Goal: Complete application form

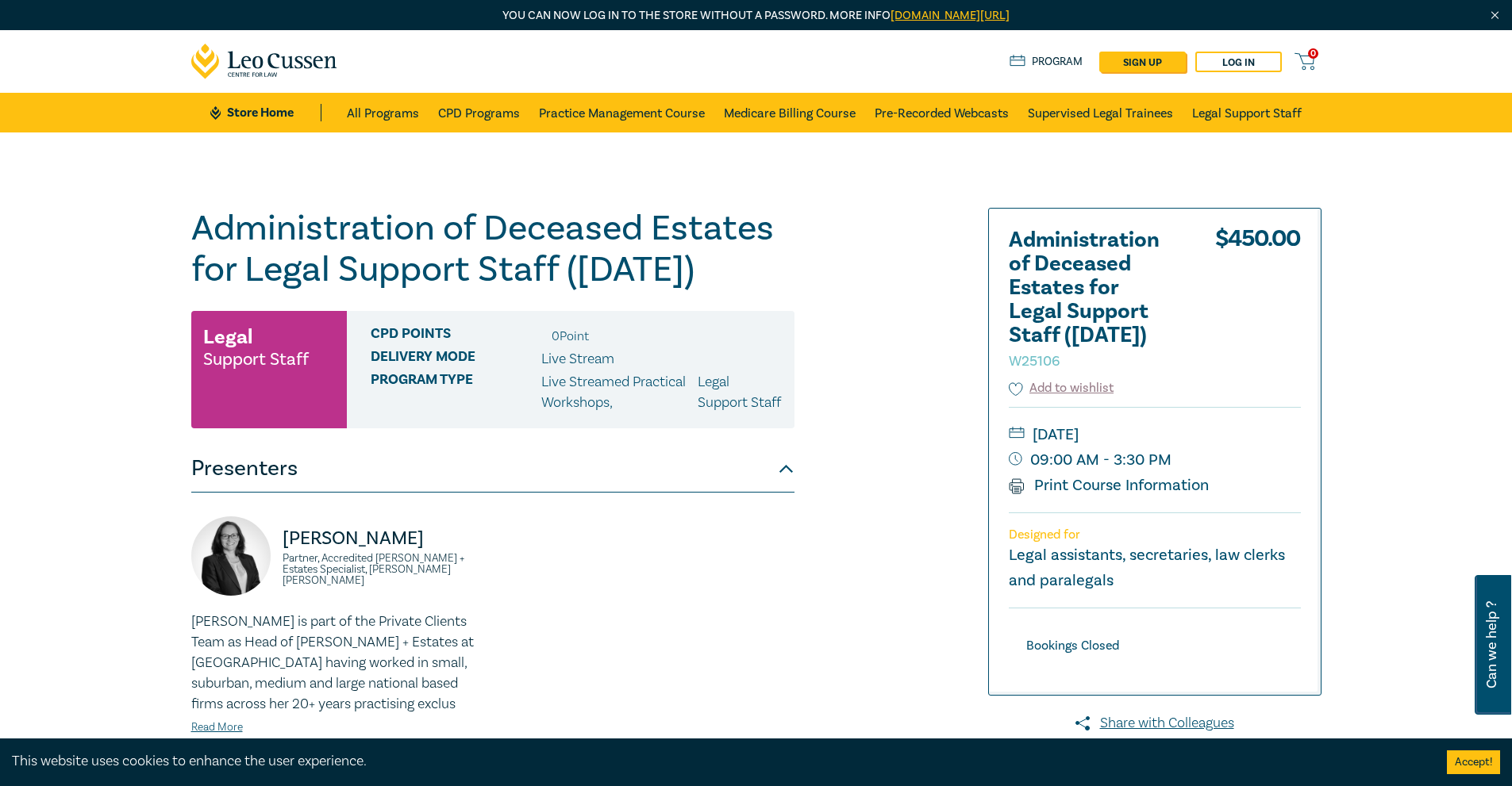
click at [1491, 634] on span "Can we help ?" at bounding box center [1491, 645] width 15 height 121
select select "AU"
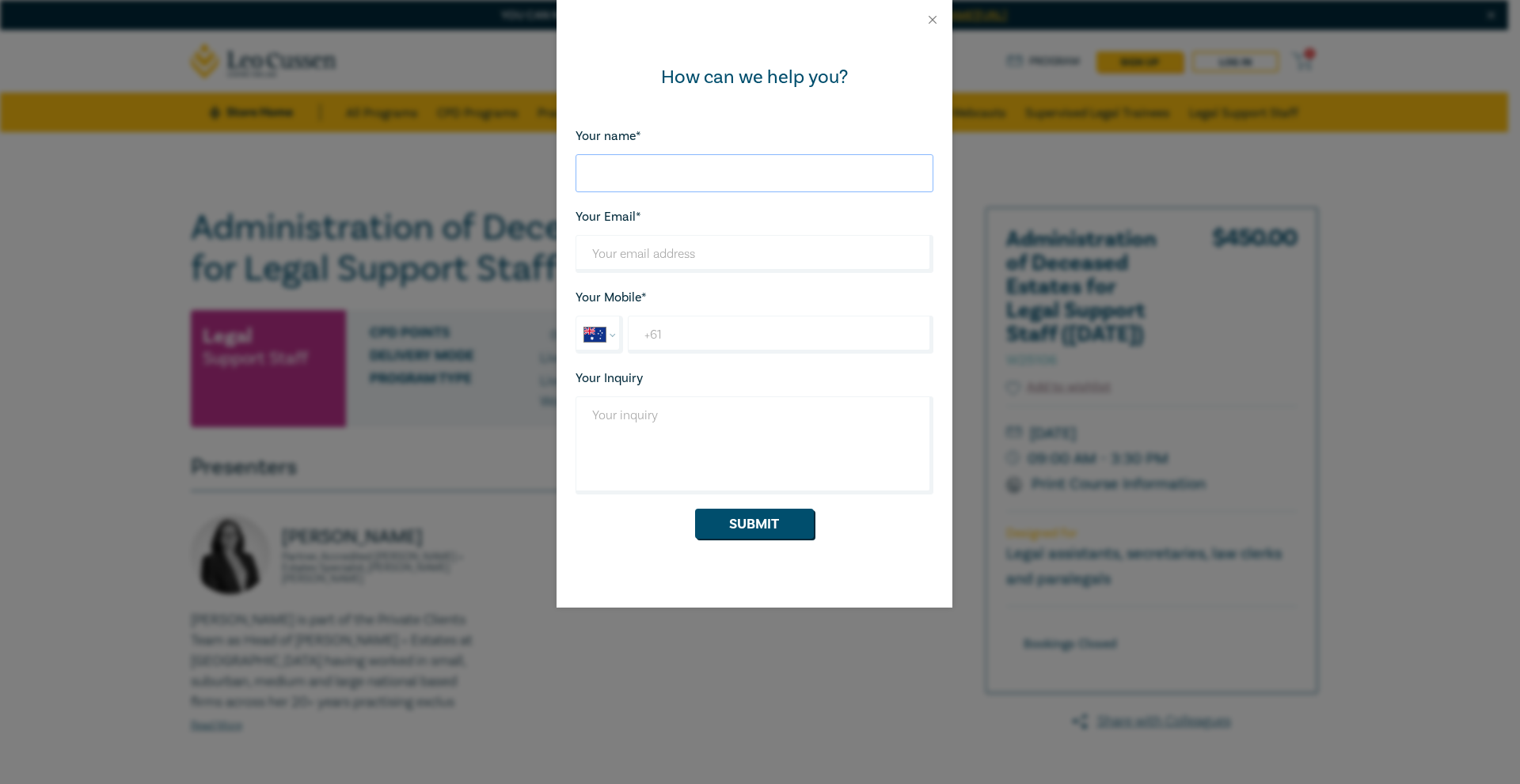
click at [687, 163] on input "Your name*" at bounding box center [754, 174] width 358 height 38
type input "Yasha"
type input "yasha@hartwell-legal.com.au"
type input "+61 400 152 580"
click at [711, 451] on textarea "Your Inquiry" at bounding box center [754, 445] width 358 height 98
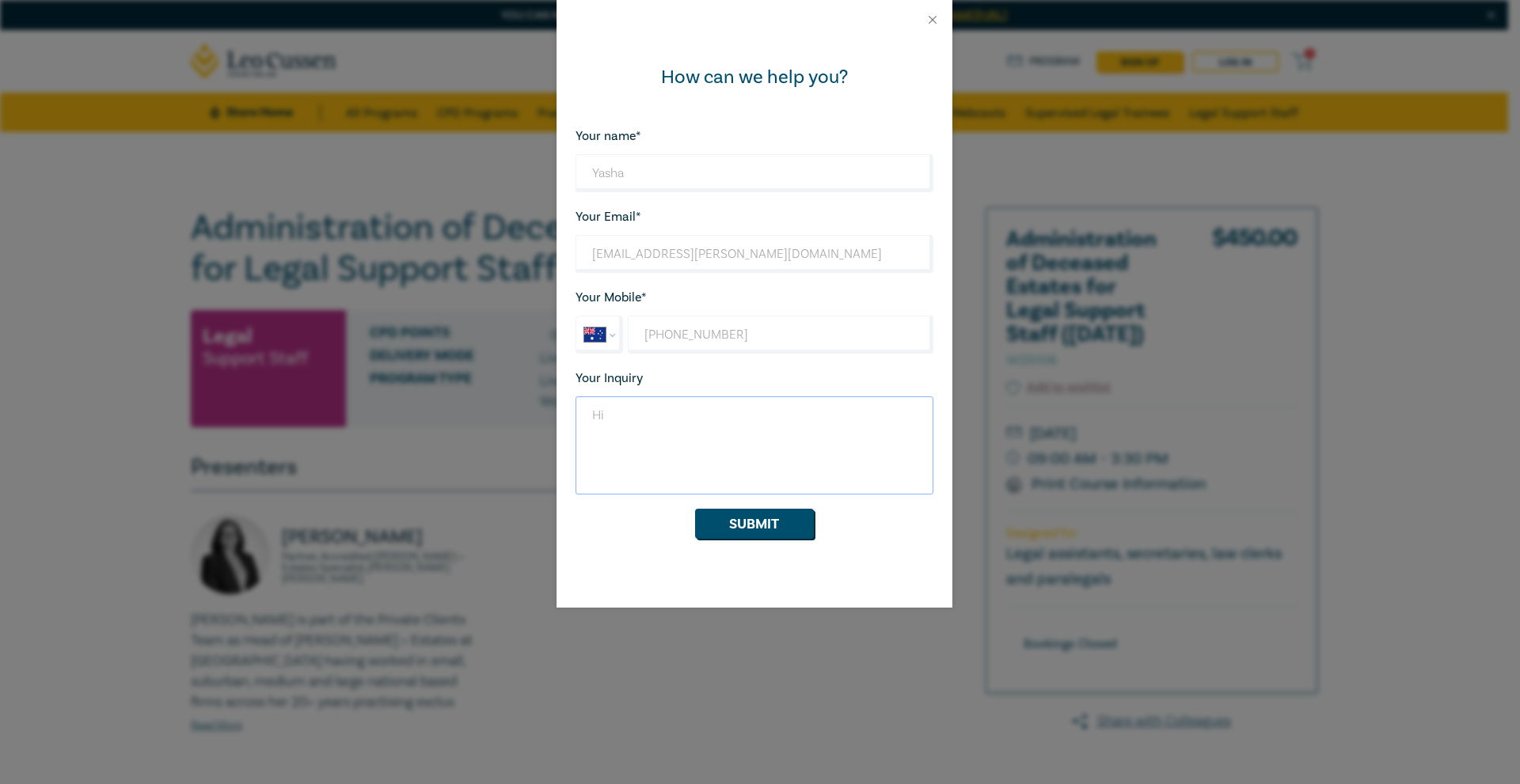
type textarea "H"
type textarea "g"
type textarea "Hi! I was wondering if the"
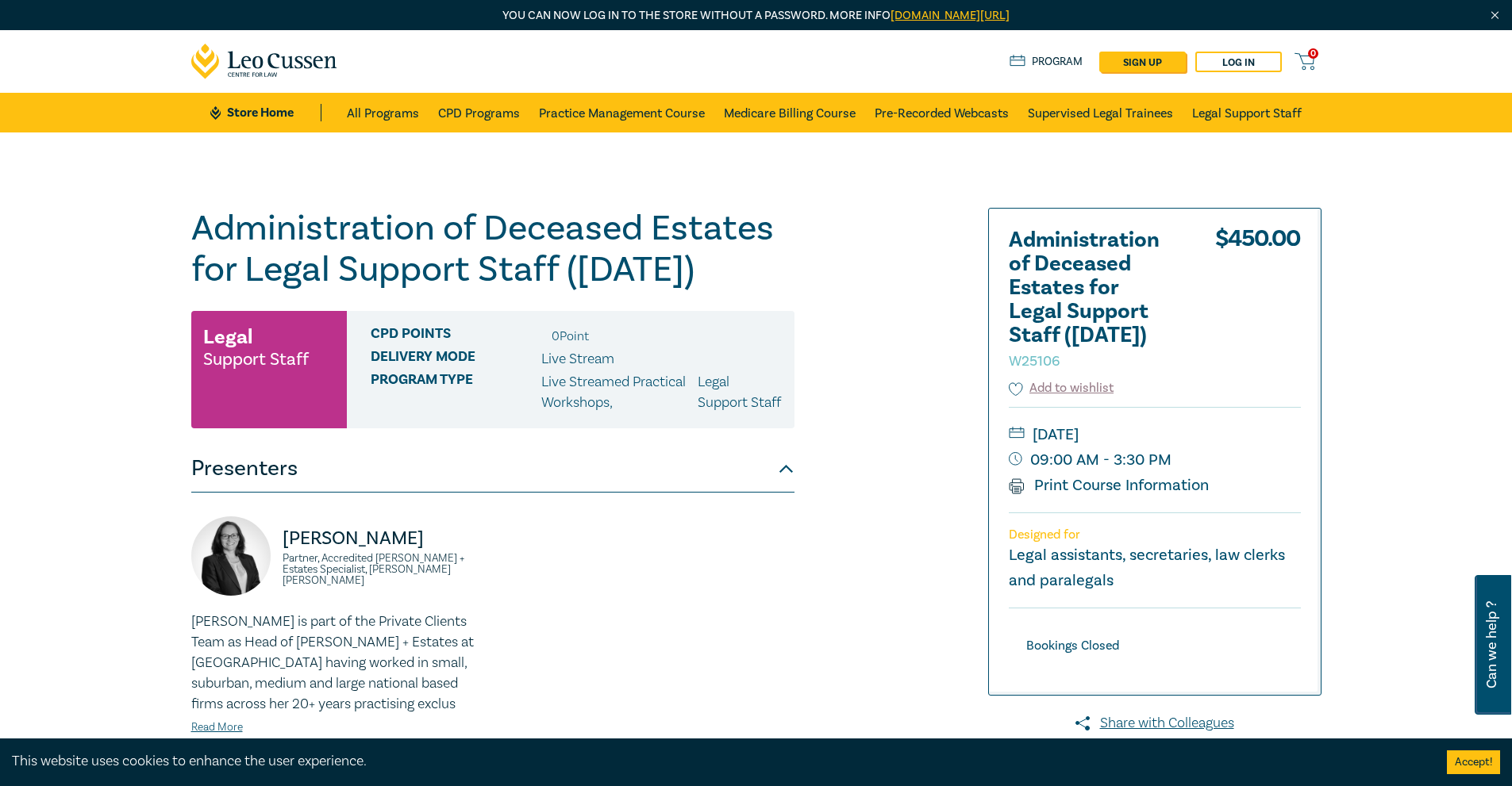
click at [225, 583] on img at bounding box center [231, 556] width 80 height 80
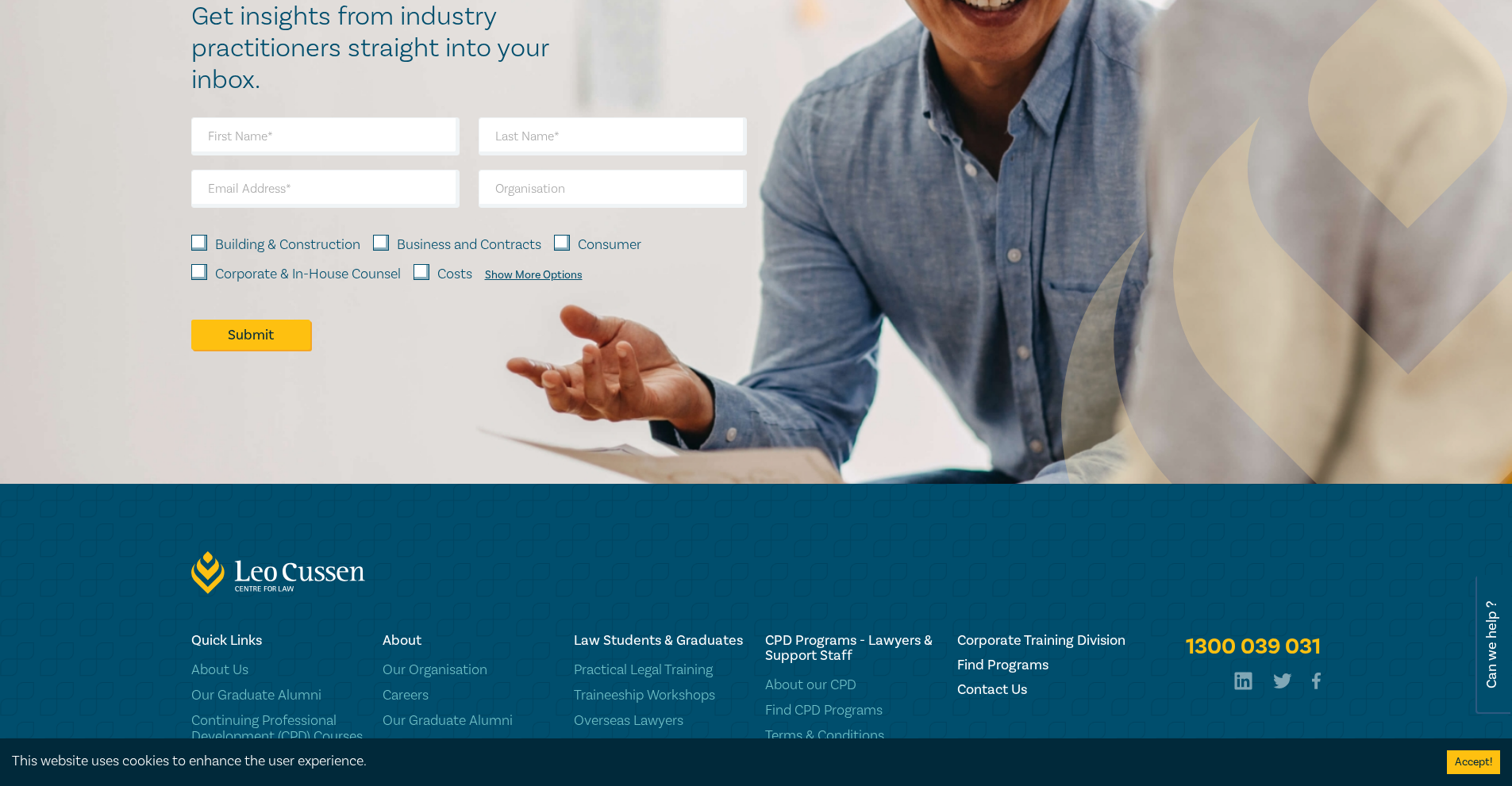
scroll to position [1380, 0]
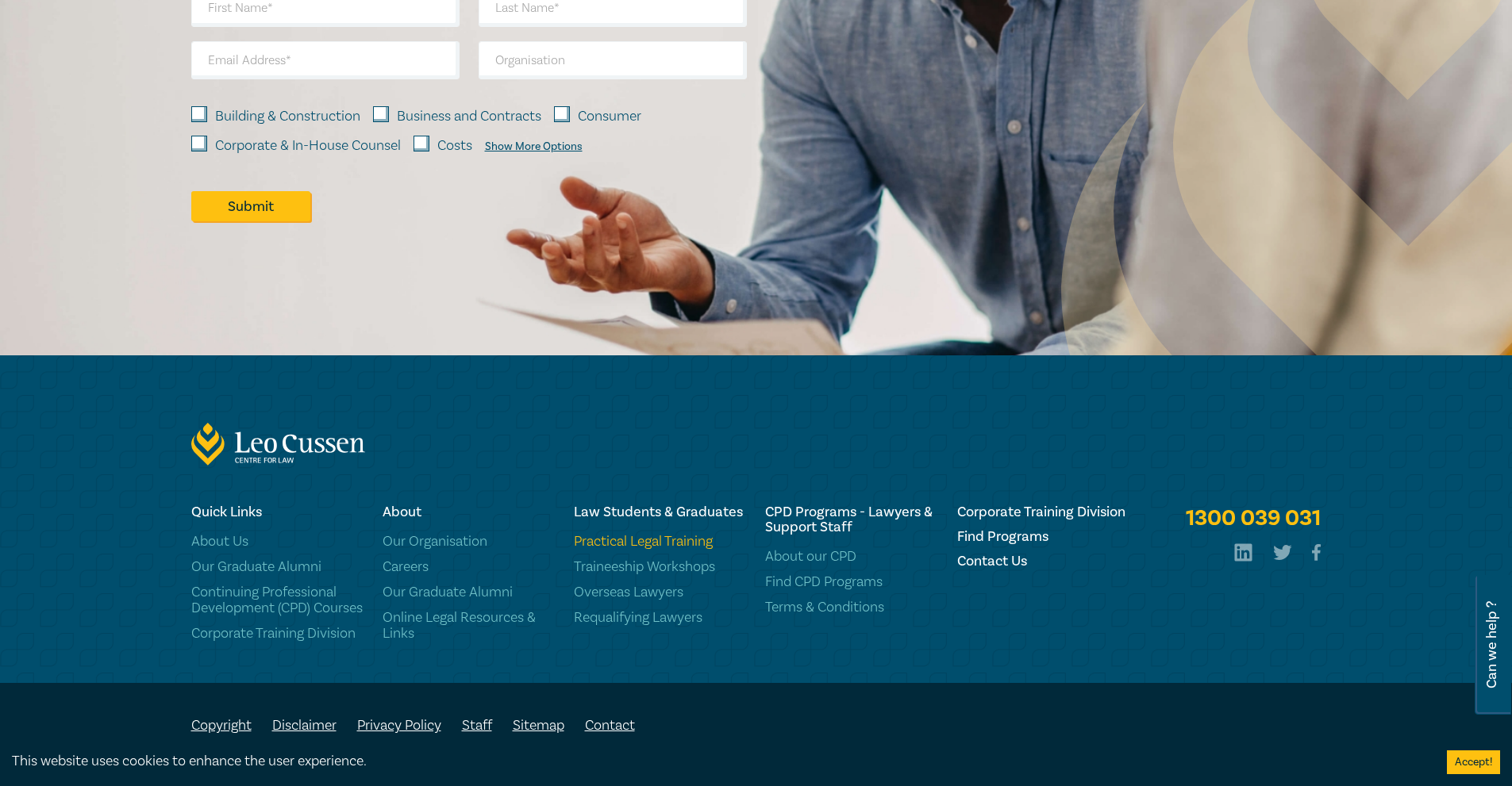
click at [675, 534] on link "Practical Legal Training" at bounding box center [659, 542] width 172 height 16
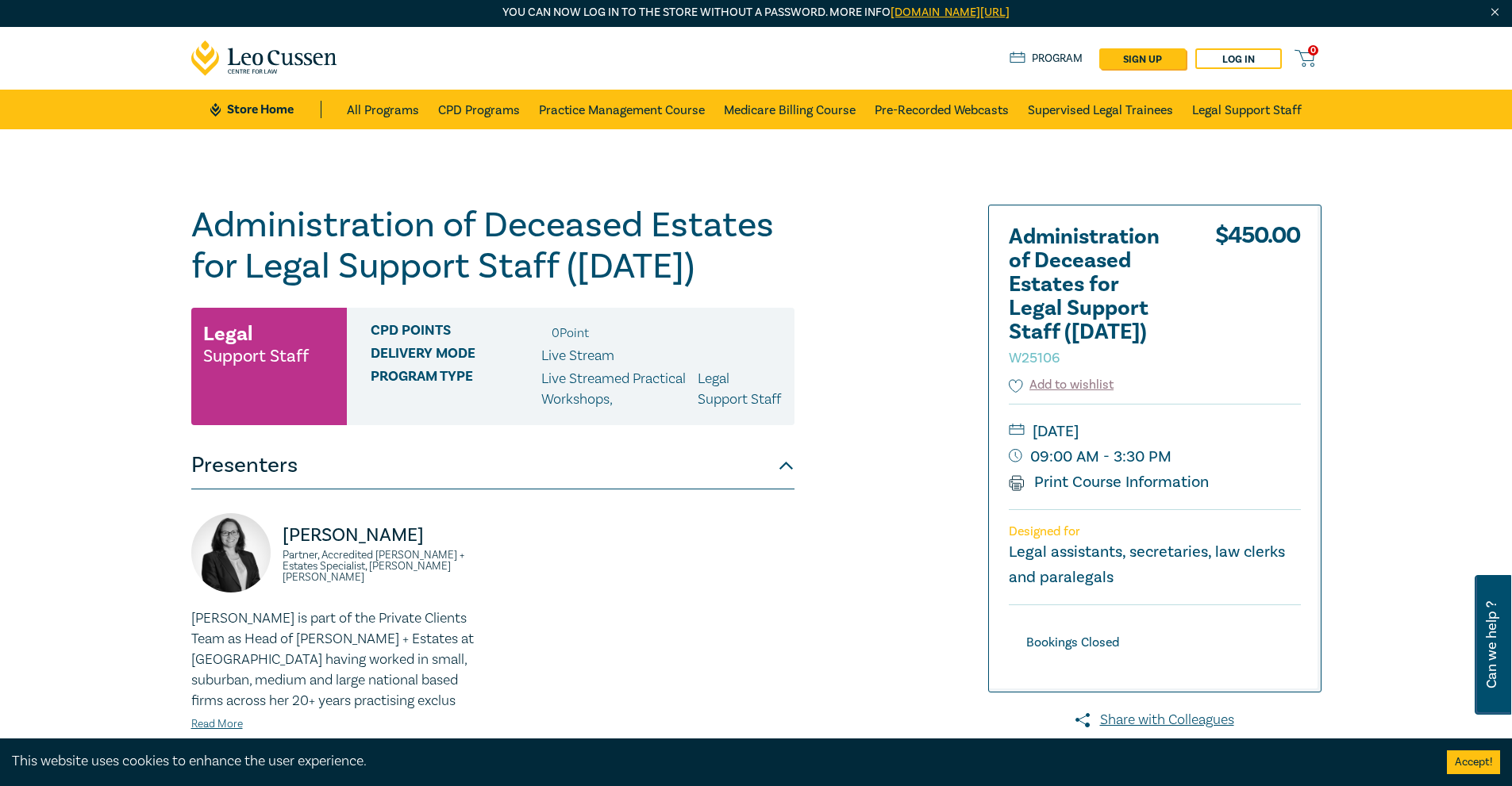
scroll to position [0, 0]
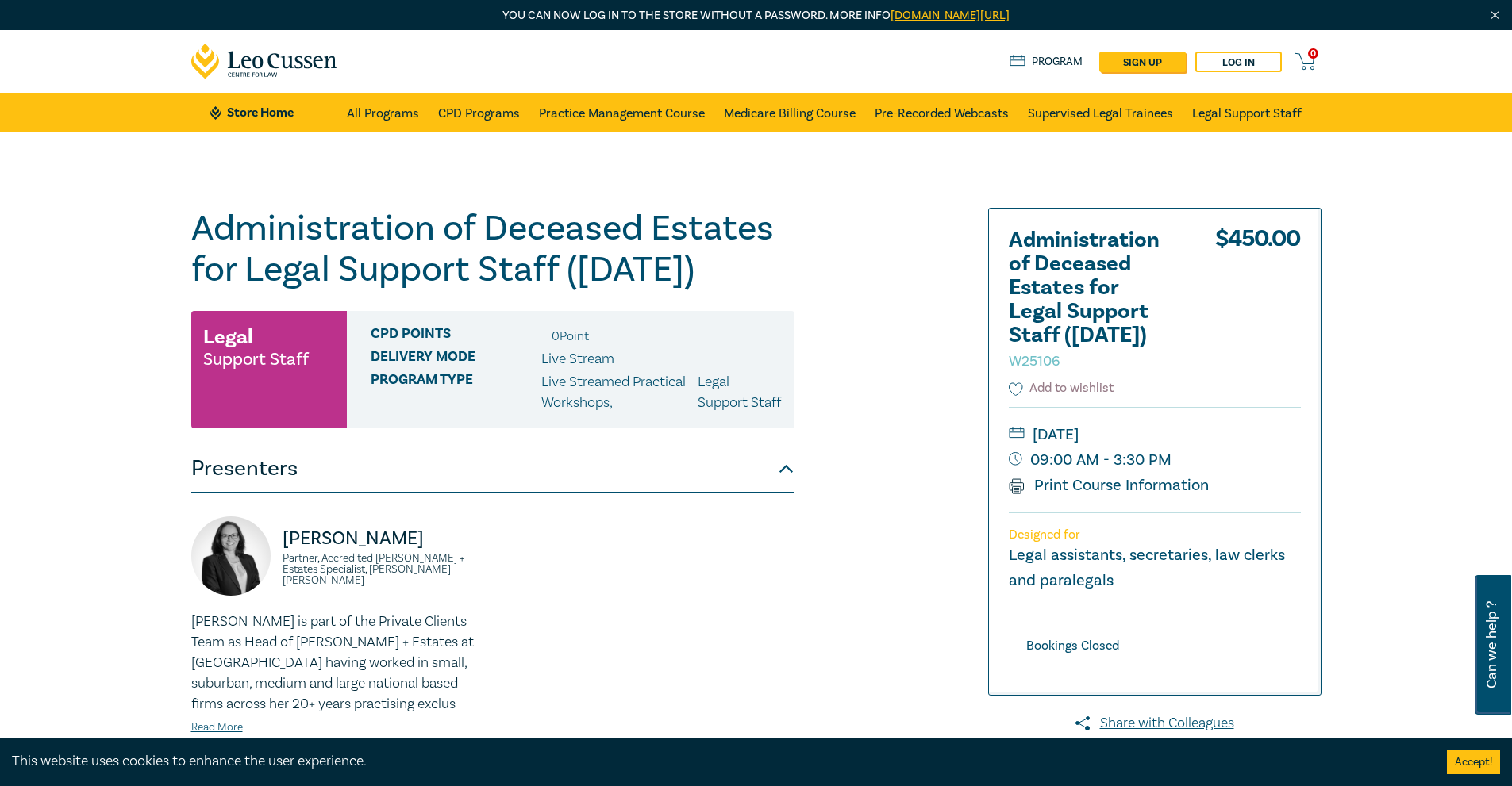
click at [1080, 391] on button "Add to wishlist" at bounding box center [1061, 388] width 105 height 18
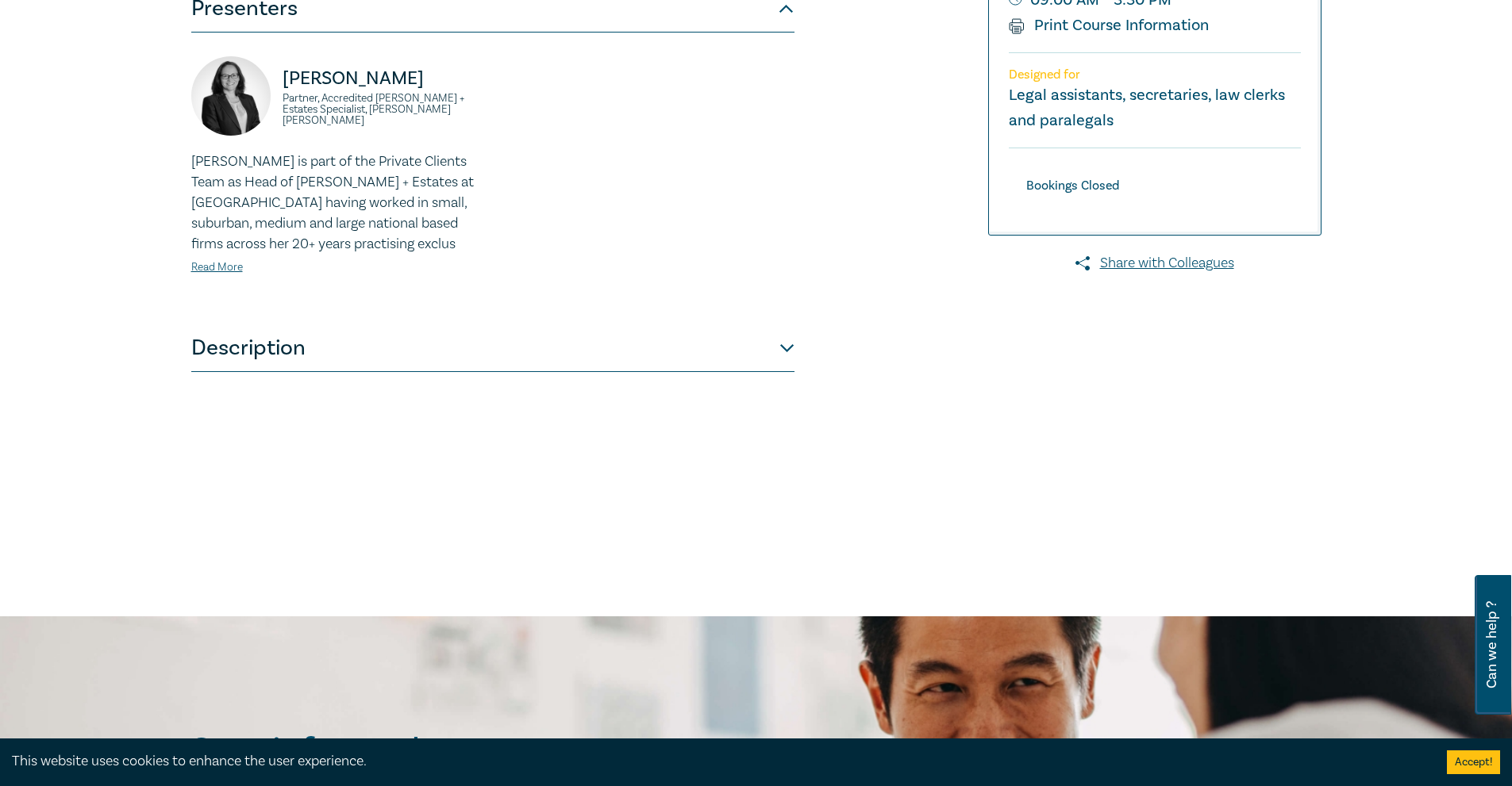
scroll to position [476, 0]
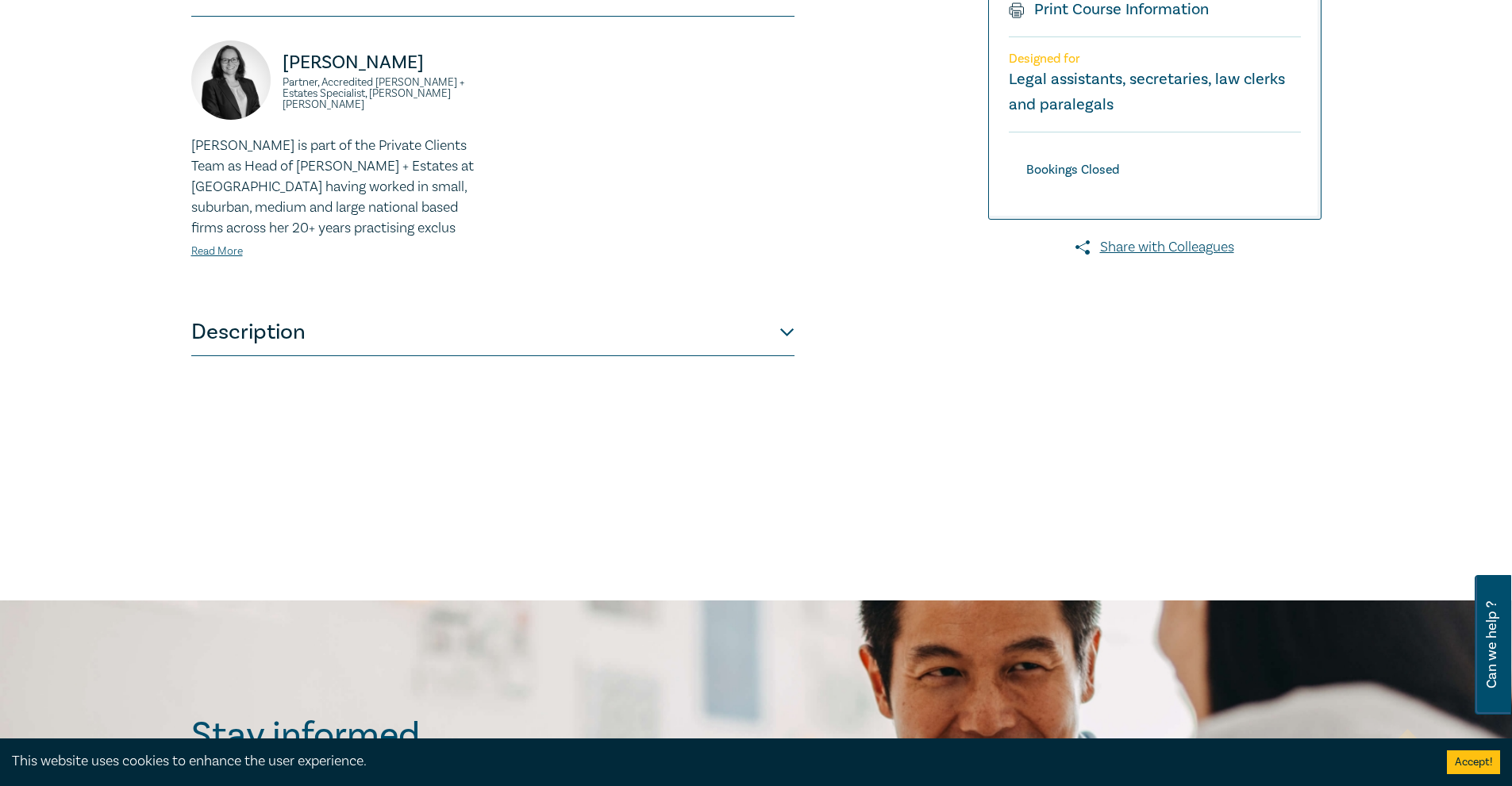
click at [1484, 758] on button "Accept!" at bounding box center [1473, 763] width 53 height 24
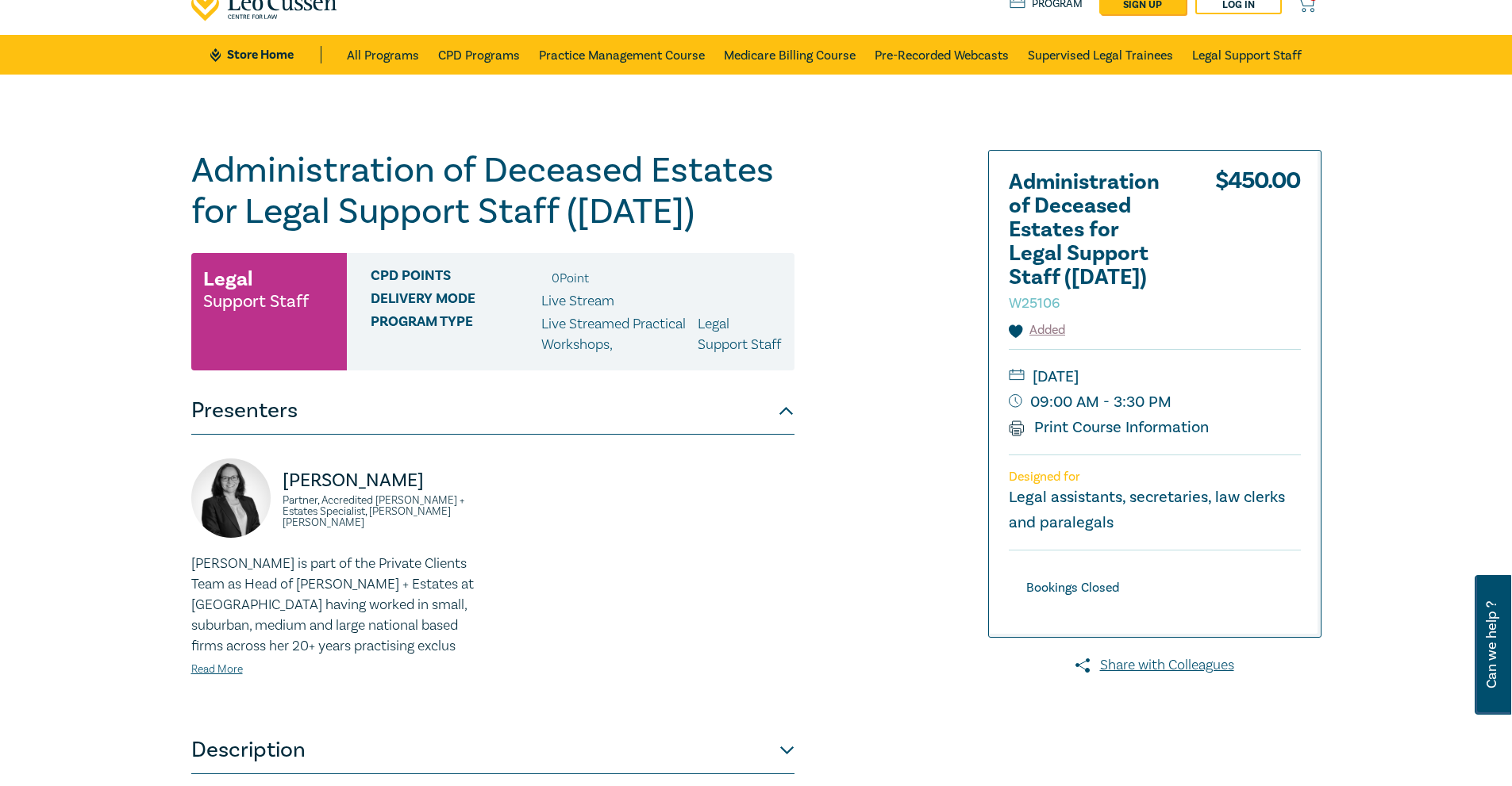
scroll to position [317, 0]
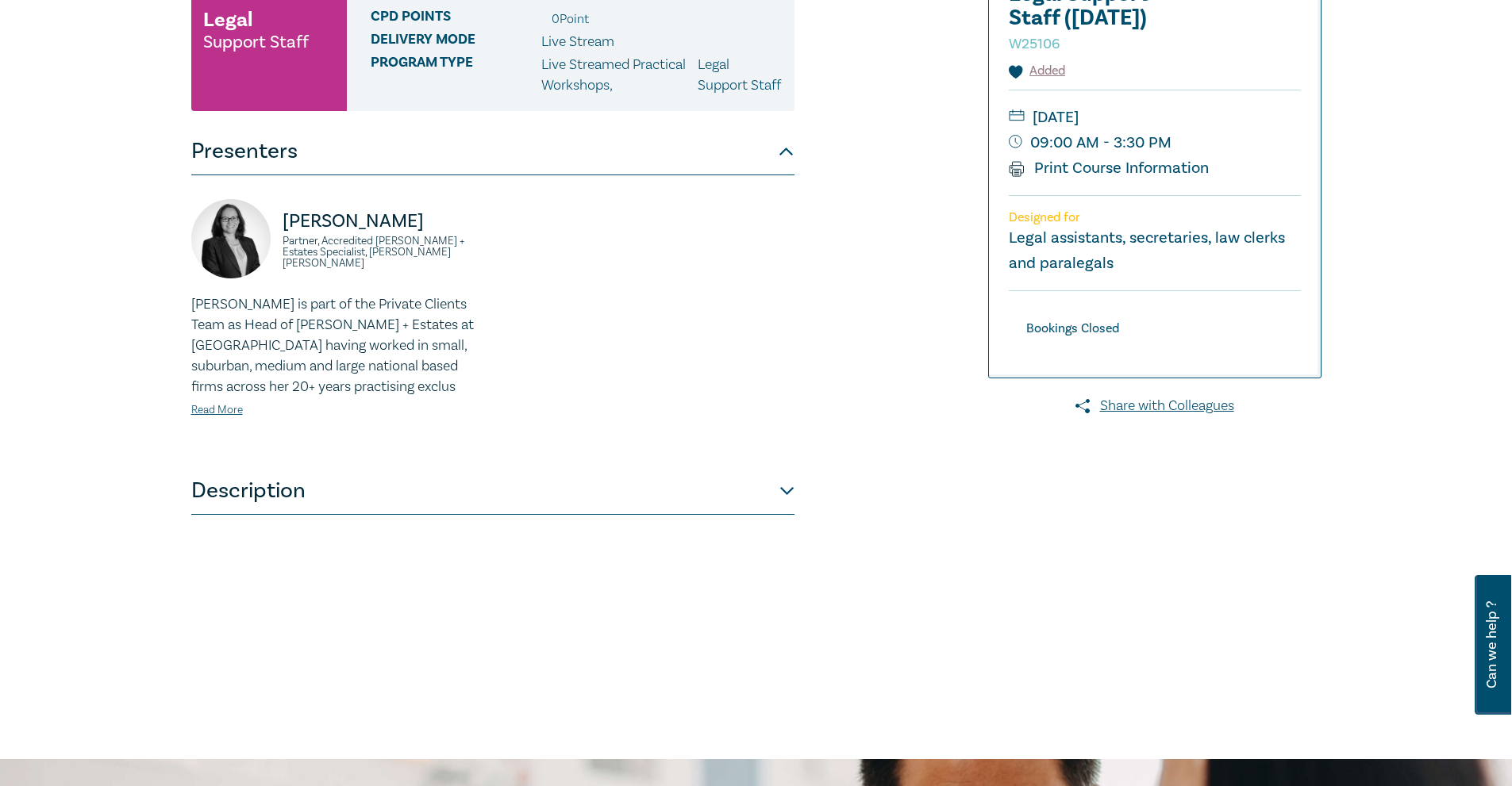
drag, startPoint x: 774, startPoint y: 512, endPoint x: 782, endPoint y: 508, distance: 8.9
click at [775, 512] on button "Description" at bounding box center [493, 491] width 603 height 48
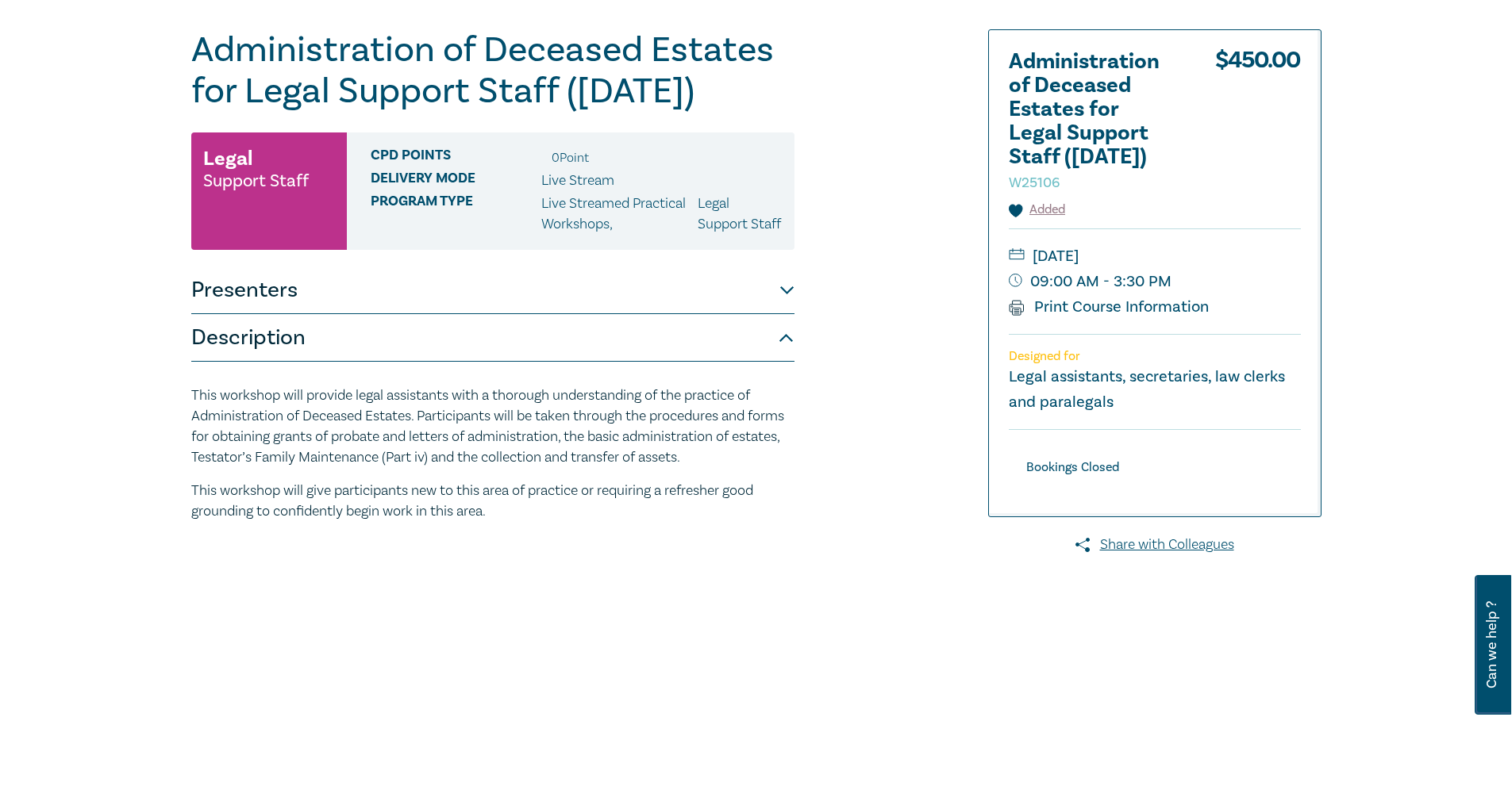
scroll to position [80, 0]
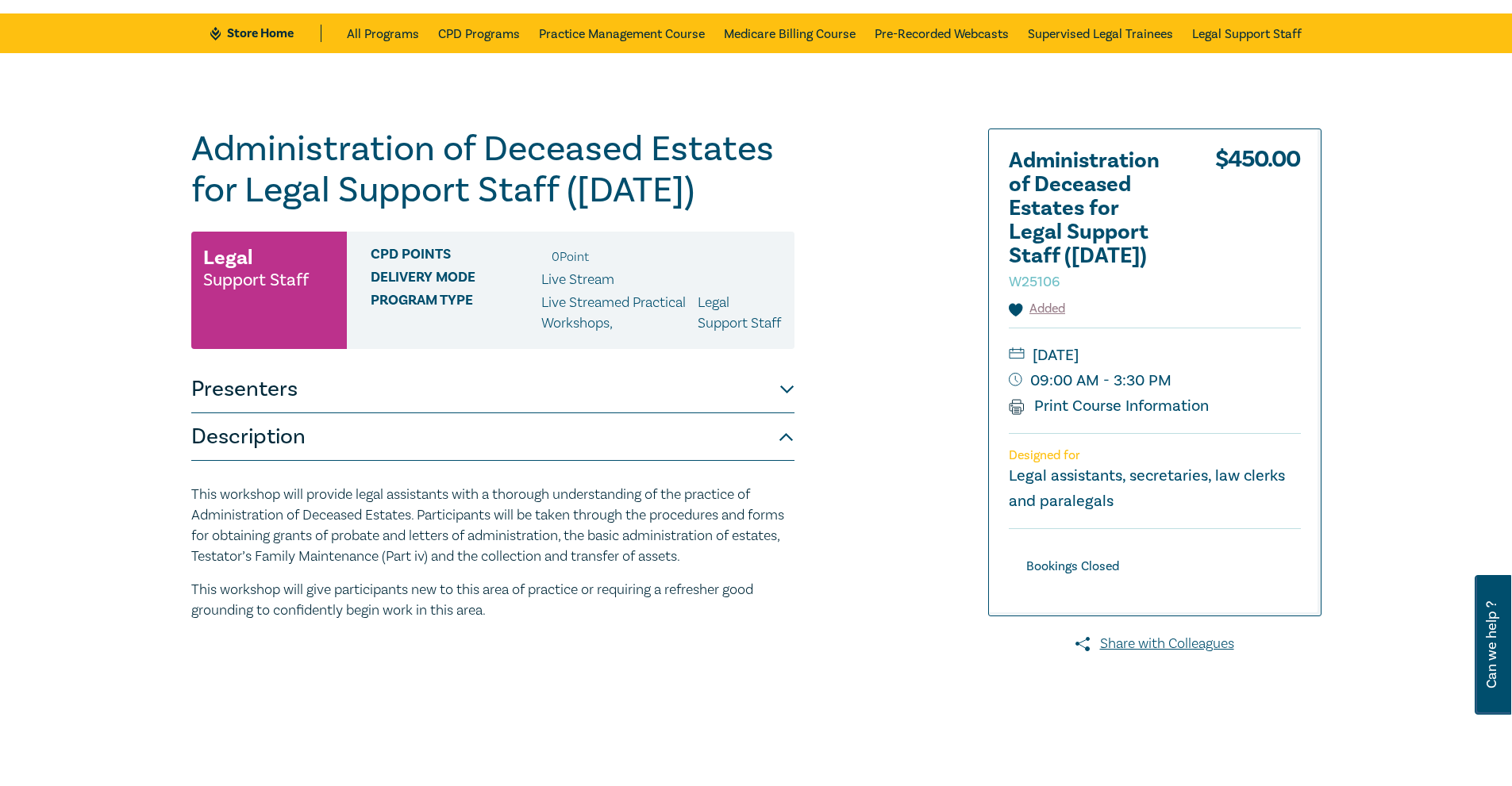
click at [1089, 573] on div "Bookings Closed" at bounding box center [1072, 567] width 128 height 21
drag, startPoint x: 757, startPoint y: 191, endPoint x: 179, endPoint y: 141, distance: 580.2
click at [179, 141] on div "Administration of Deceased Estates for Legal Support Staff (Sept 2025) W25106 L…" at bounding box center [756, 525] width 1512 height 945
click at [389, 173] on h1 "Administration of Deceased Estates for Legal Support Staff (Sept 2025) W25106" at bounding box center [493, 170] width 603 height 82
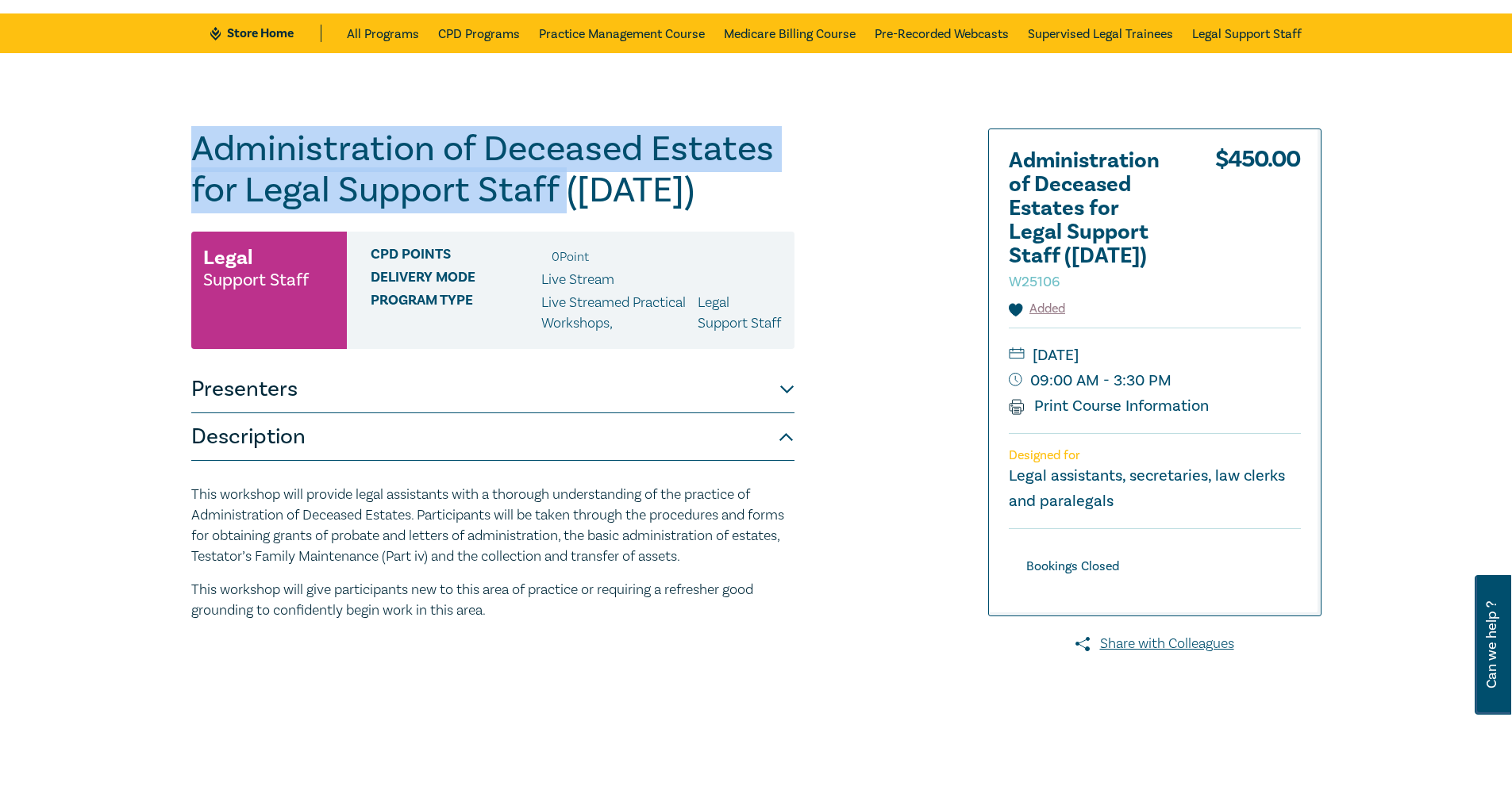
drag, startPoint x: 566, startPoint y: 189, endPoint x: 192, endPoint y: 116, distance: 381.1
click at [192, 116] on div "Administration of Deceased Estates for Legal Support Staff (Sept 2025) W25106 L…" at bounding box center [756, 525] width 1512 height 945
copy h1 "Administration of Deceased Estates for Legal Support Staff"
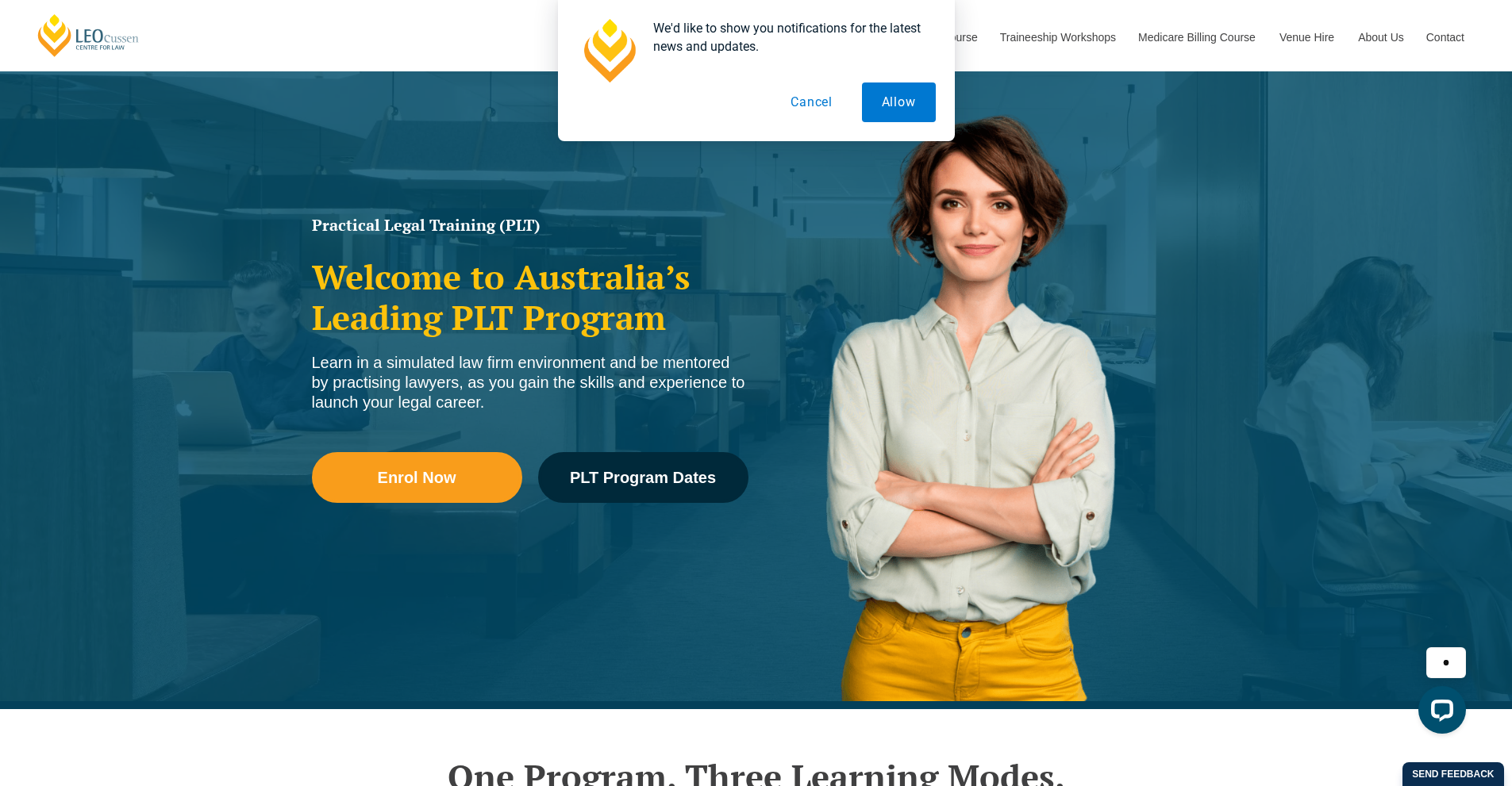
scroll to position [80, 0]
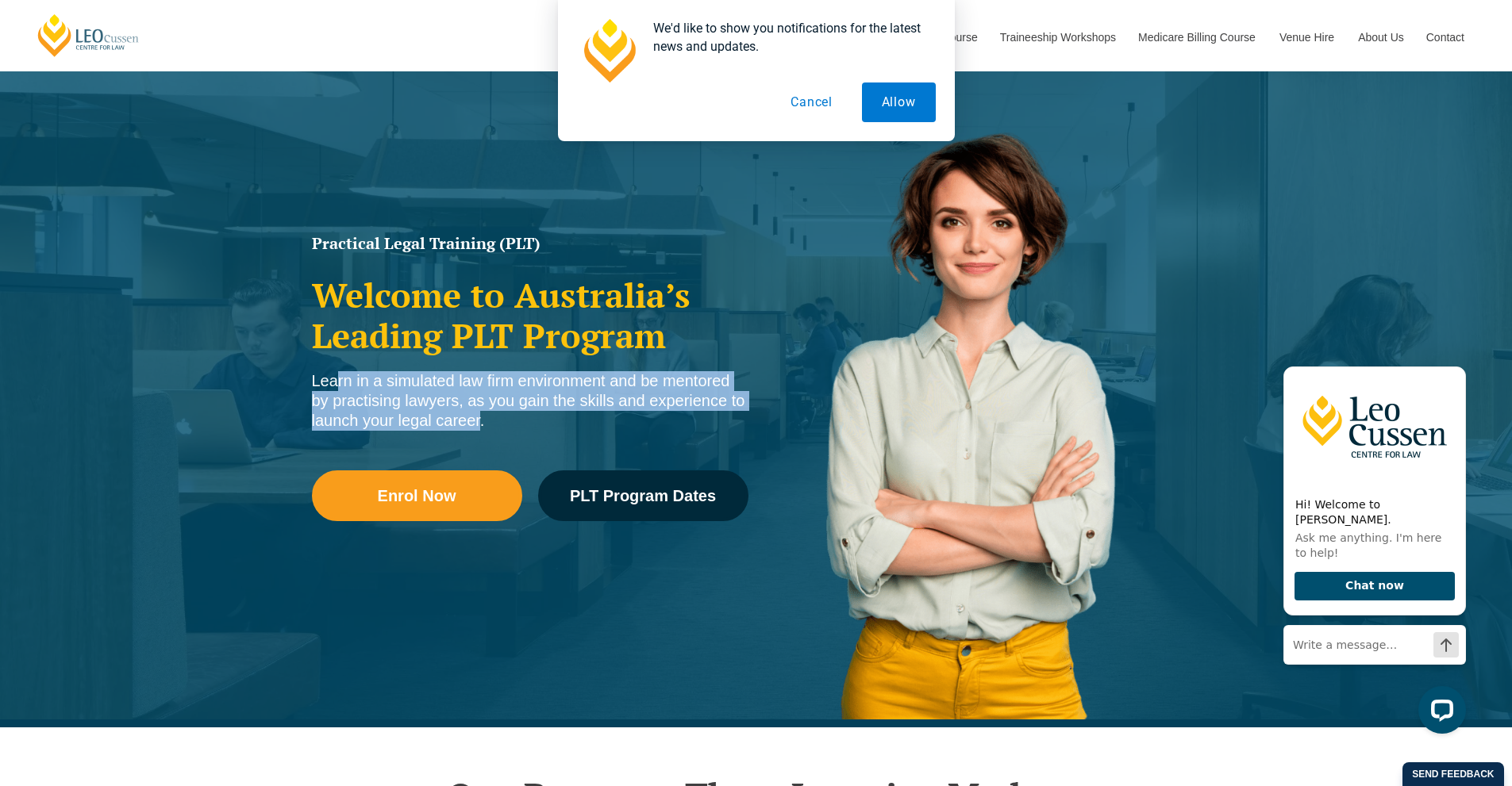
drag, startPoint x: 476, startPoint y: 421, endPoint x: 333, endPoint y: 377, distance: 149.6
click at [332, 377] on div "Learn in a simulated law firm environment and be mentored by practising lawyers…" at bounding box center [530, 400] width 436 height 59
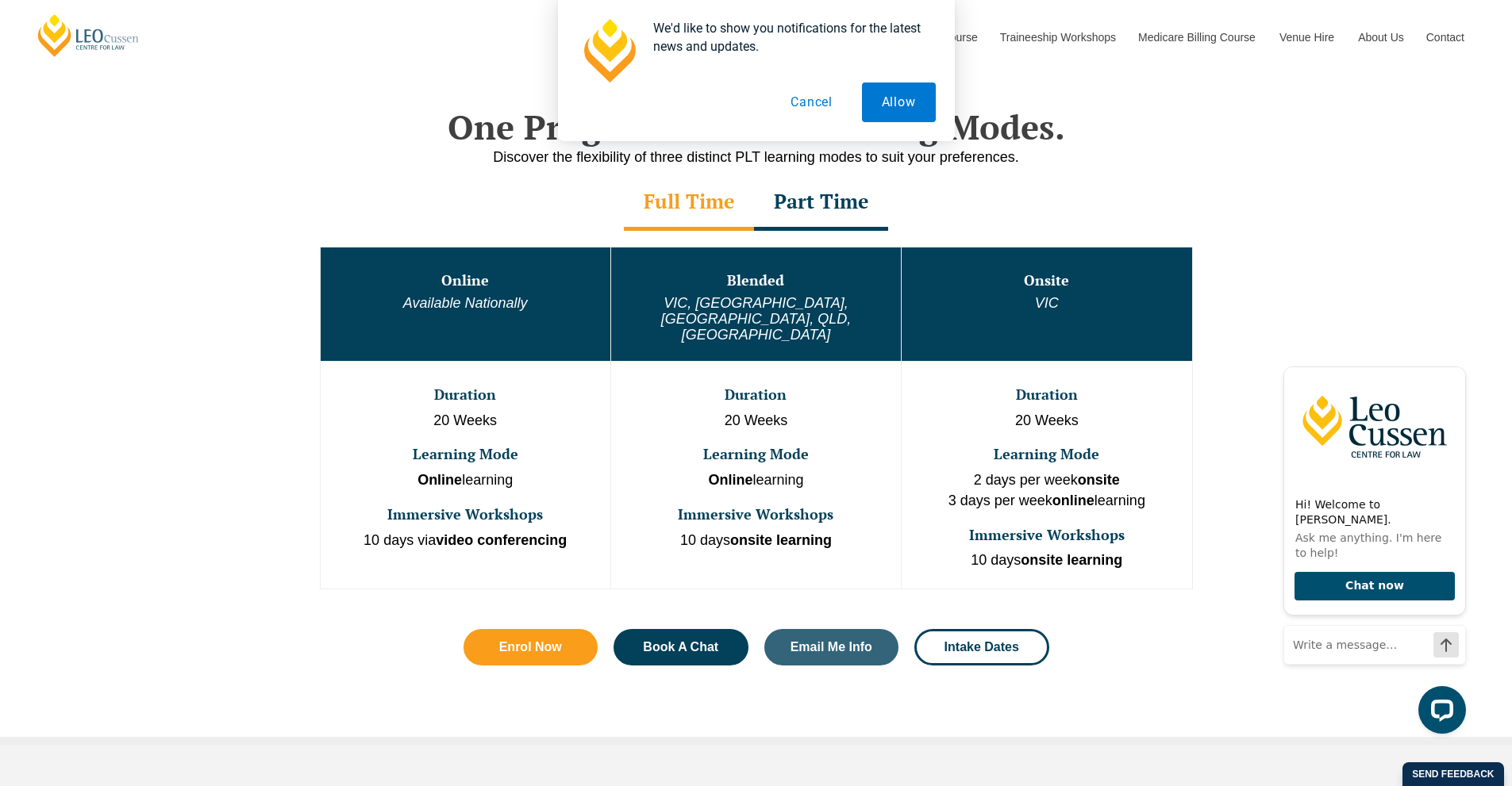
scroll to position [714, 0]
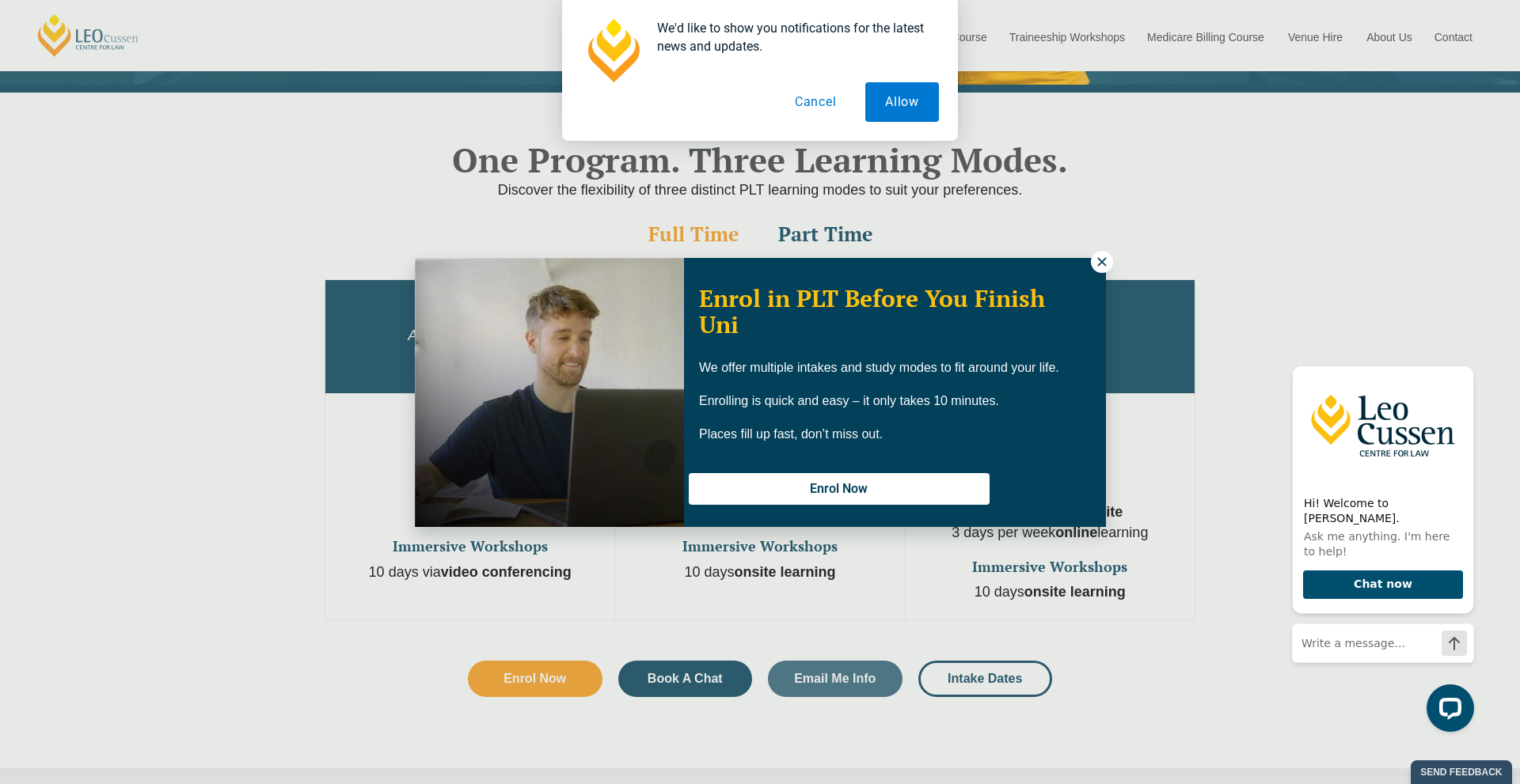
click at [1096, 260] on icon at bounding box center [1102, 262] width 15 height 15
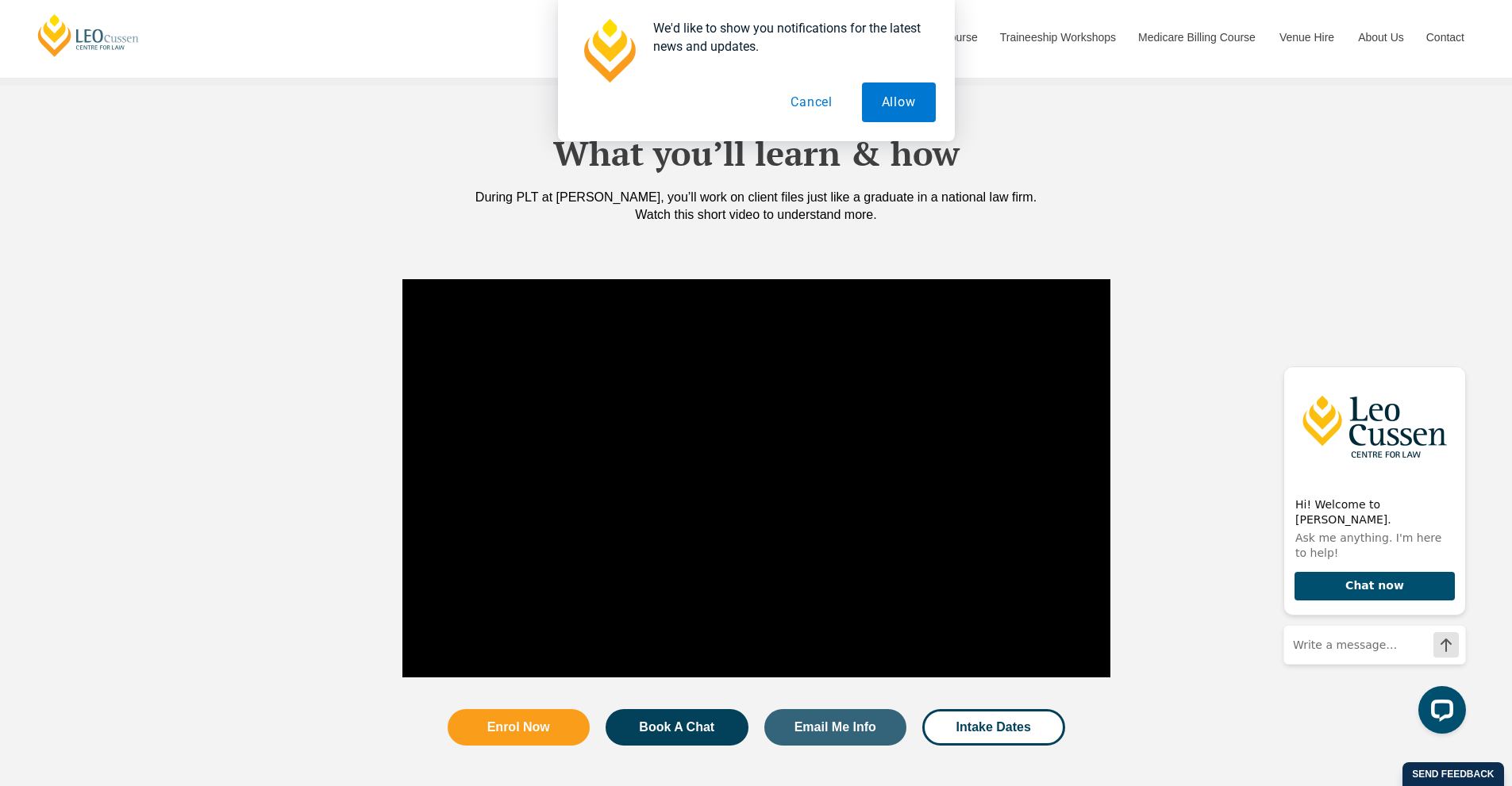
scroll to position [1428, 0]
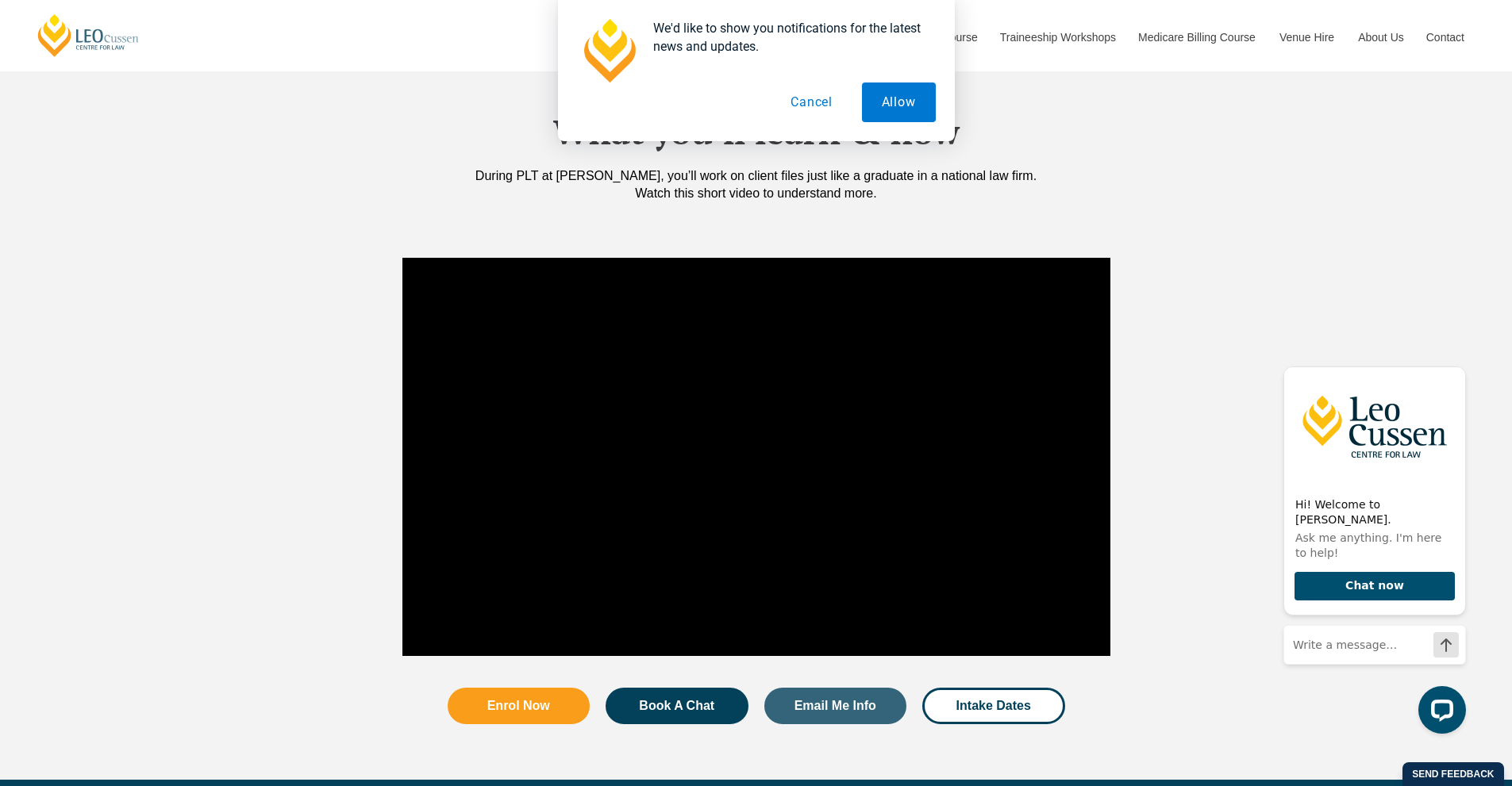
click at [818, 102] on button "Cancel" at bounding box center [811, 102] width 81 height 39
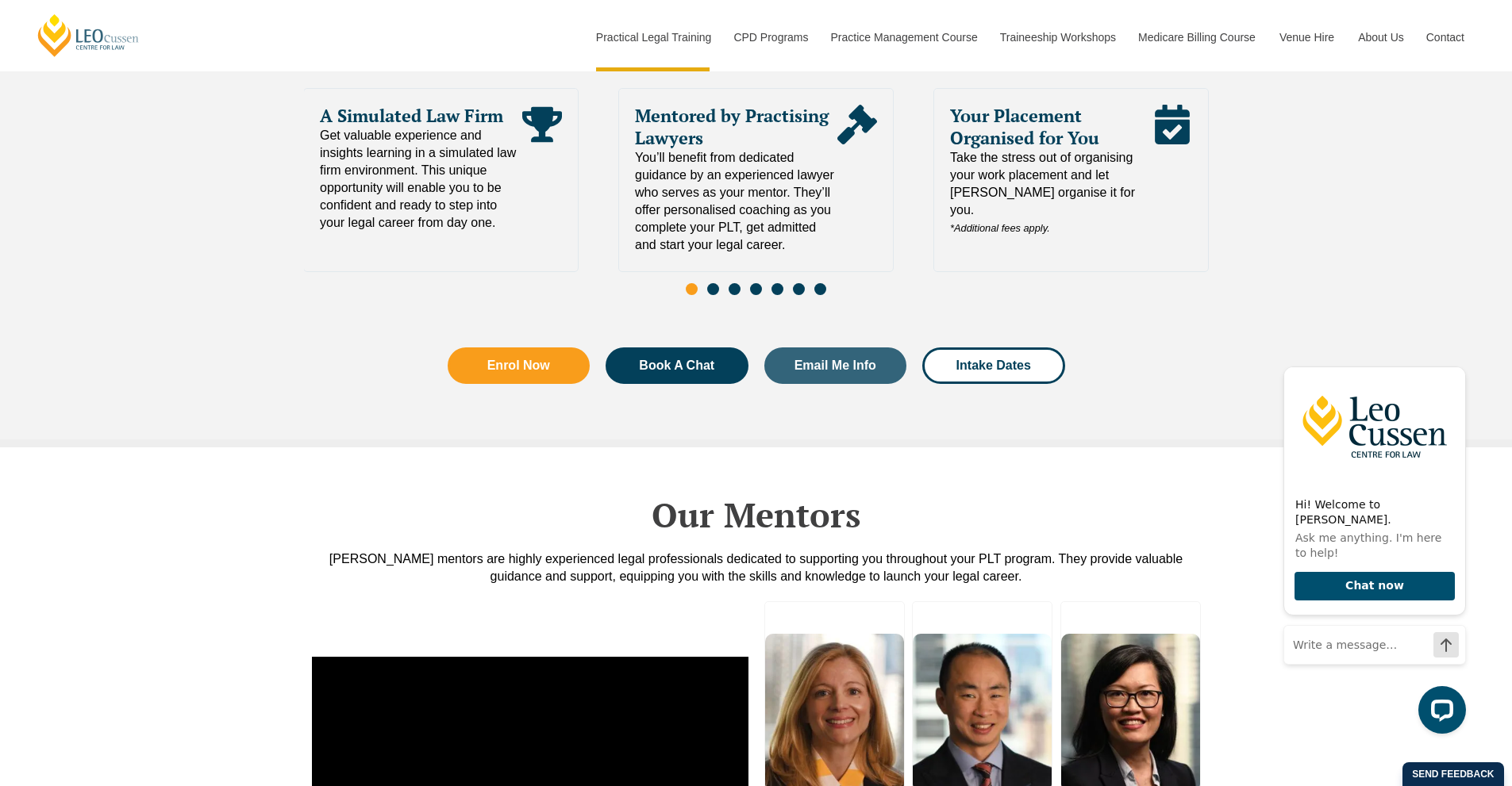
scroll to position [3729, 0]
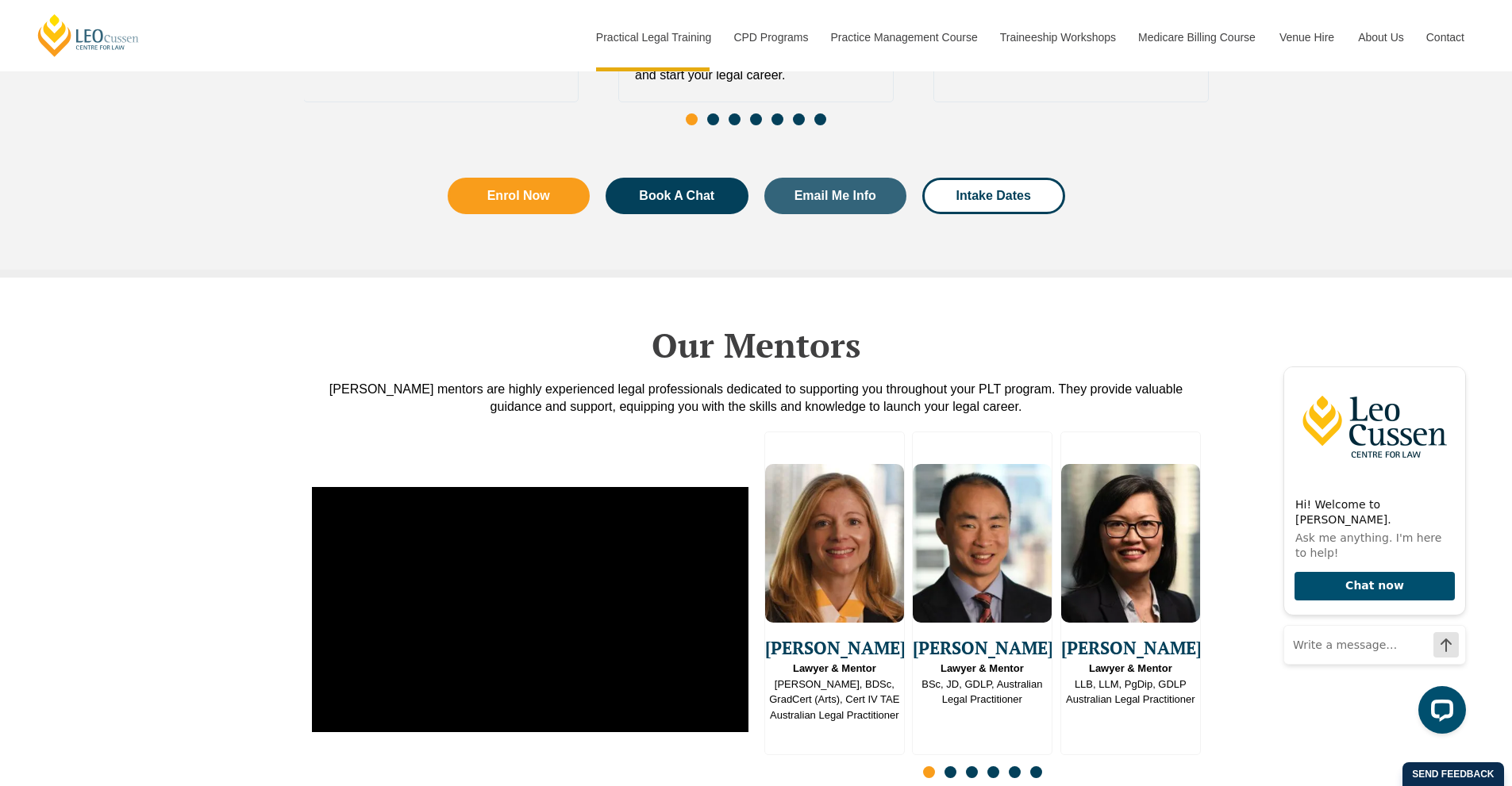
click at [955, 765] on div "Slides" at bounding box center [981, 773] width 436 height 18
click at [951, 766] on span "Go to slide 2" at bounding box center [951, 772] width 12 height 12
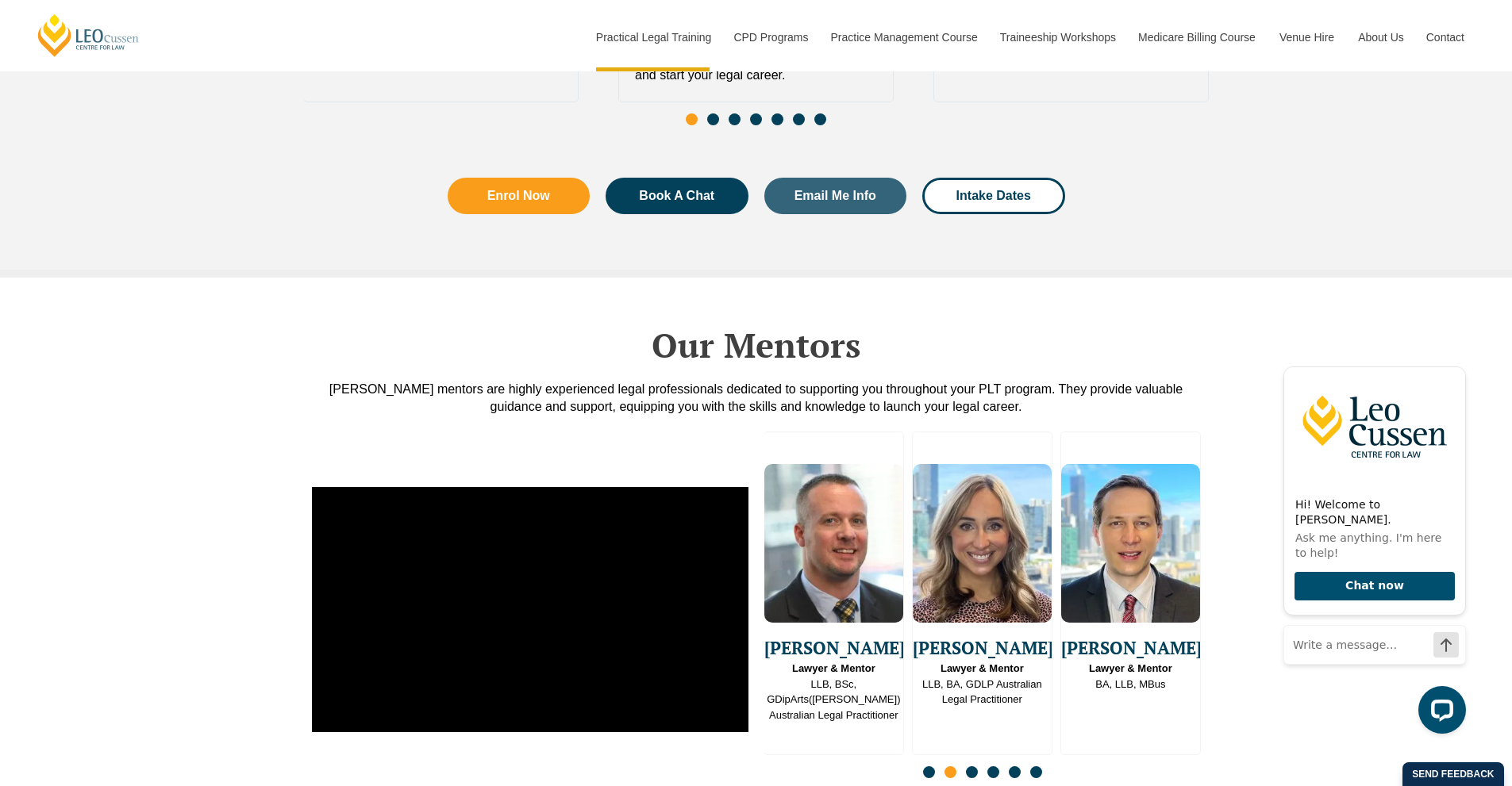
click at [975, 766] on span "Go to slide 3" at bounding box center [972, 772] width 12 height 12
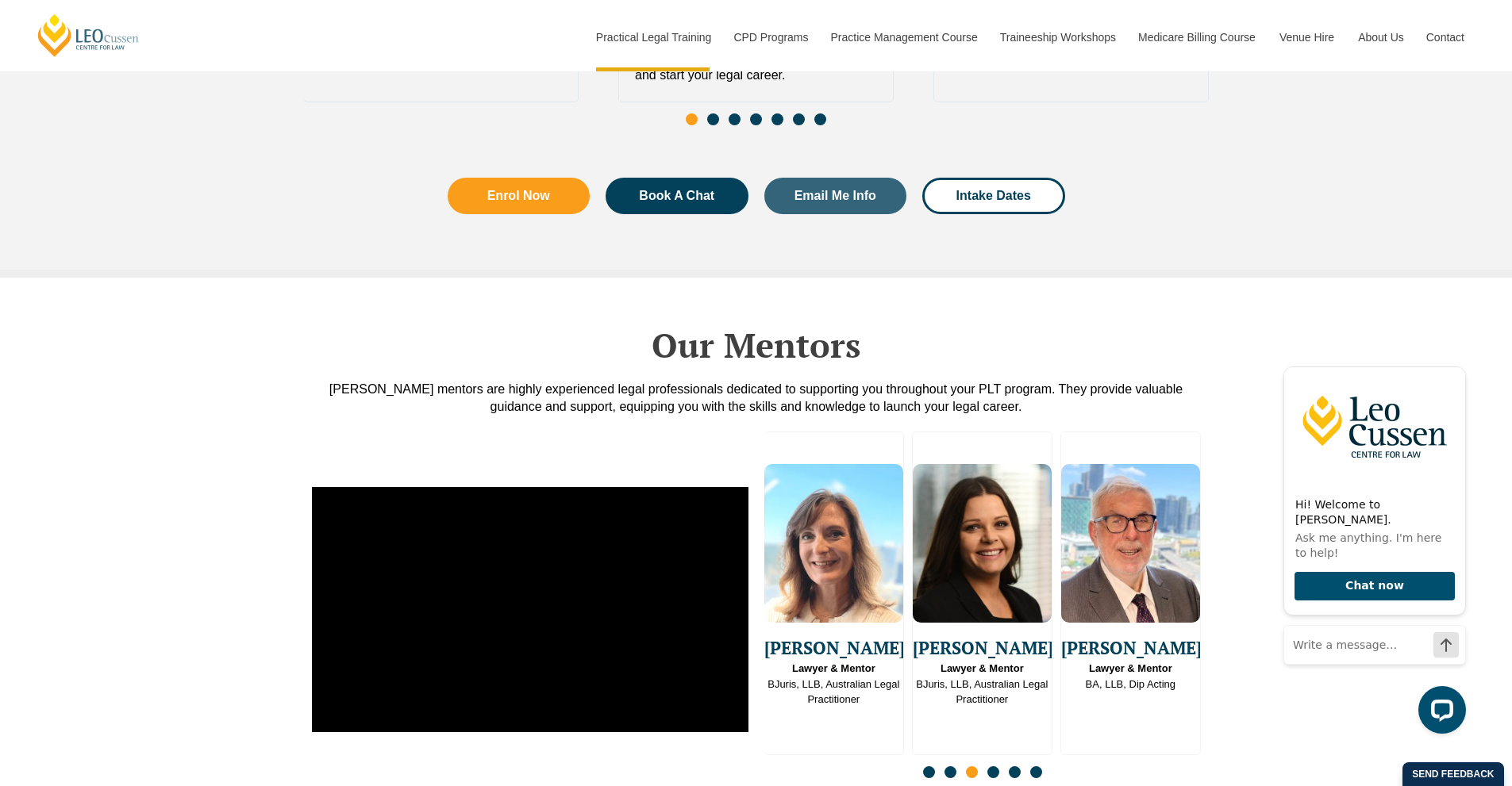
click at [997, 766] on span "Go to slide 4" at bounding box center [993, 772] width 12 height 12
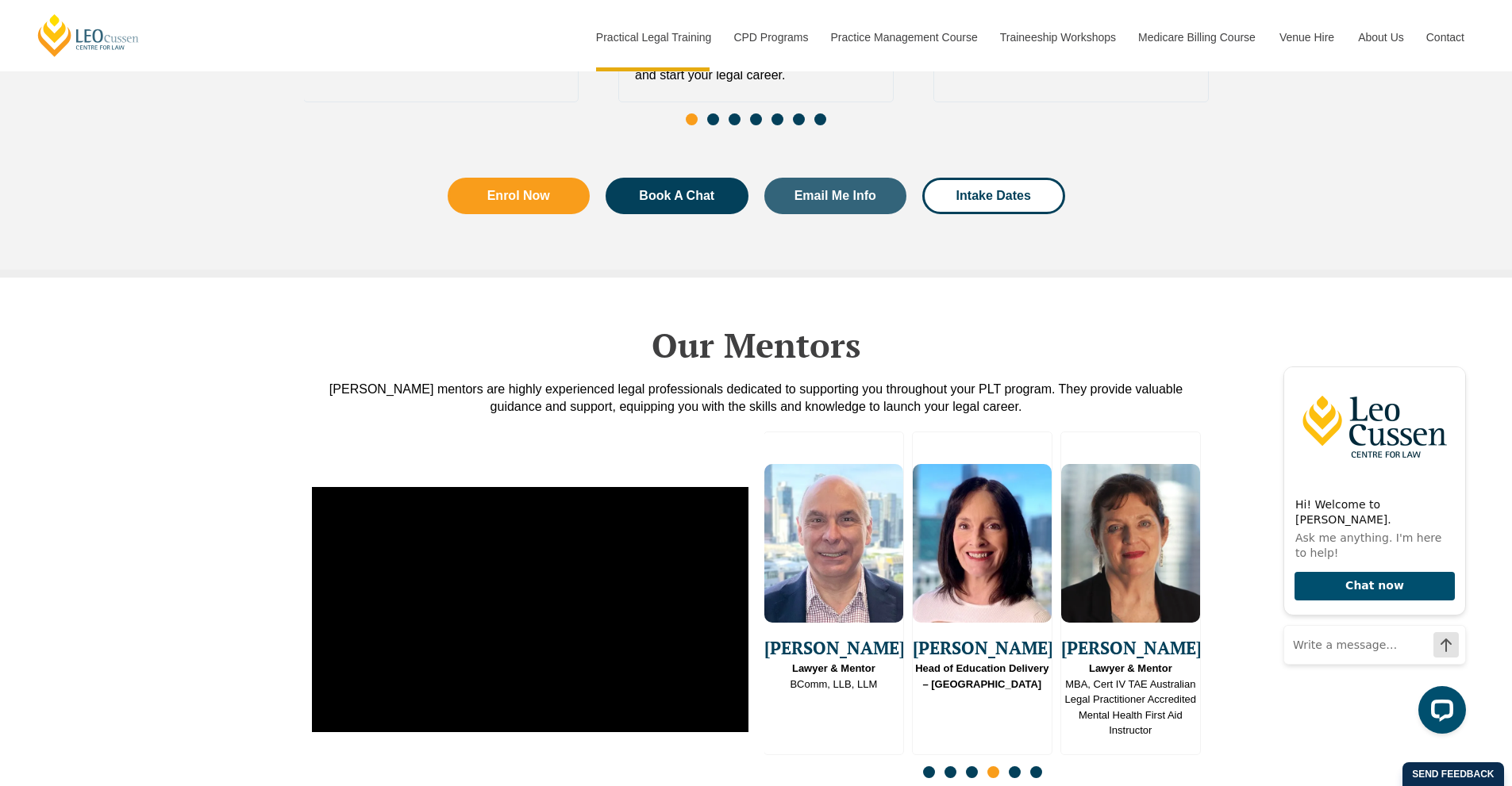
click at [1013, 766] on span "Go to slide 5" at bounding box center [1015, 772] width 12 height 12
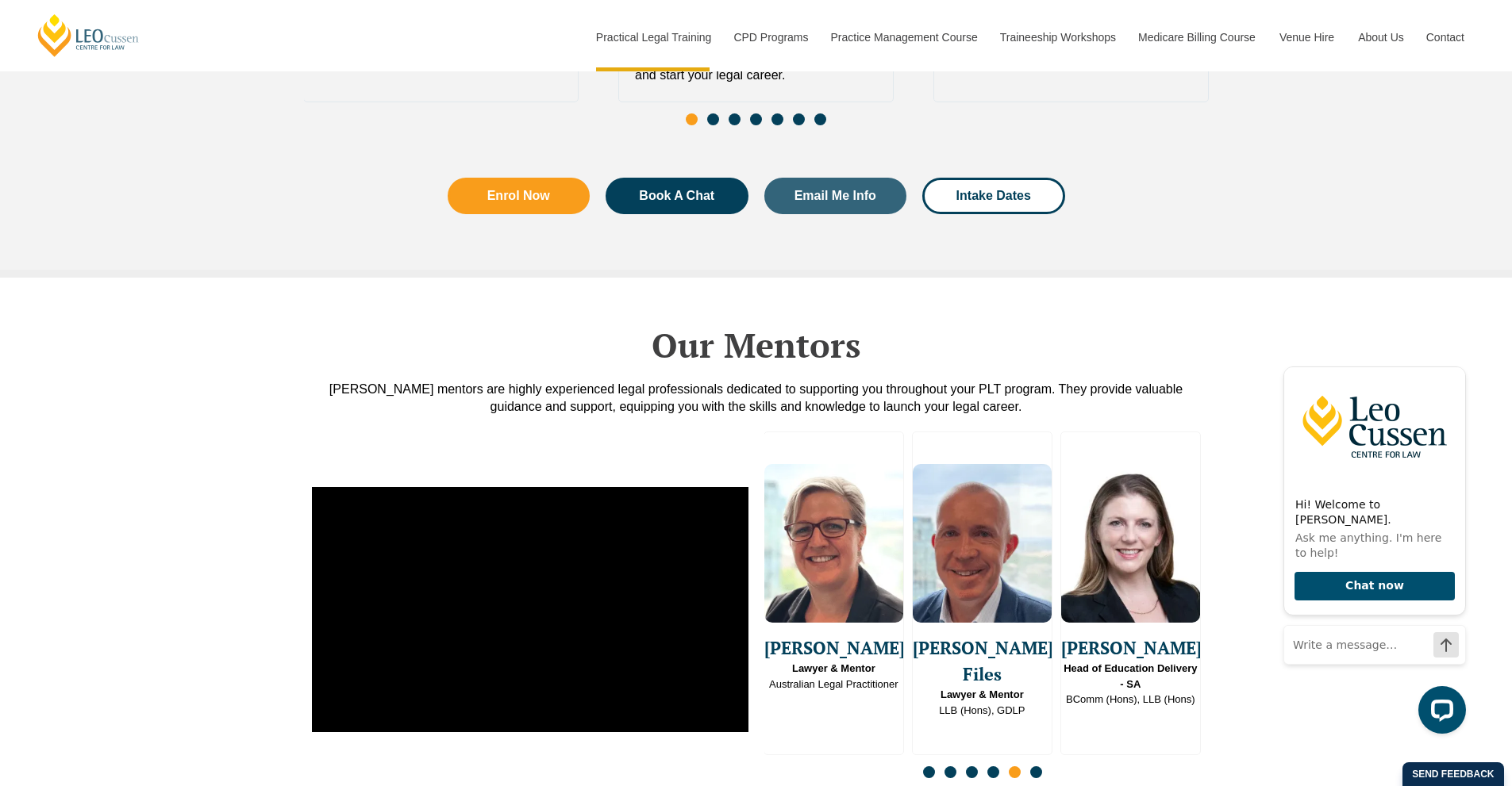
click at [1039, 766] on span "Go to slide 6" at bounding box center [1036, 772] width 12 height 12
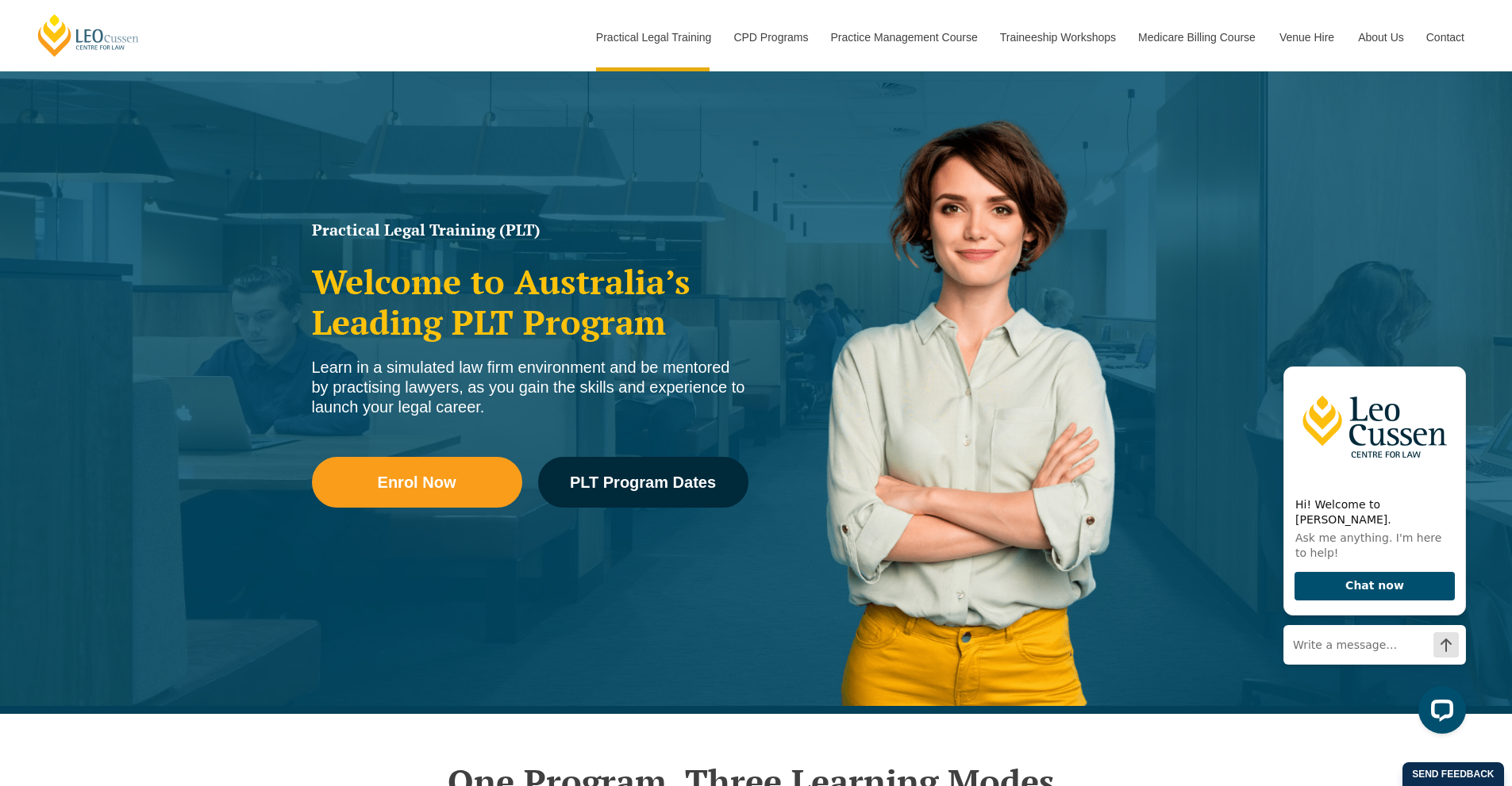
scroll to position [0, 0]
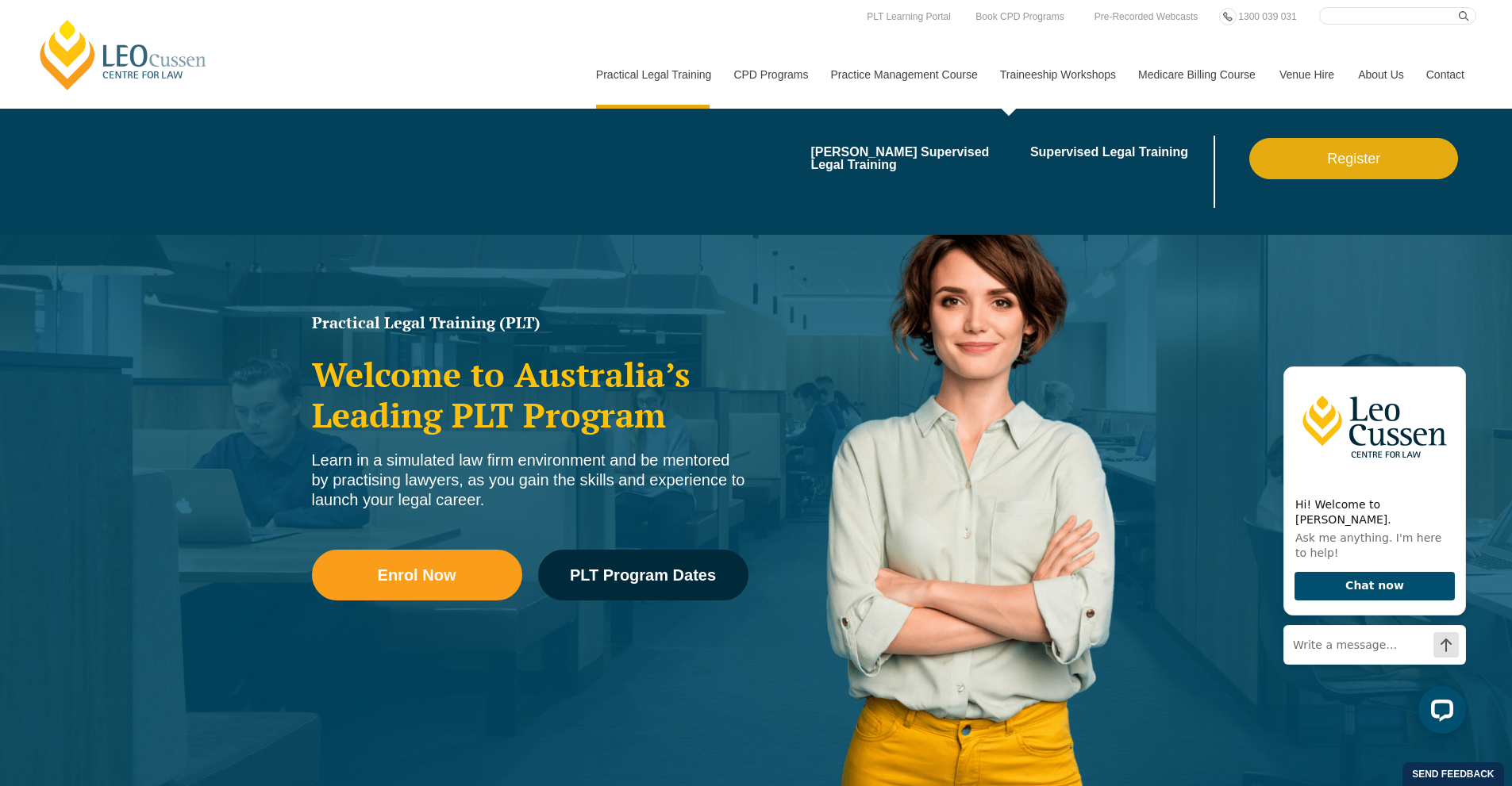
click at [1057, 71] on link "Traineeship Workshops" at bounding box center [1057, 75] width 138 height 69
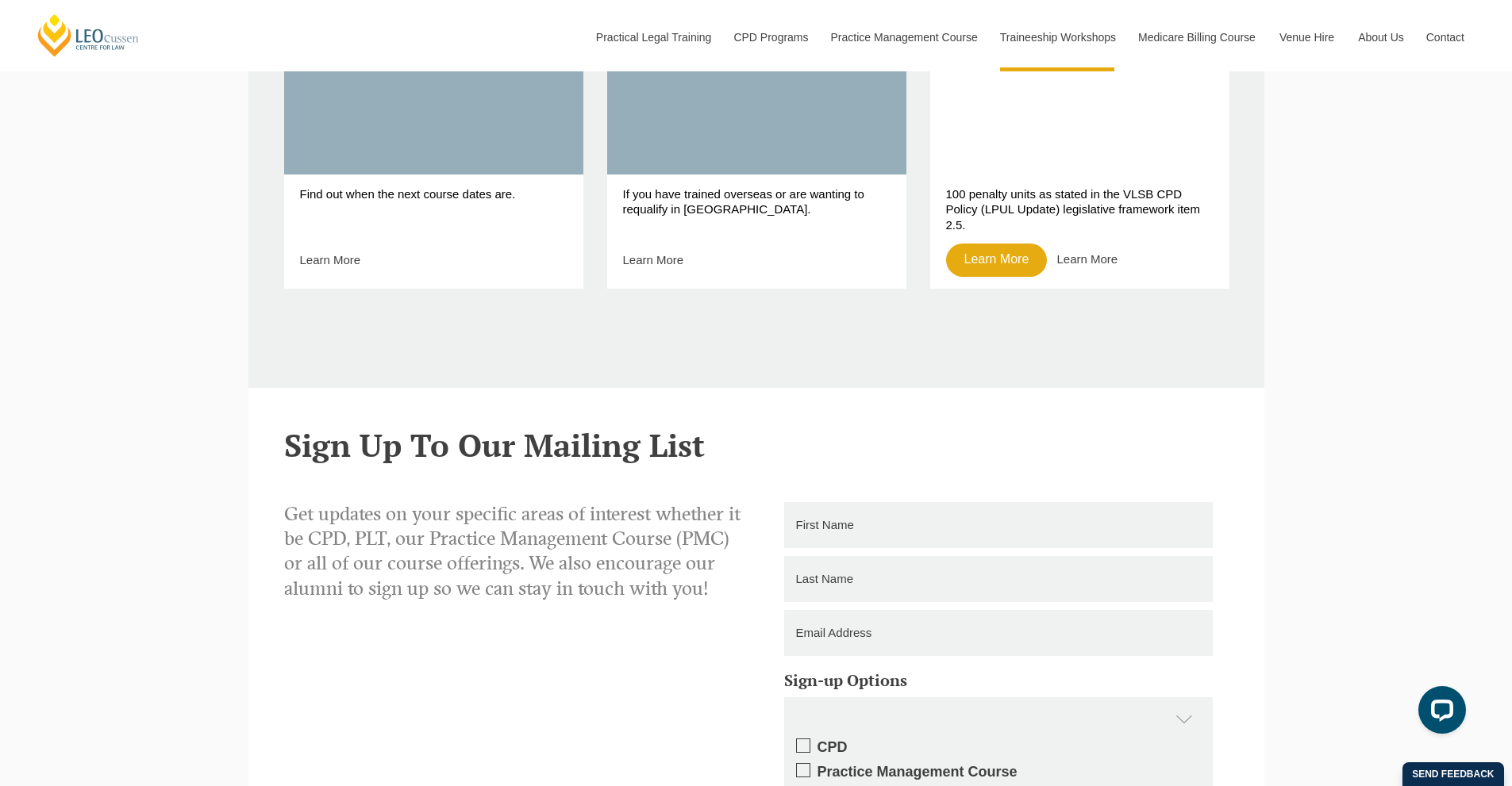
scroll to position [800, 0]
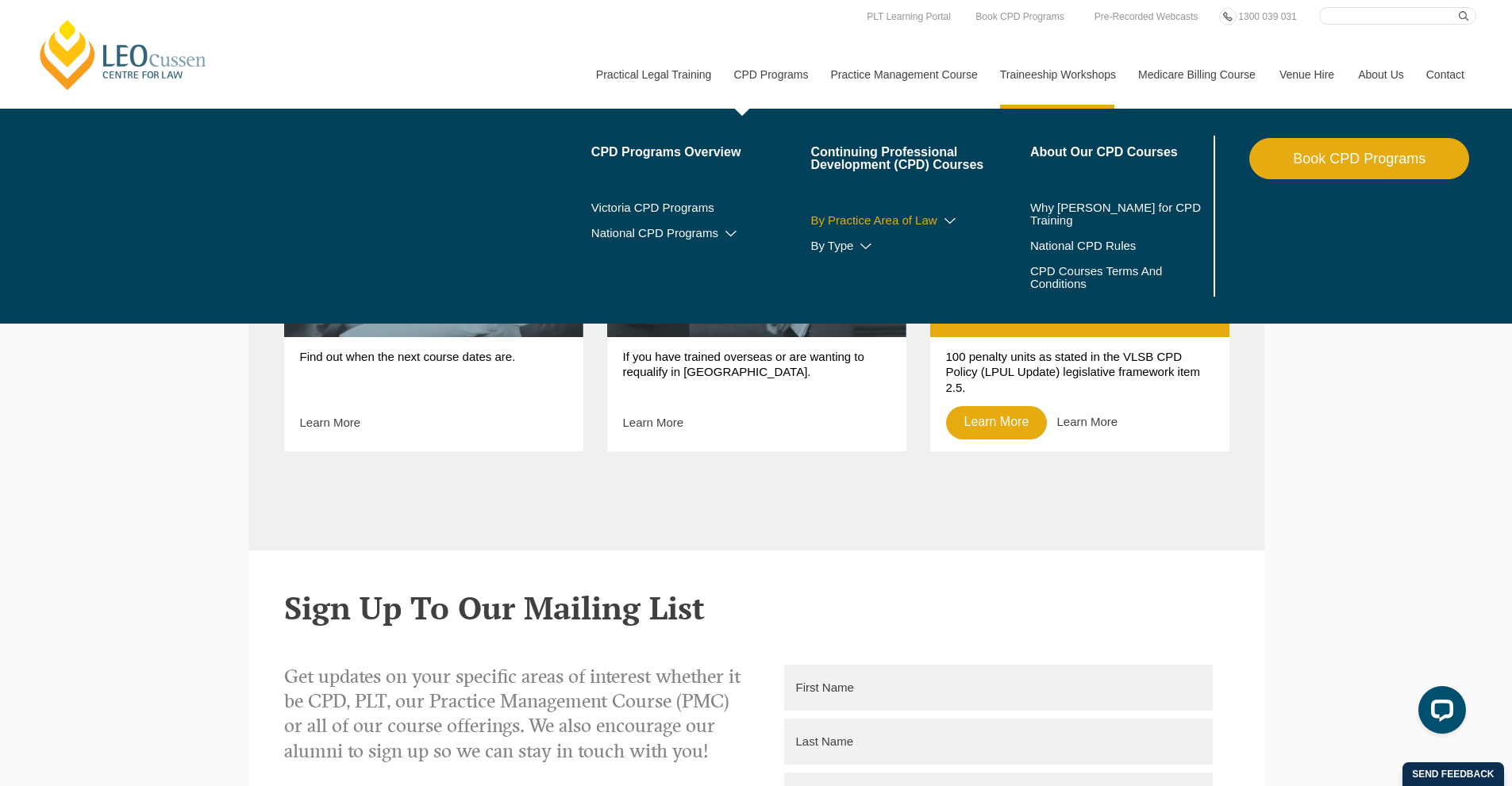
click at [957, 219] on icon at bounding box center [950, 221] width 16 height 11
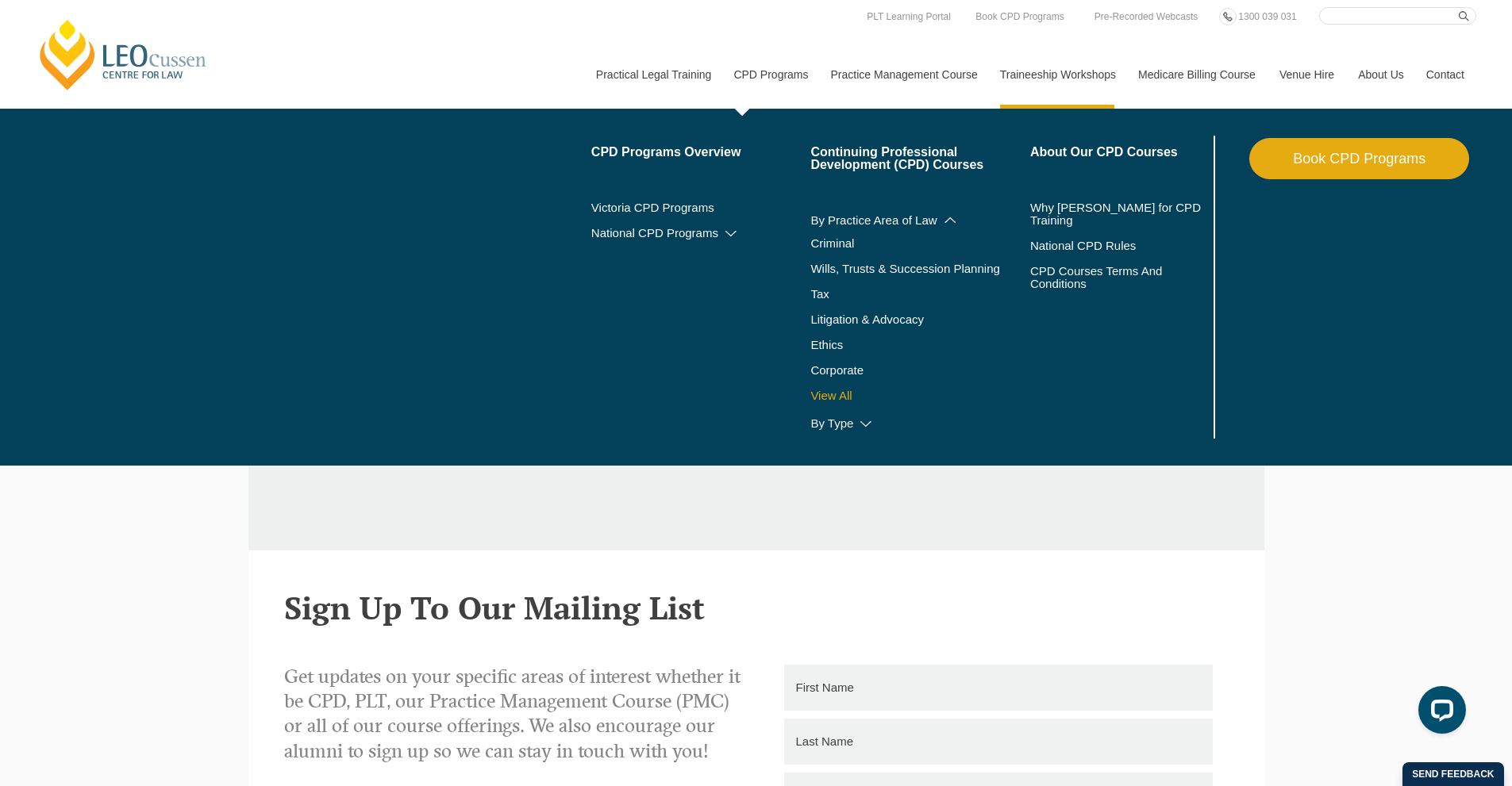
click at [840, 397] on link "View All" at bounding box center [920, 396] width 219 height 13
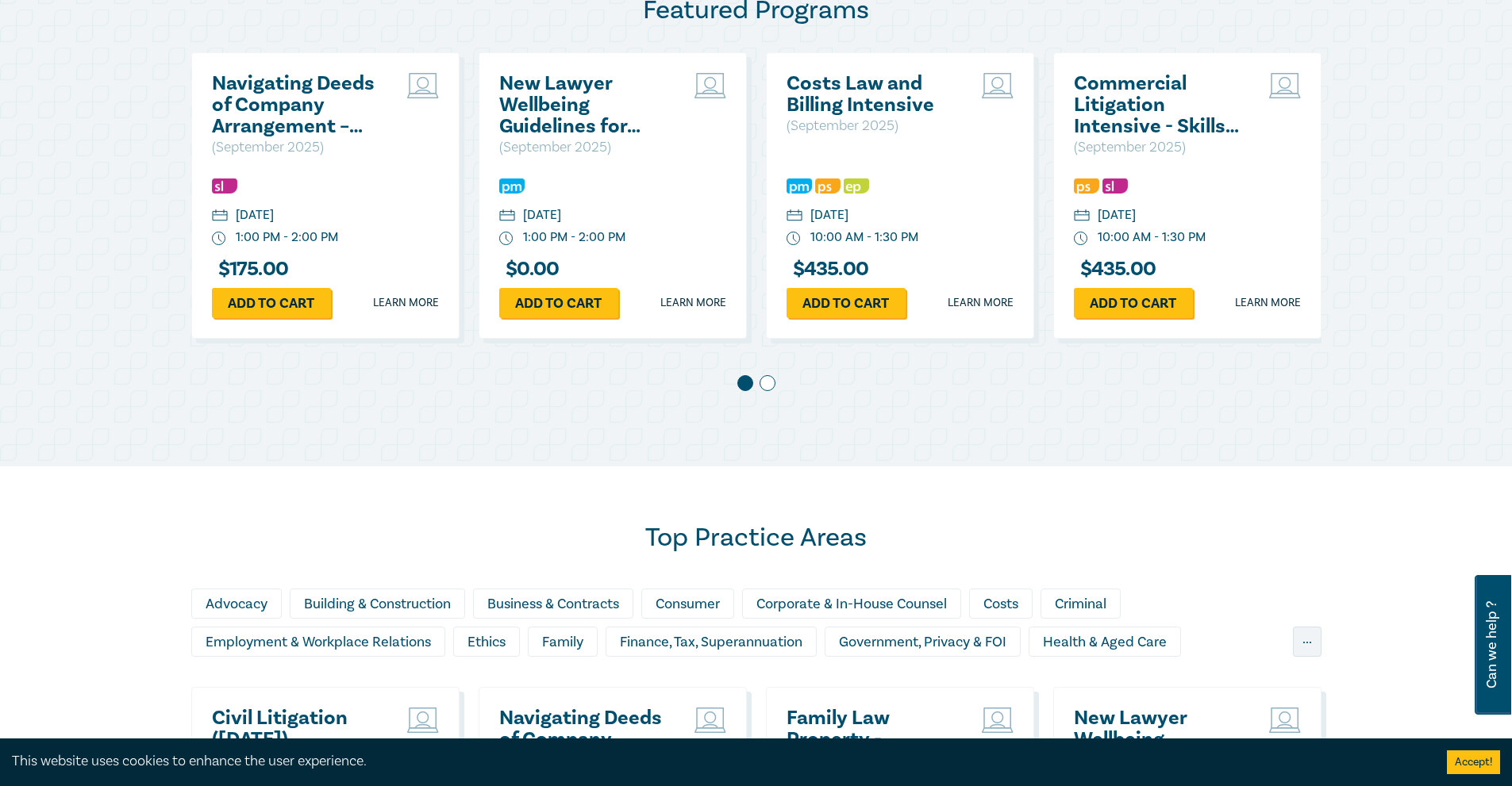
scroll to position [873, 0]
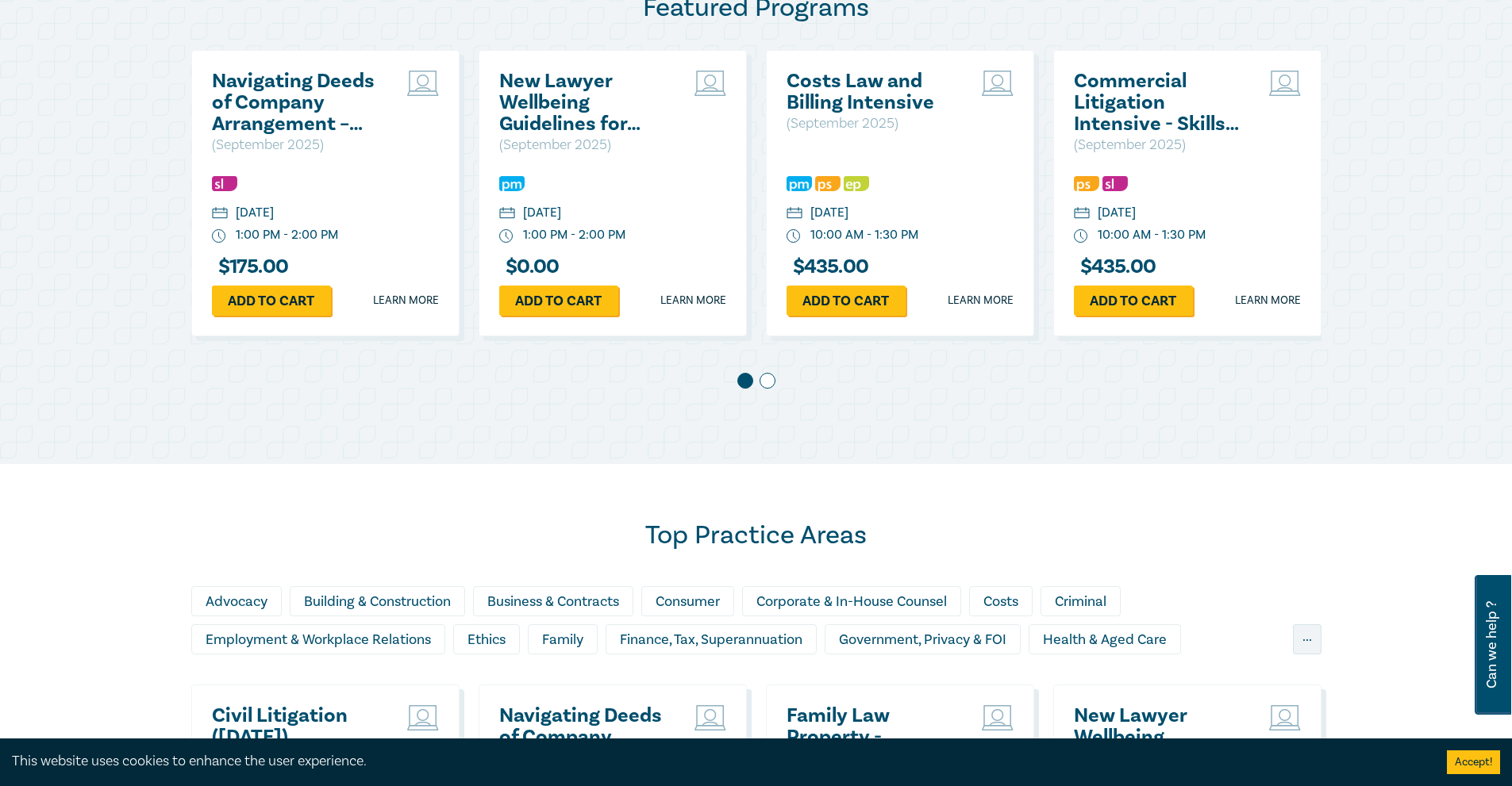
click at [768, 386] on span at bounding box center [767, 381] width 16 height 16
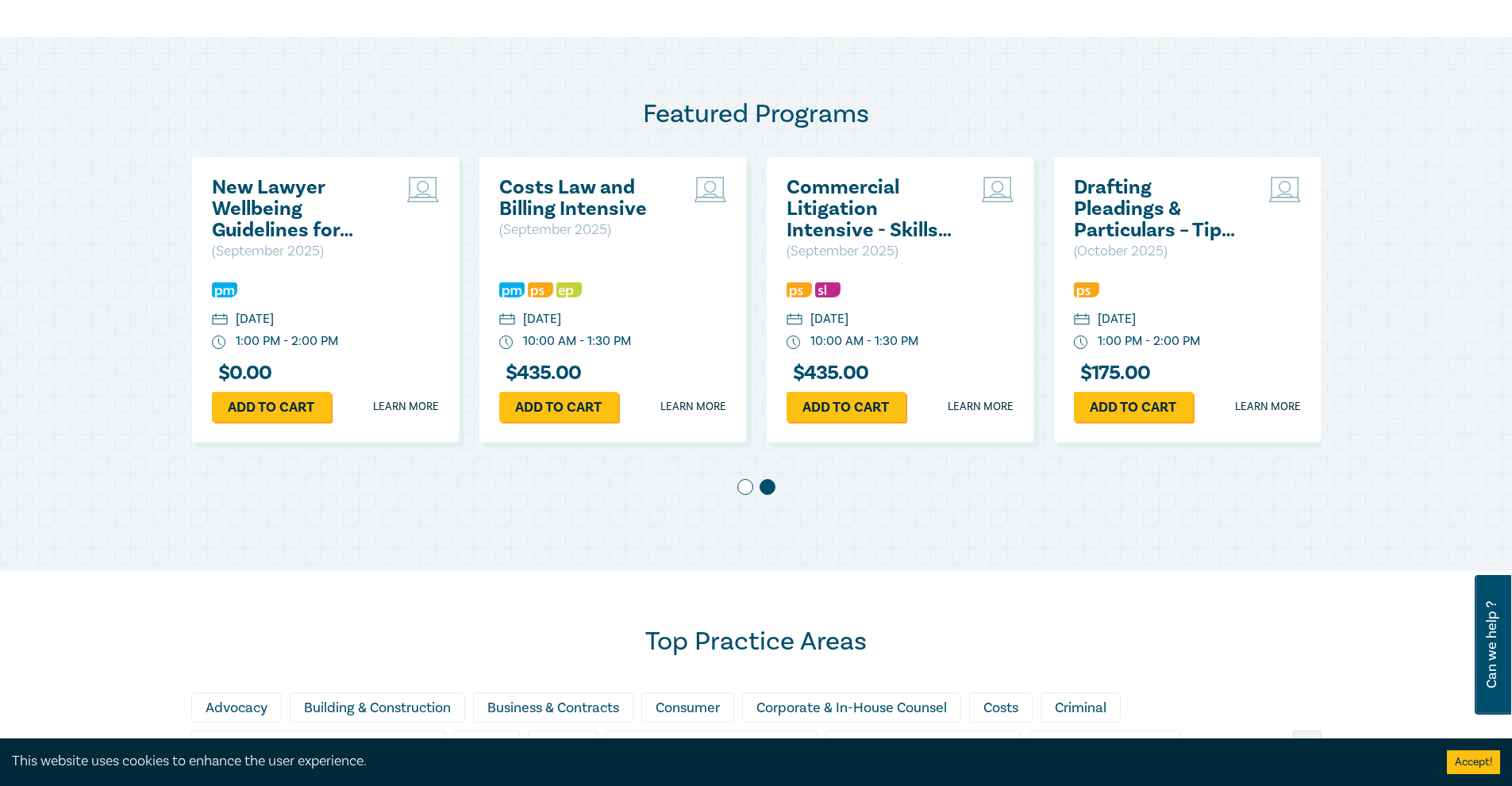
scroll to position [714, 0]
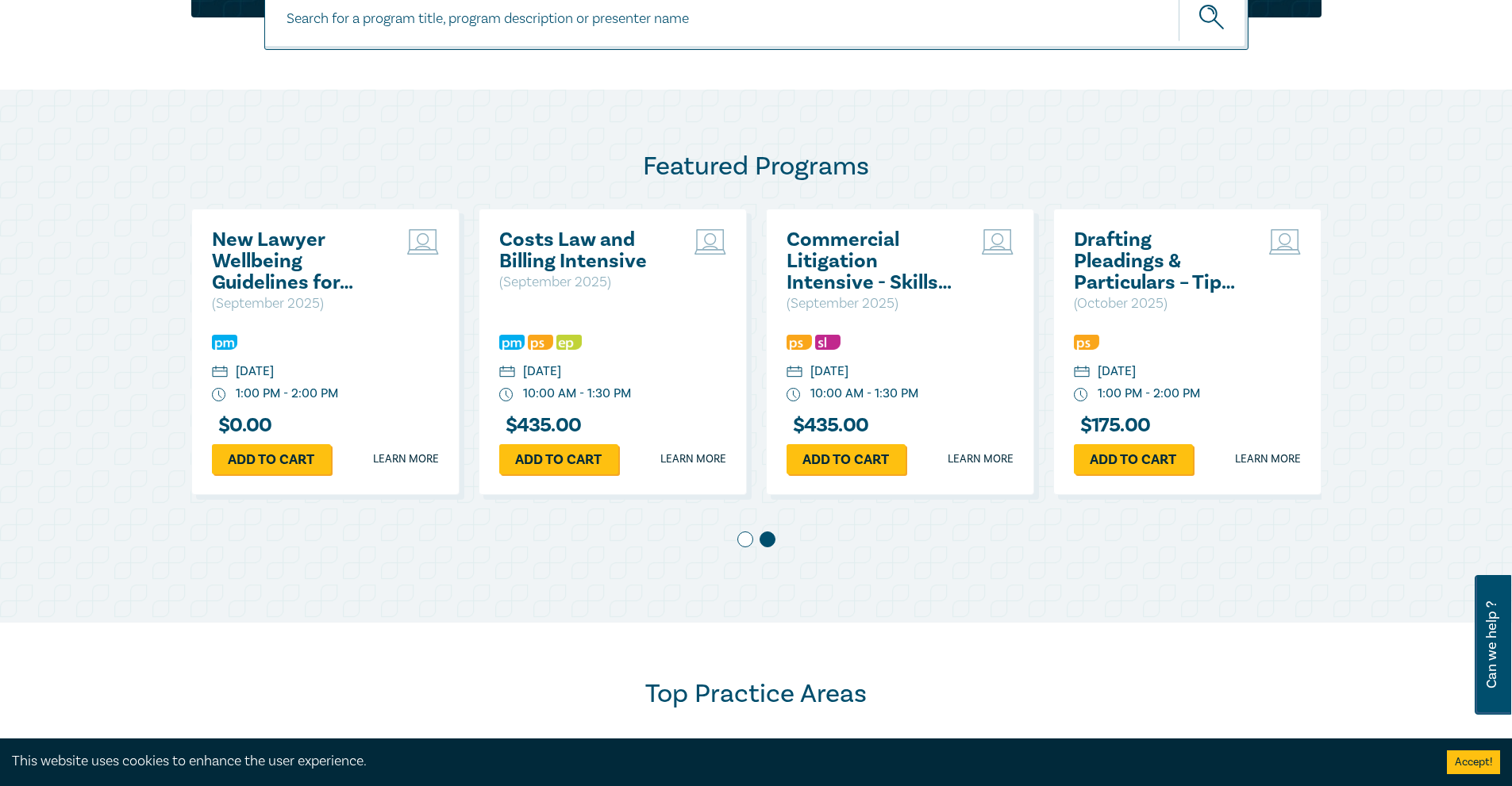
click at [745, 540] on span at bounding box center [745, 539] width 16 height 16
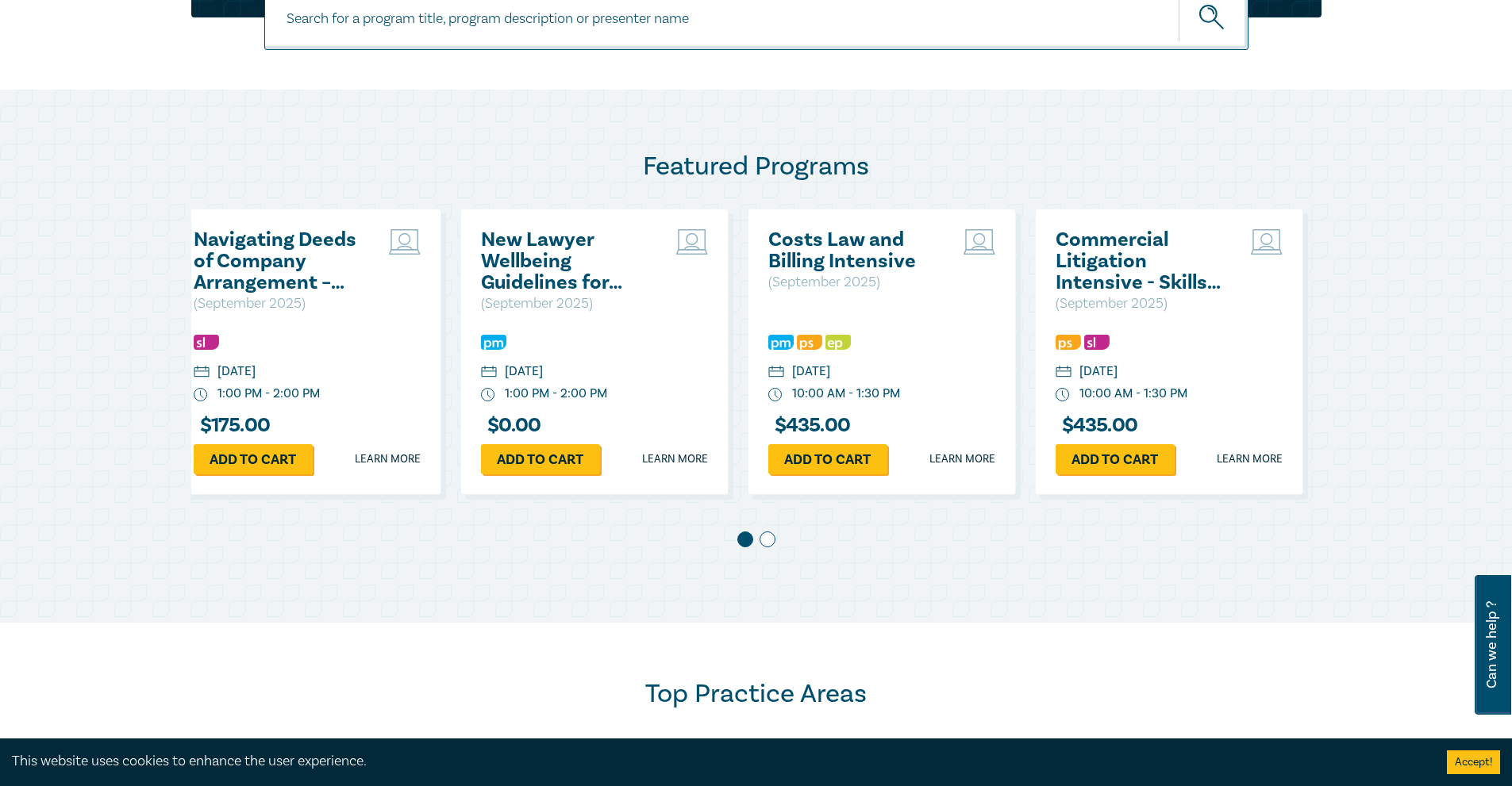
scroll to position [0, 0]
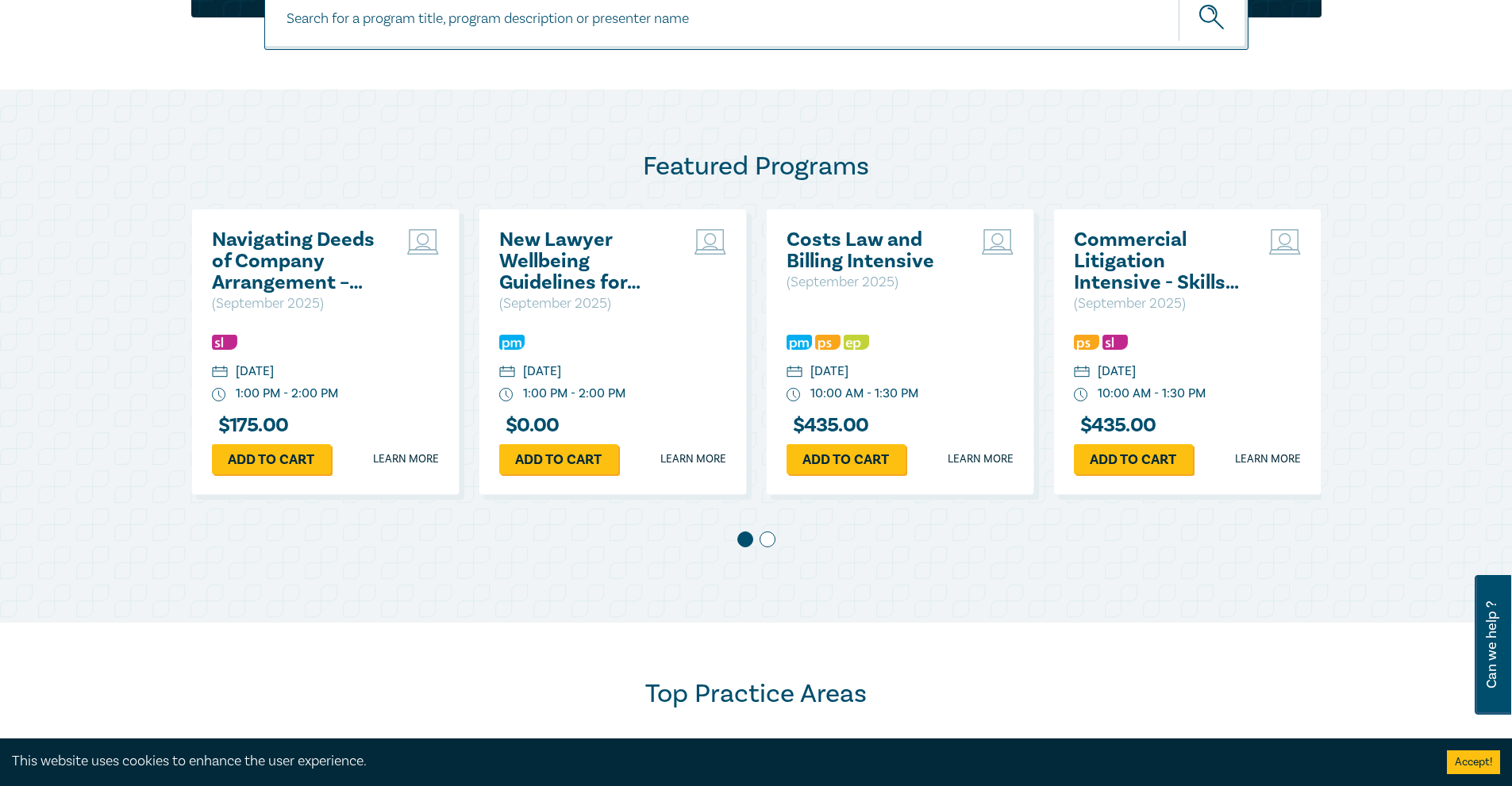
click at [768, 541] on span at bounding box center [767, 539] width 16 height 16
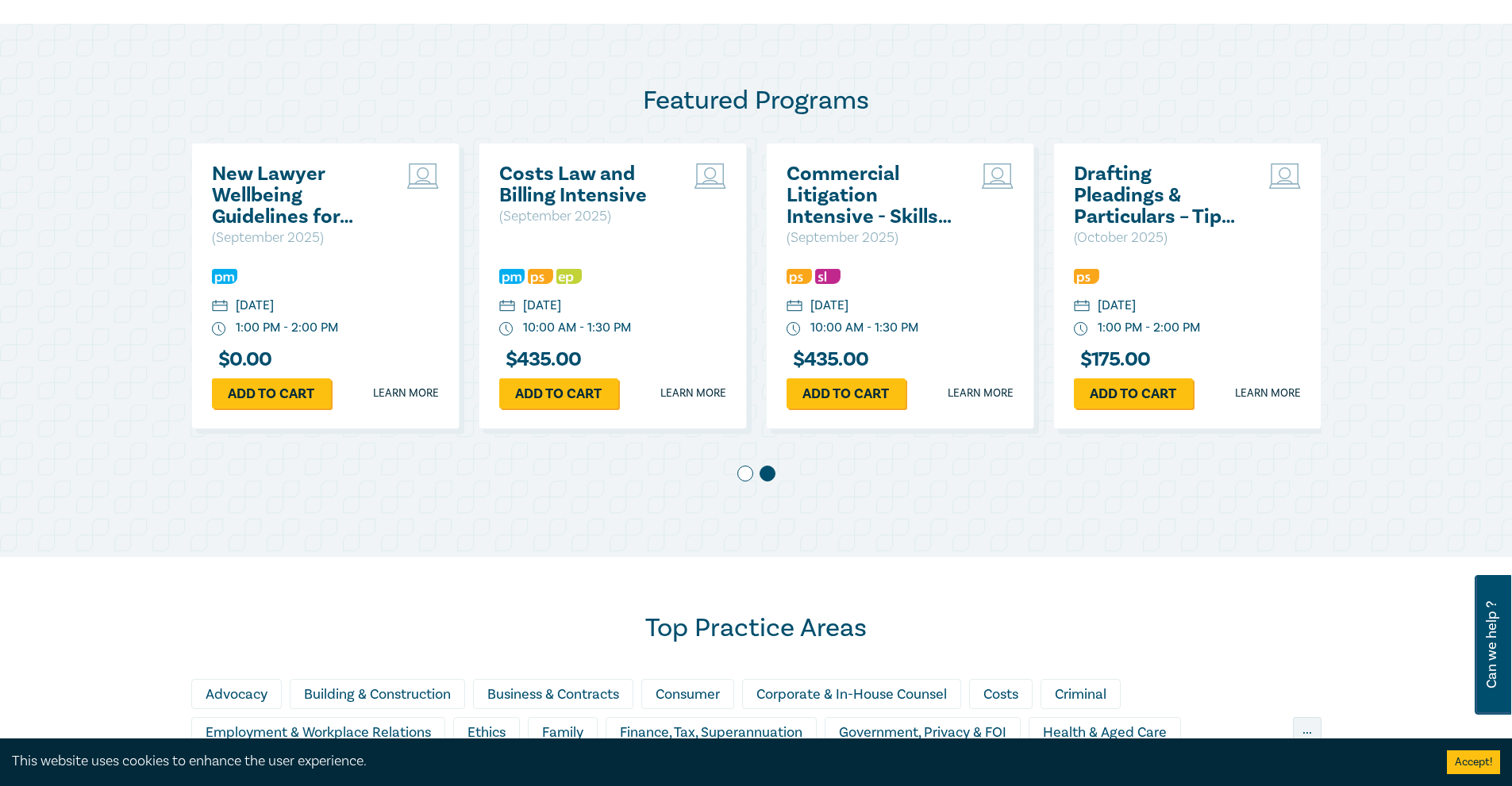
scroll to position [1191, 0]
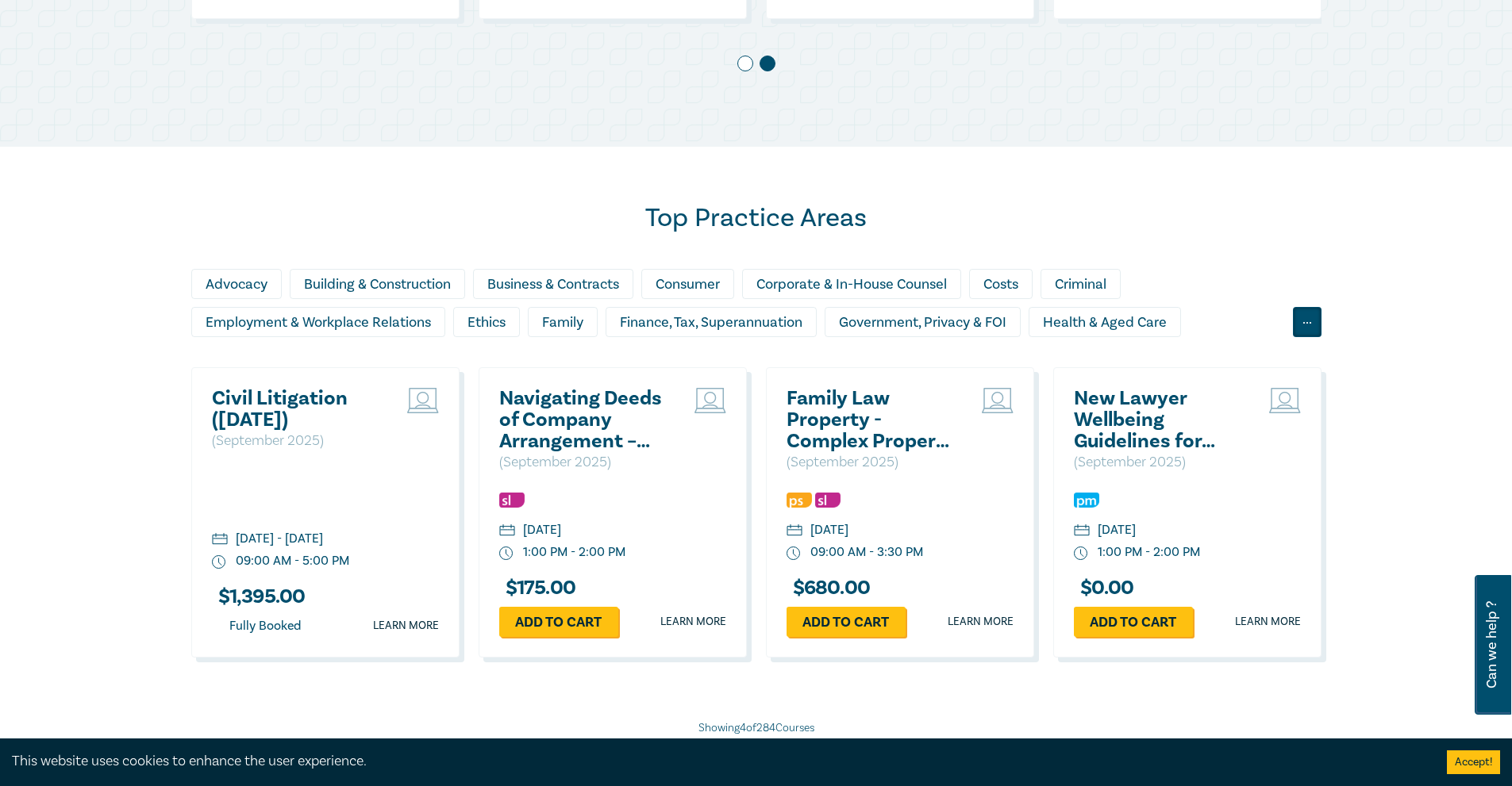
click at [1305, 315] on div "..." at bounding box center [1306, 321] width 28 height 30
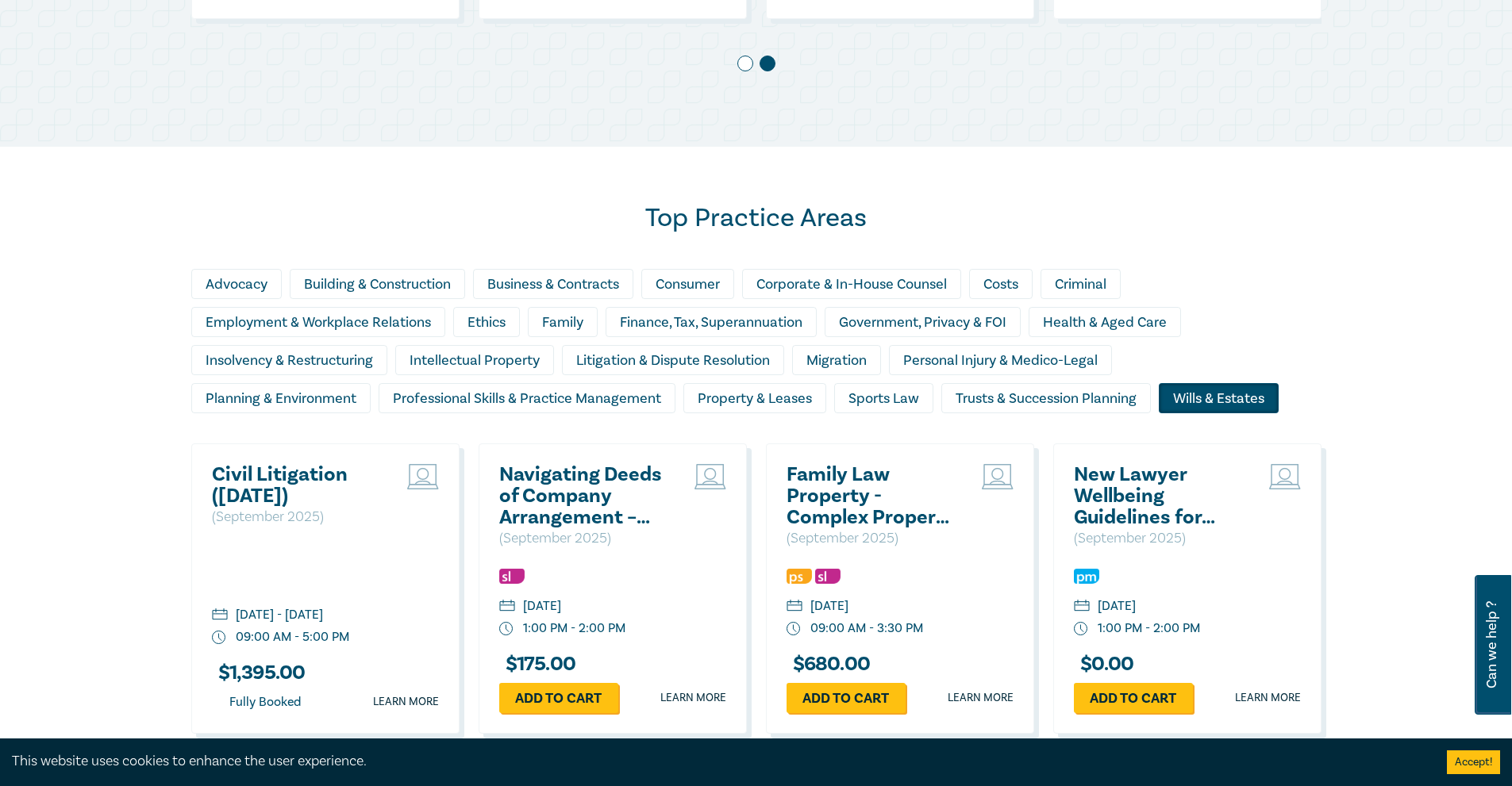
click at [1258, 403] on div "Wills & Estates" at bounding box center [1219, 398] width 120 height 30
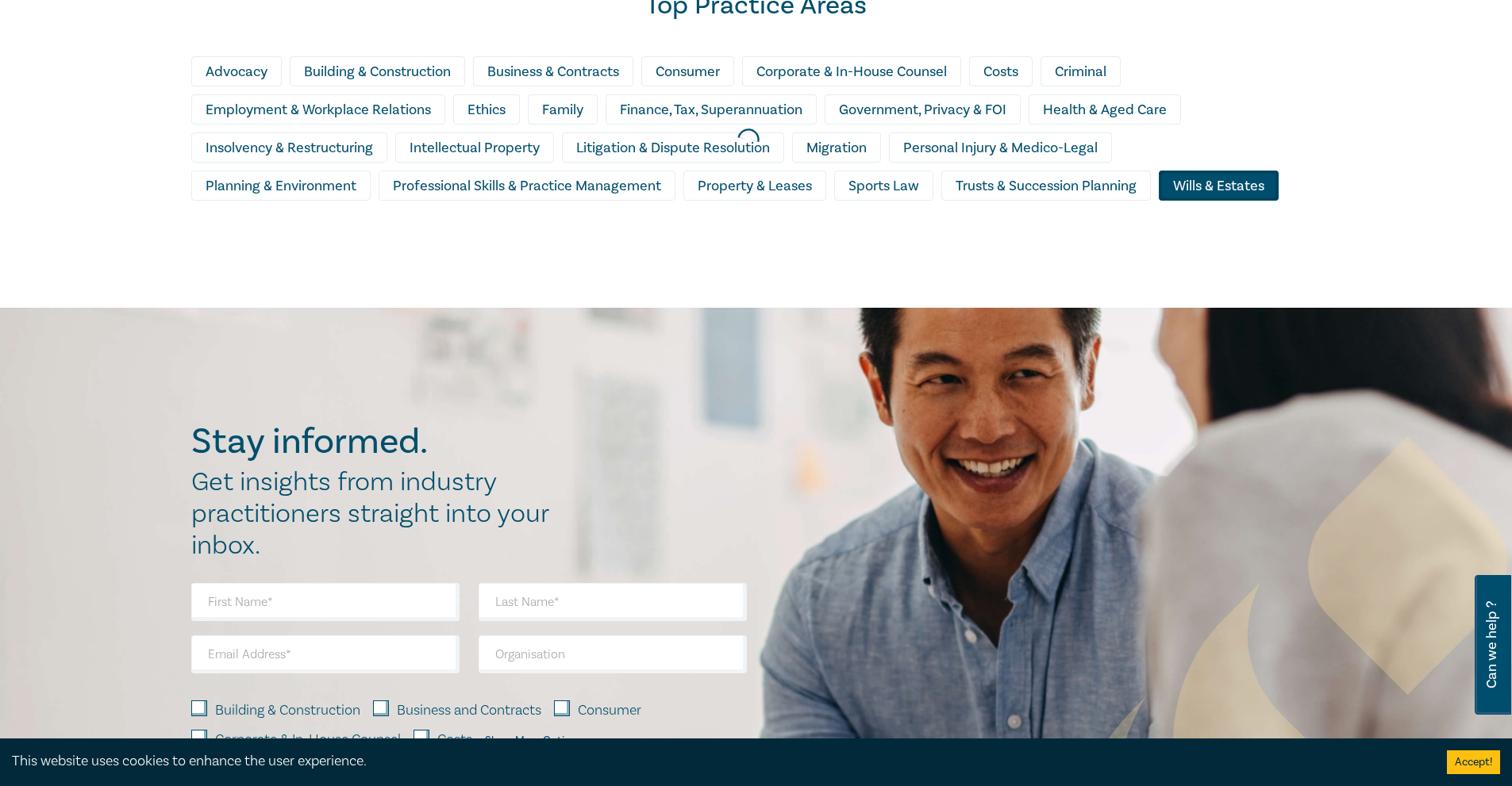
scroll to position [1428, 0]
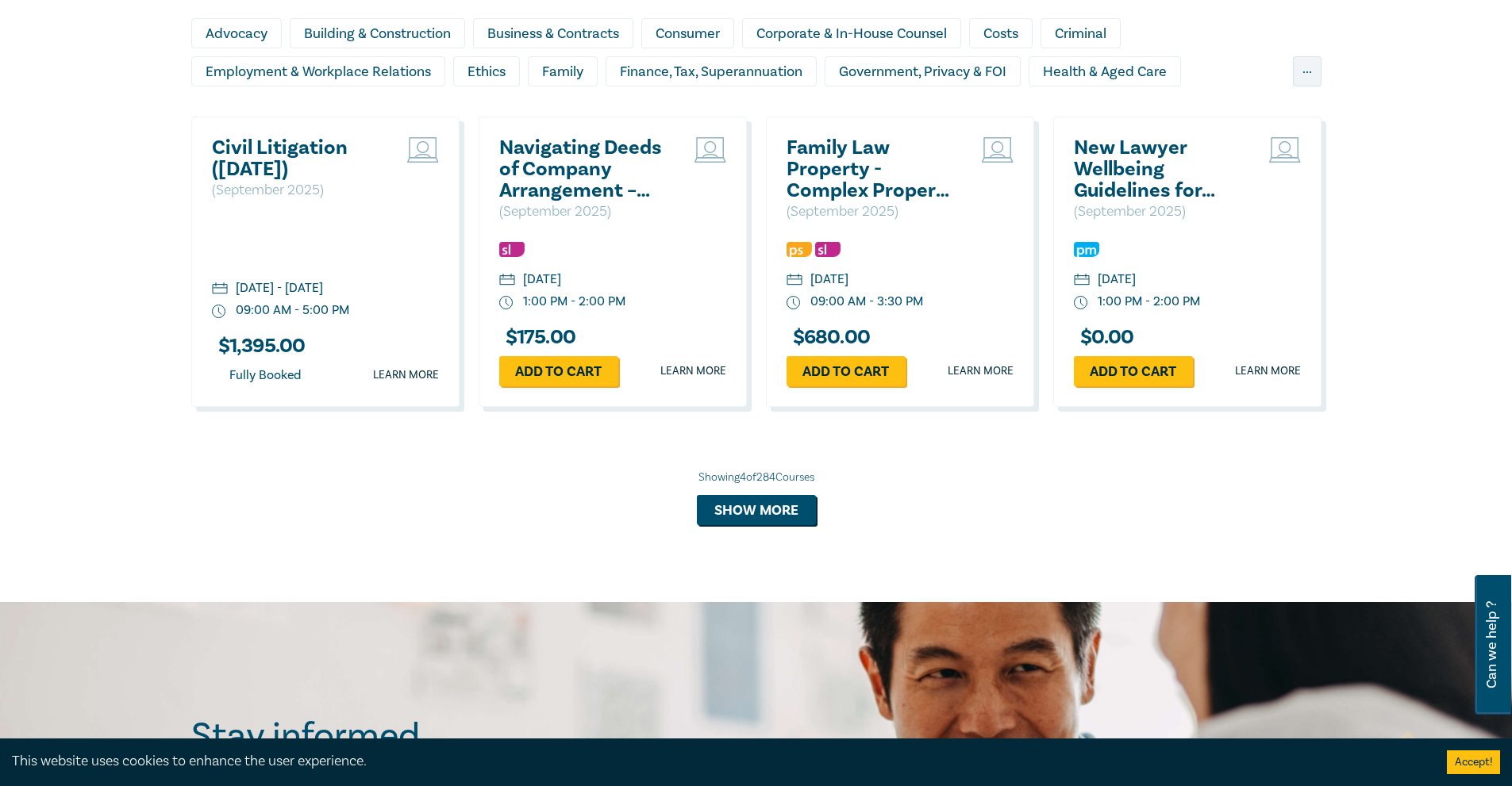
scroll to position [1236, 0]
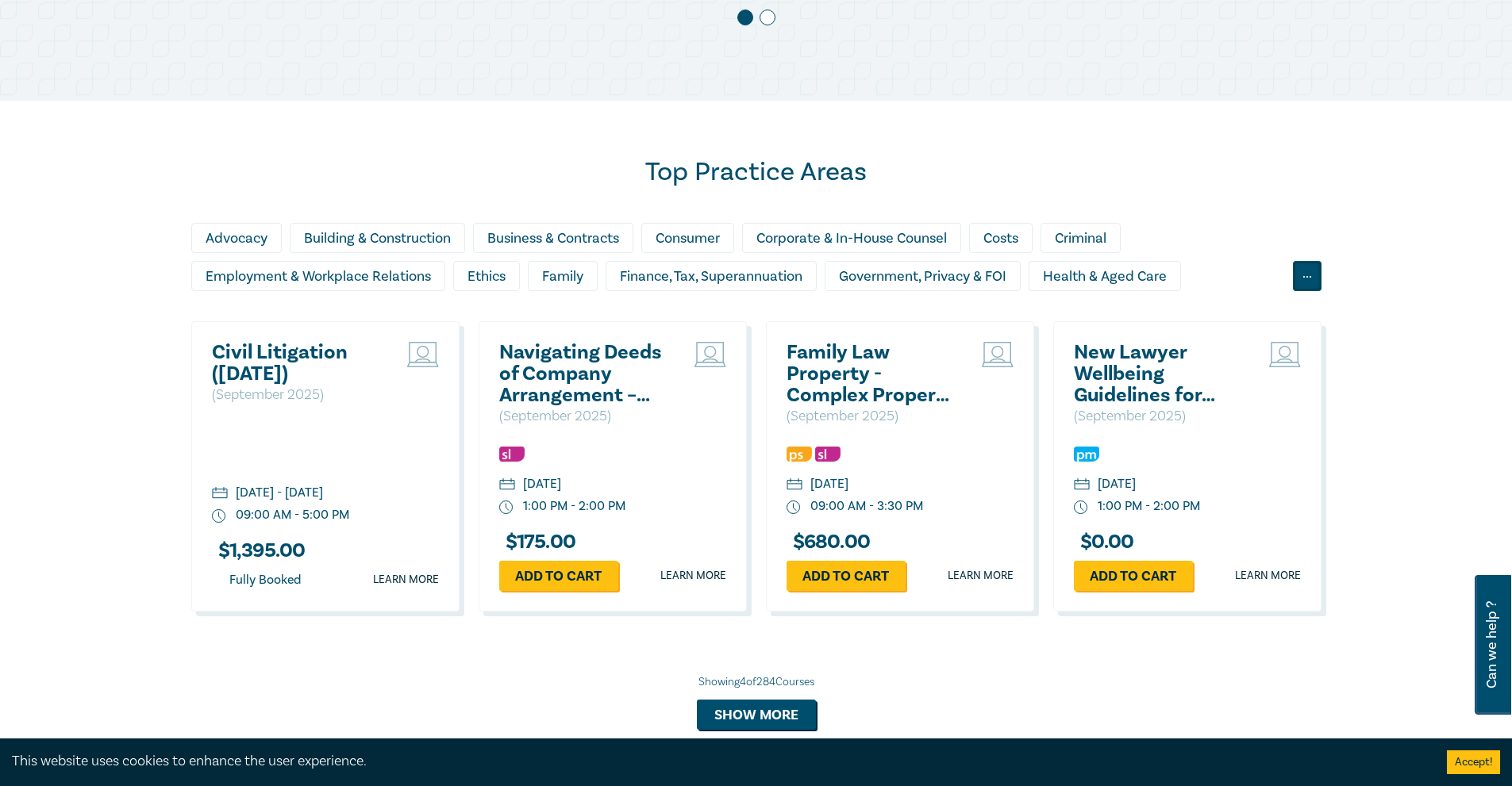
click at [1320, 269] on div "..." at bounding box center [1306, 276] width 28 height 30
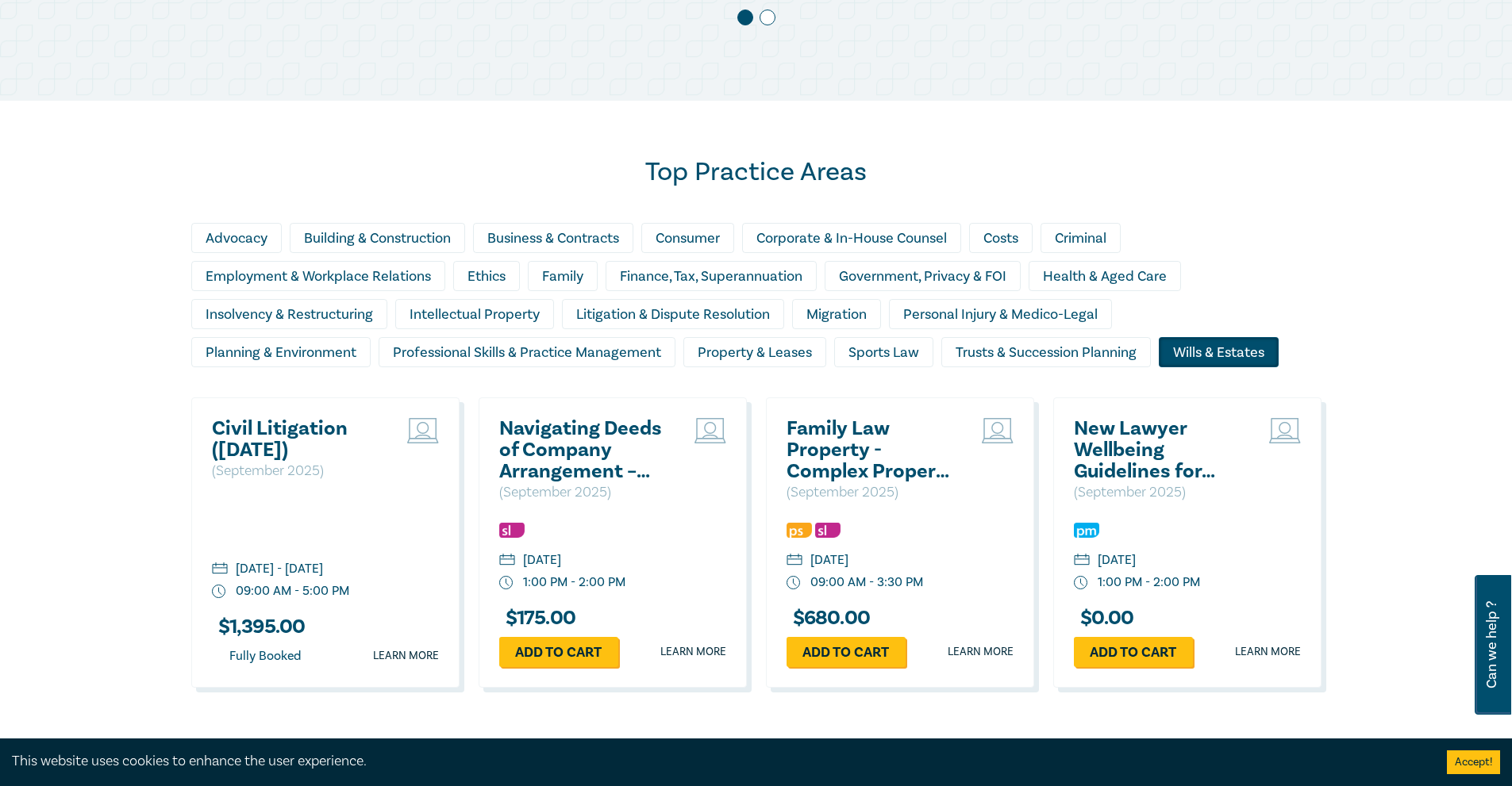
click at [1223, 351] on div "Wills & Estates" at bounding box center [1219, 351] width 120 height 30
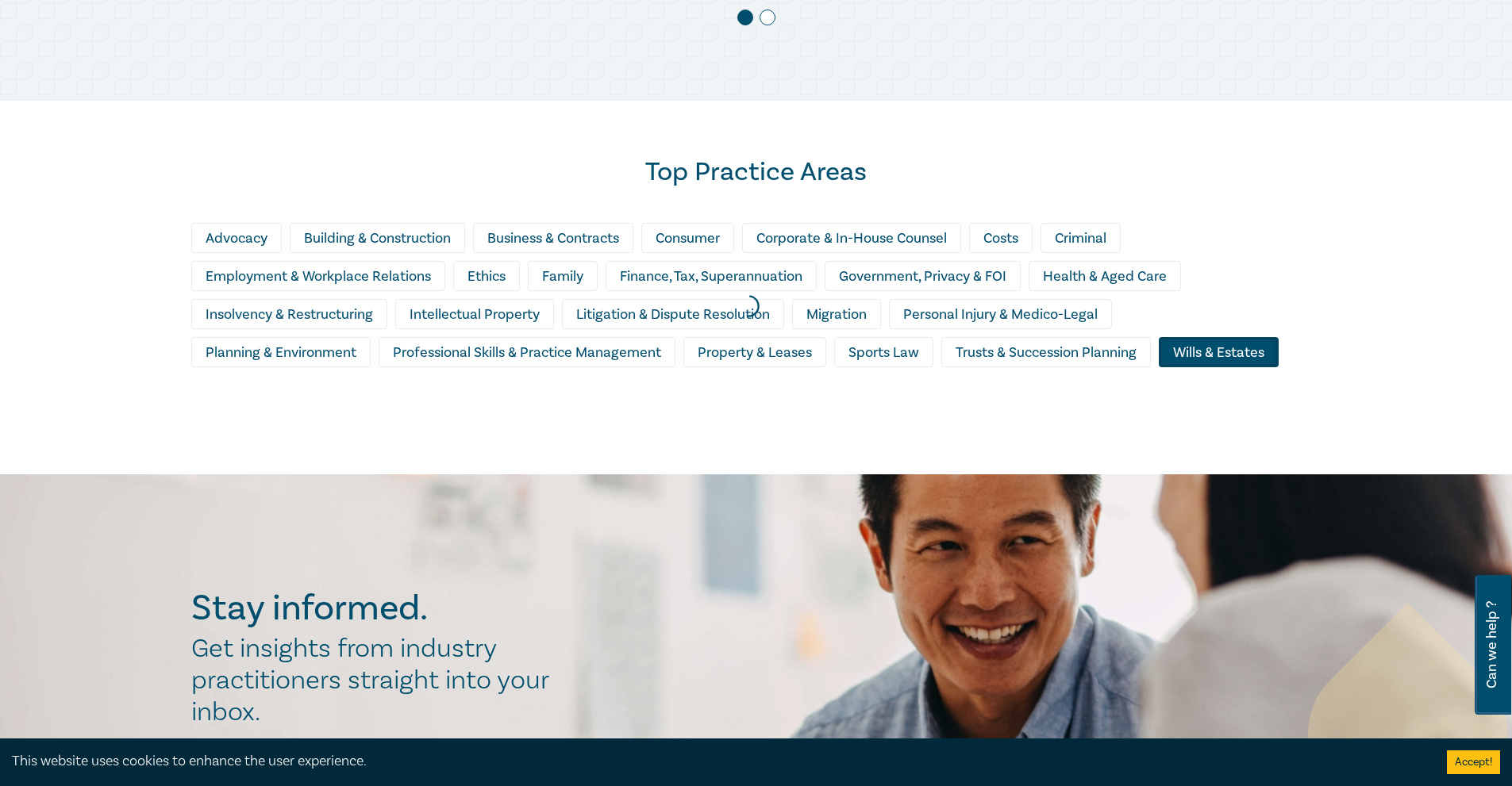
click at [1207, 351] on div at bounding box center [748, 307] width 1512 height 351
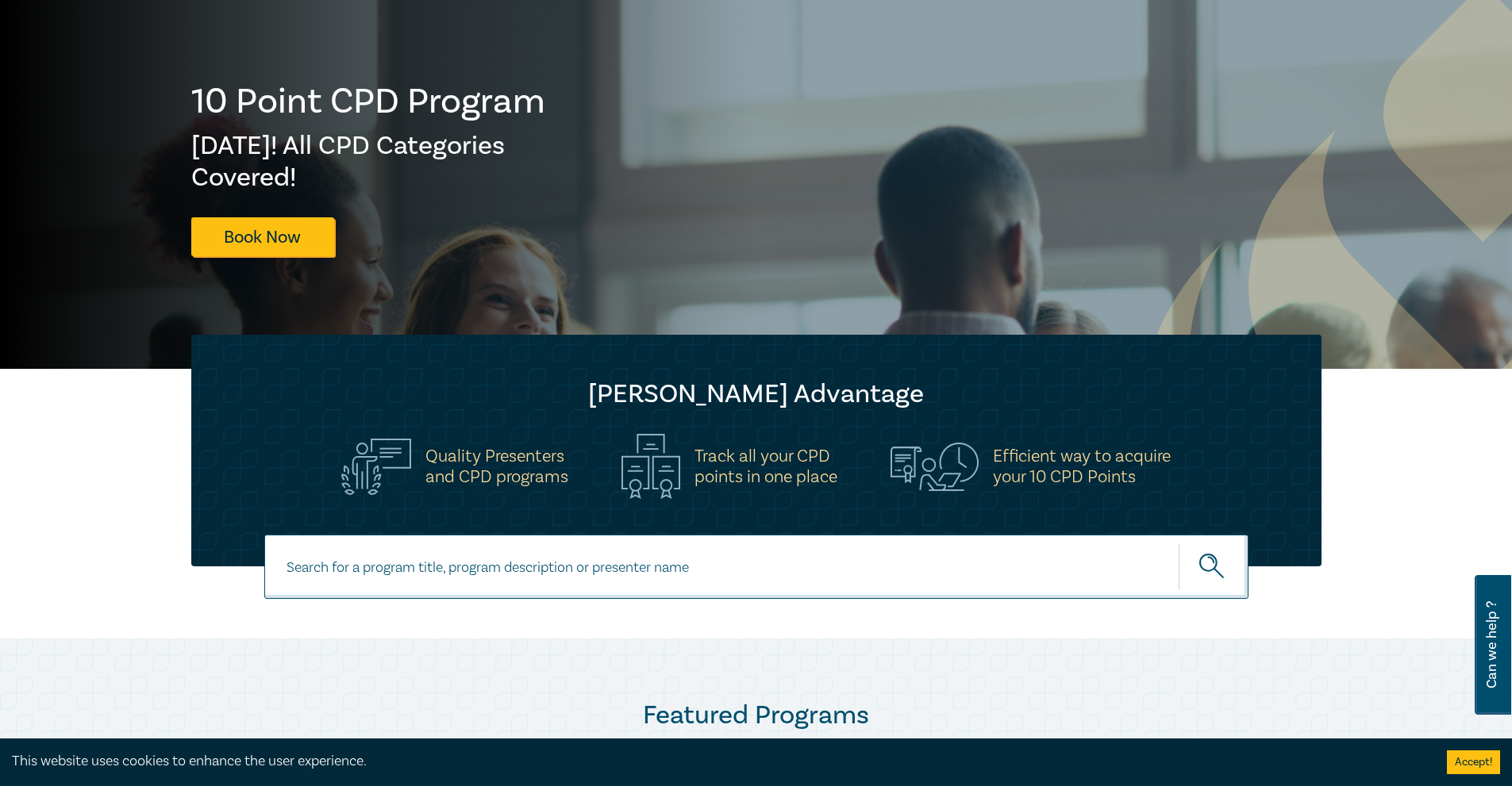
scroll to position [0, 0]
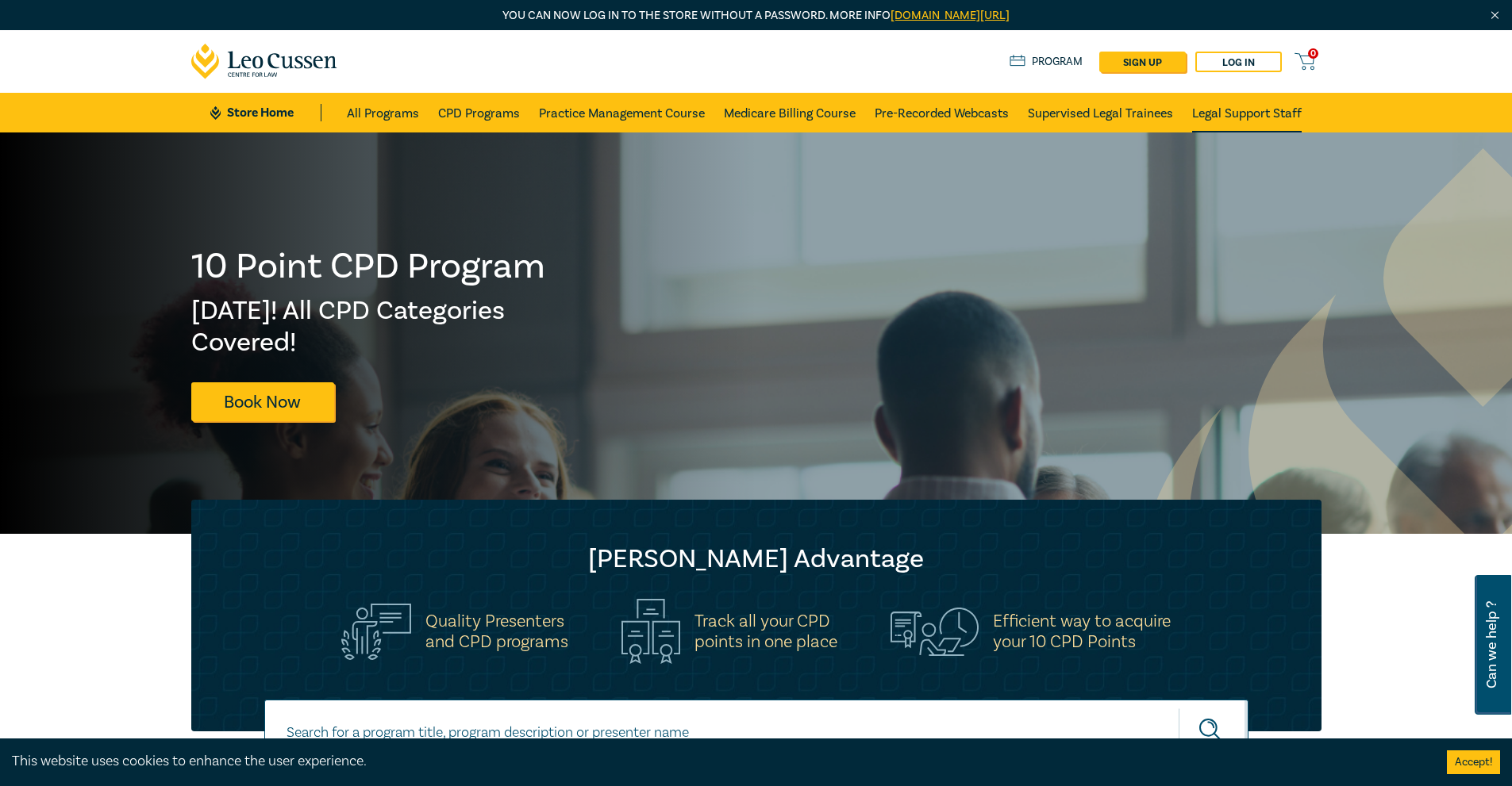
click at [1257, 109] on link "Legal Support Staff" at bounding box center [1246, 112] width 110 height 39
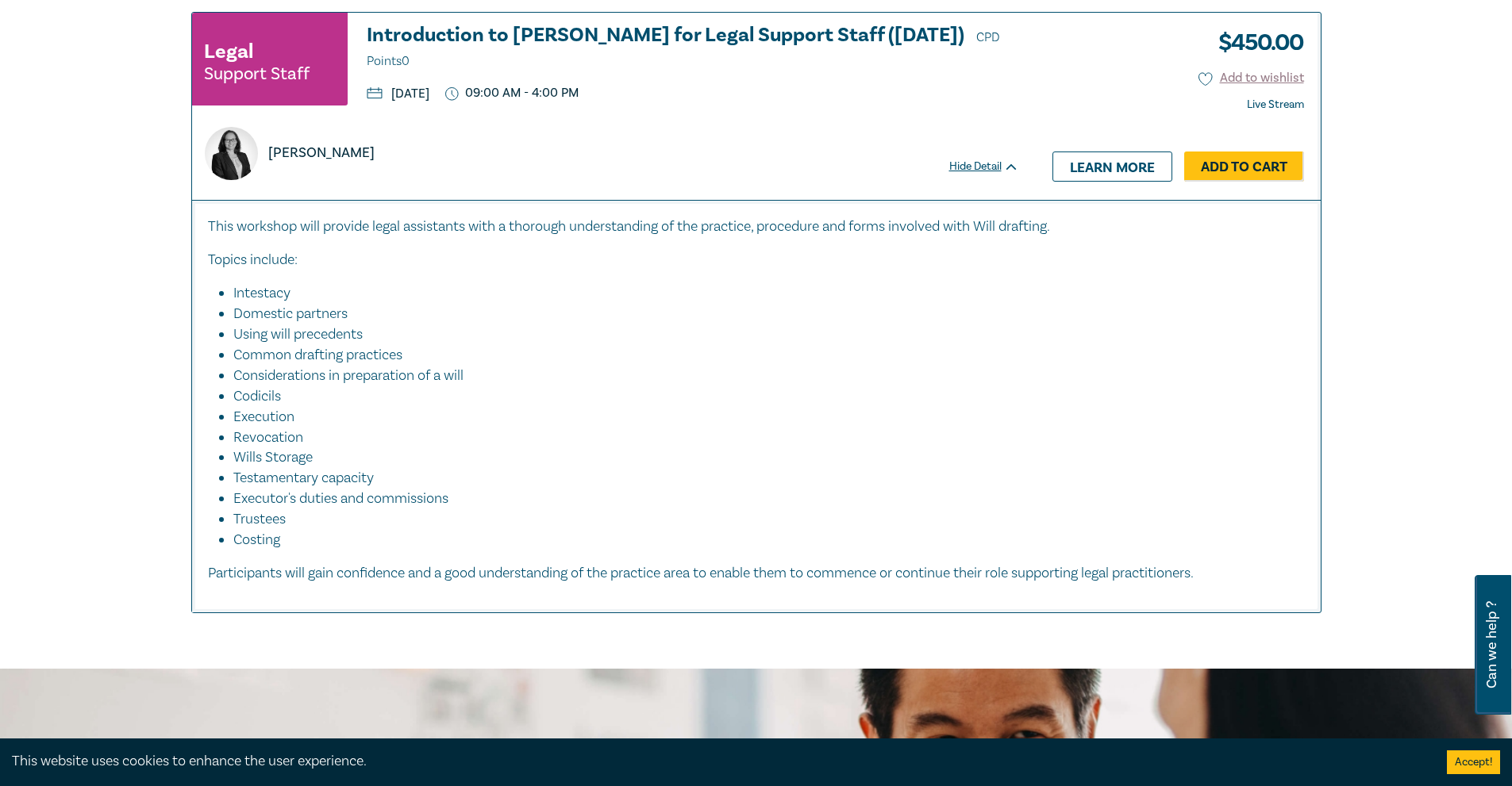
scroll to position [397, 0]
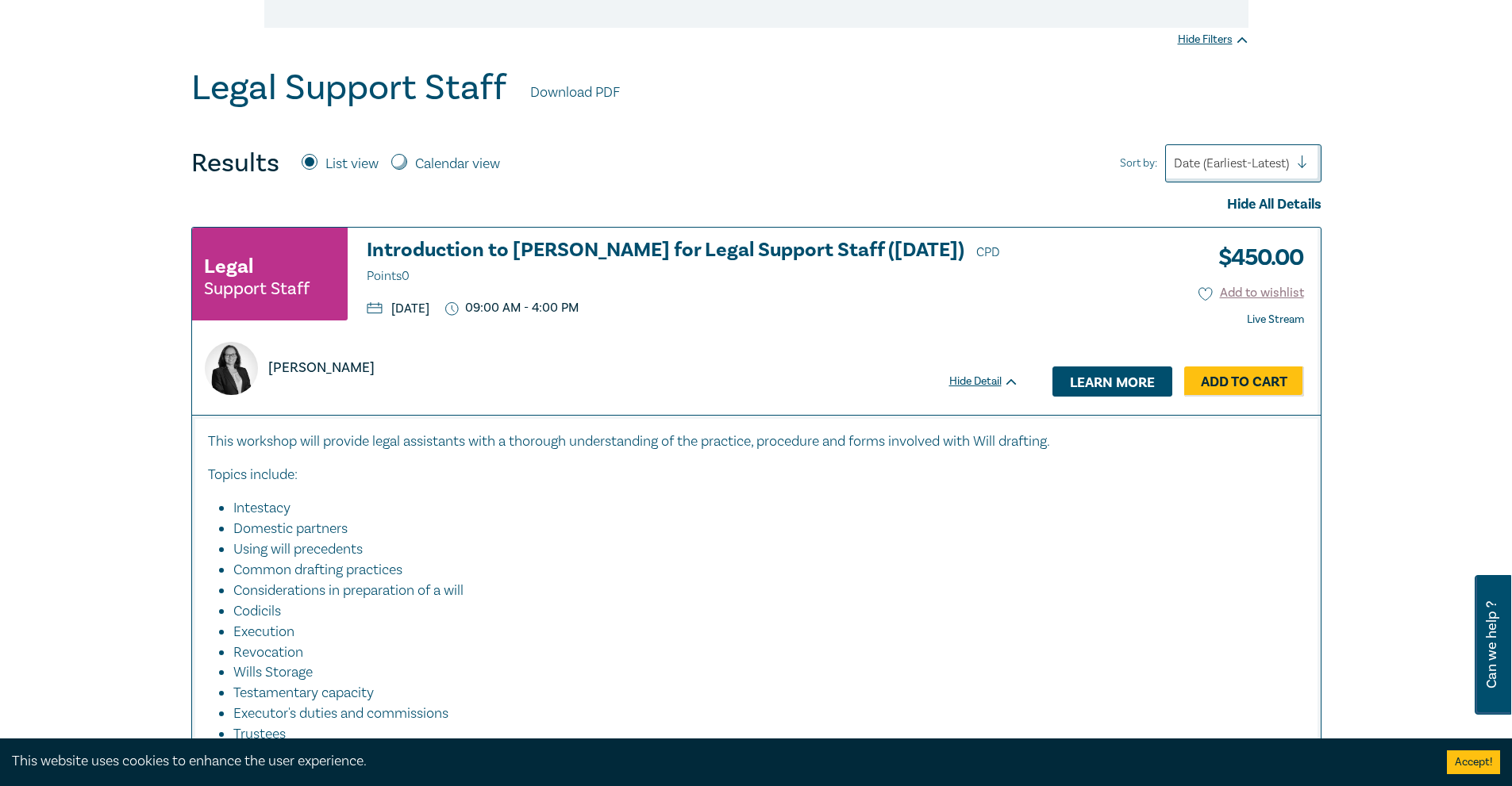
click at [1155, 379] on link "Learn more" at bounding box center [1113, 381] width 120 height 30
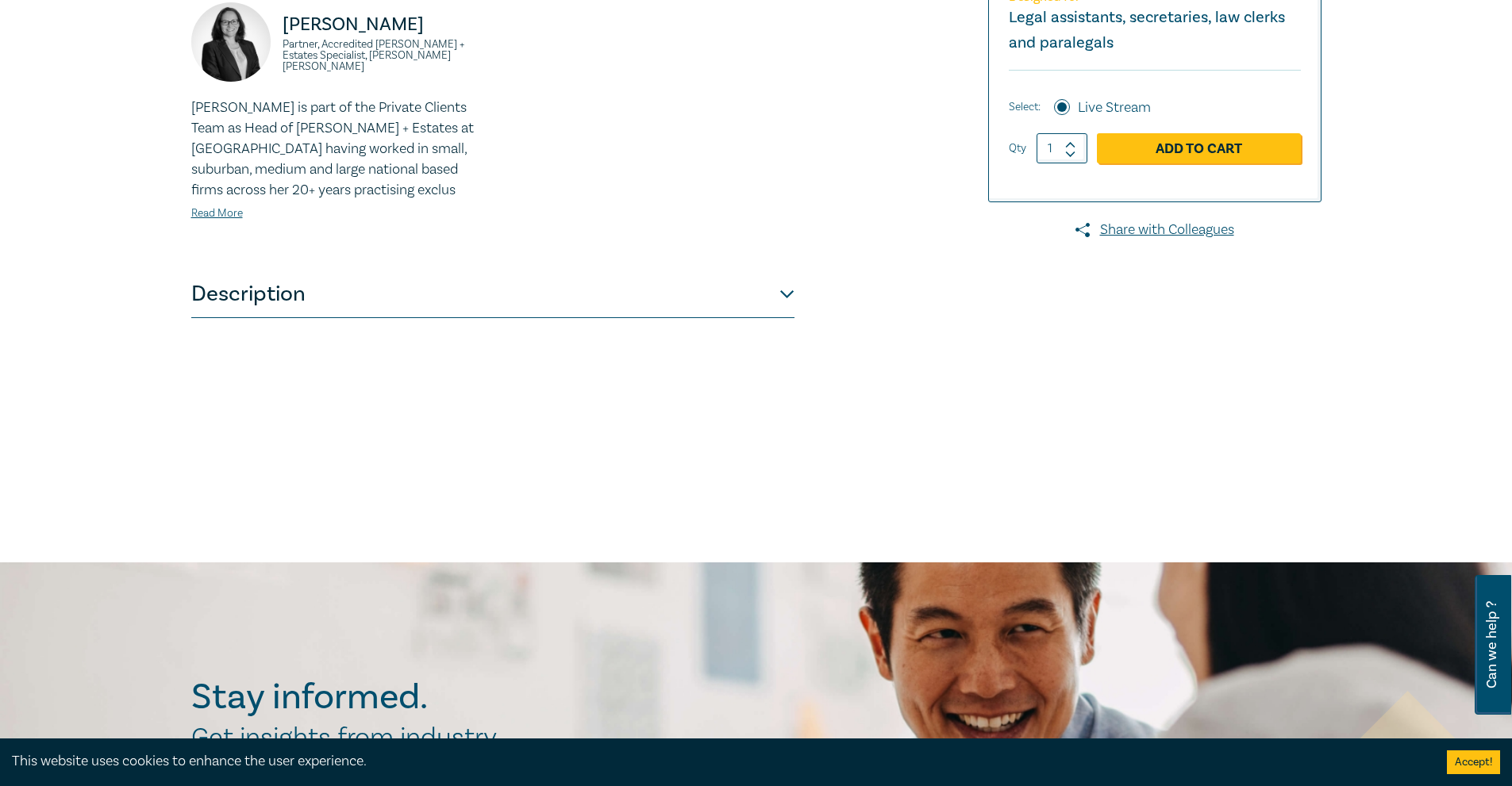
scroll to position [635, 0]
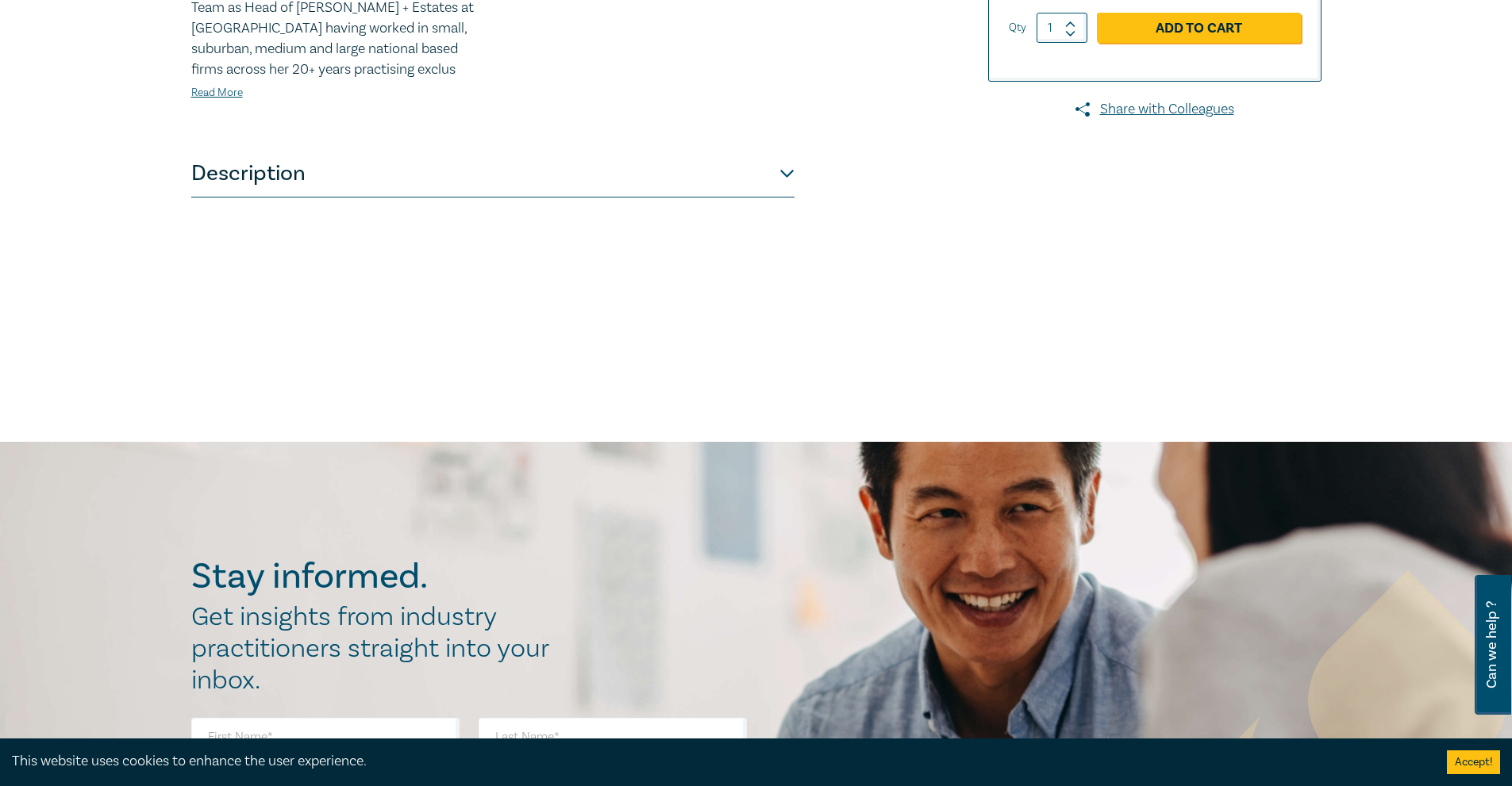
click at [781, 198] on button "Description" at bounding box center [493, 174] width 603 height 48
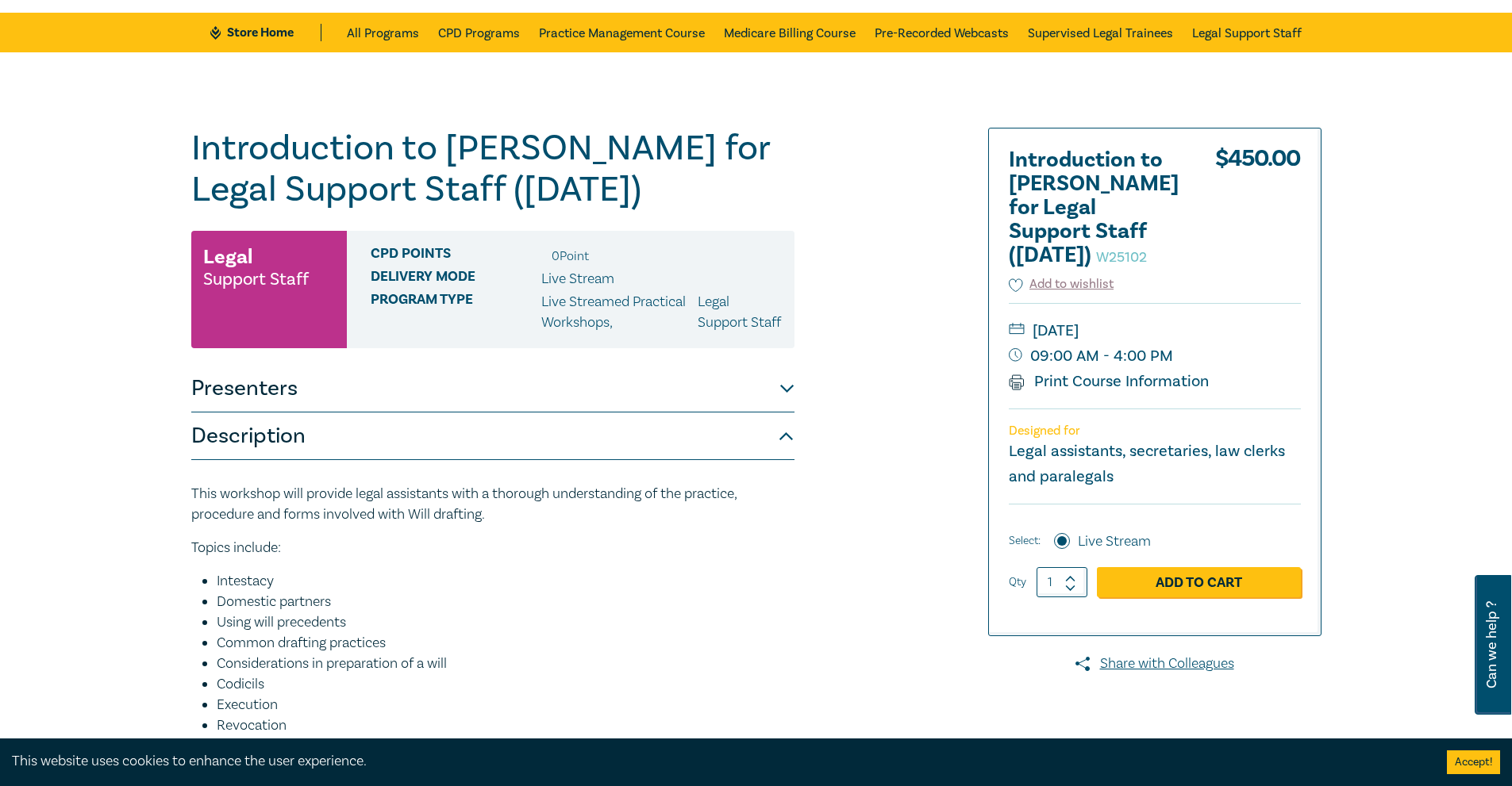
scroll to position [80, 0]
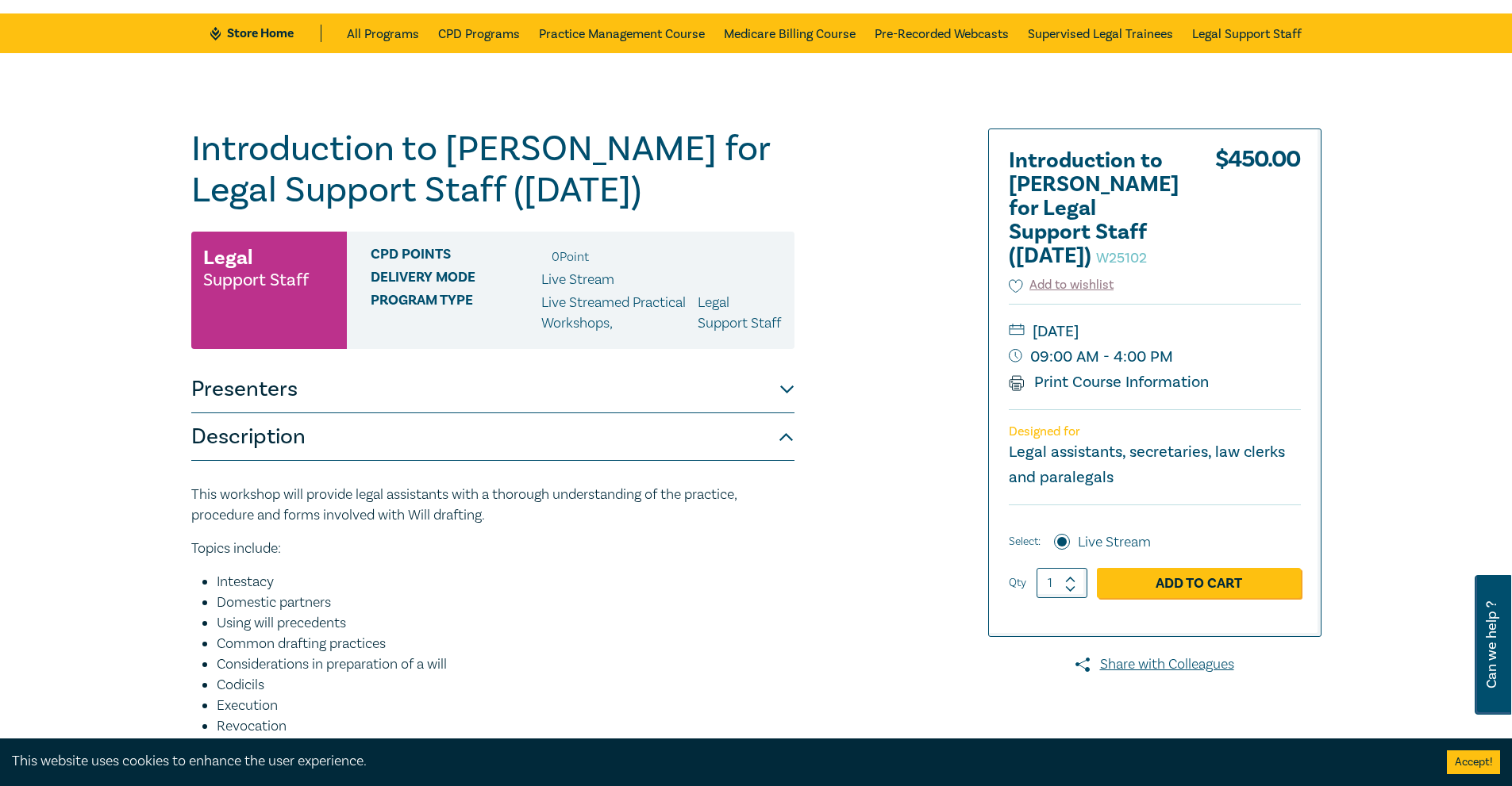
click at [1475, 771] on button "Accept!" at bounding box center [1473, 763] width 53 height 24
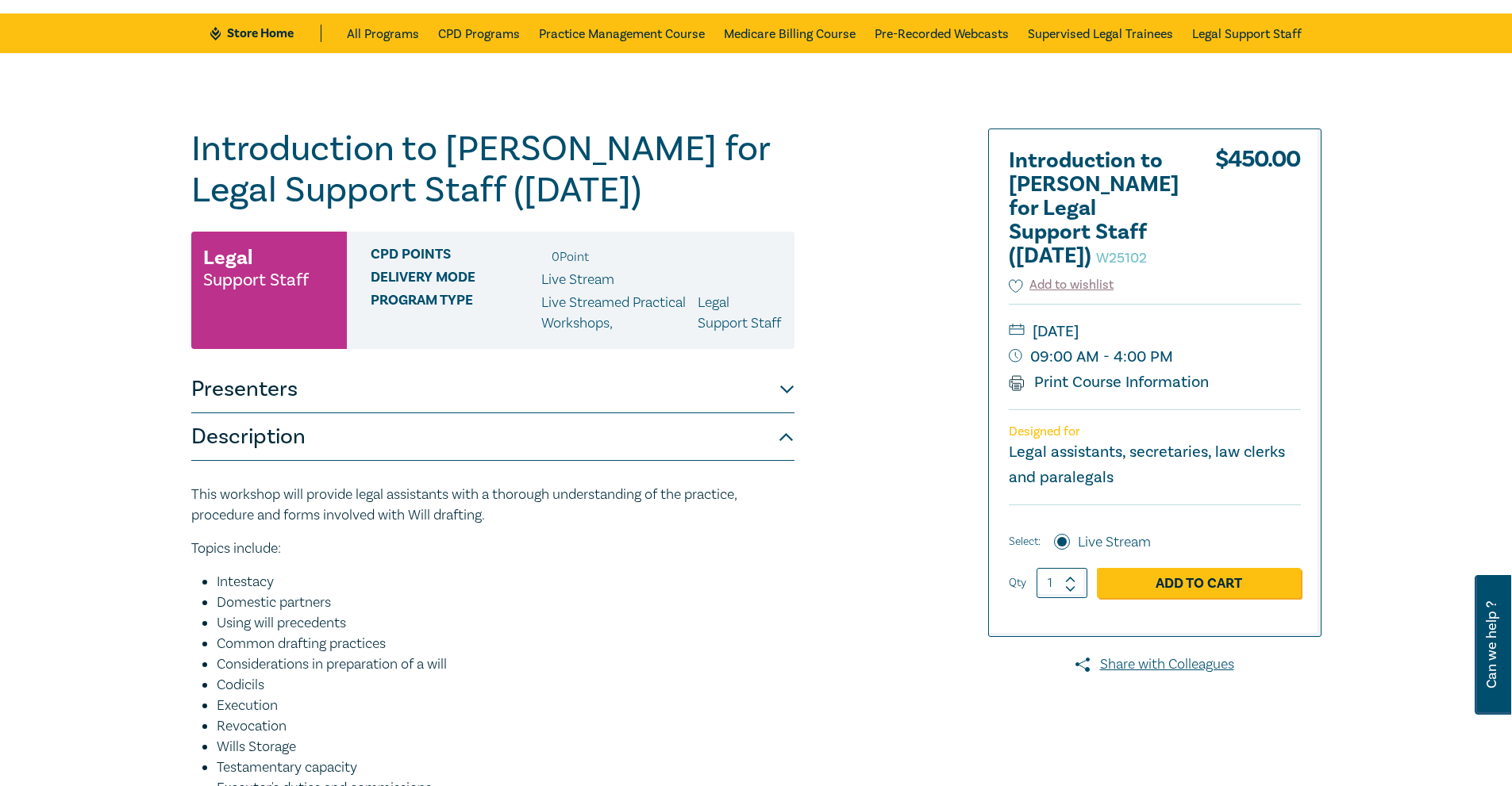
scroll to position [0, 0]
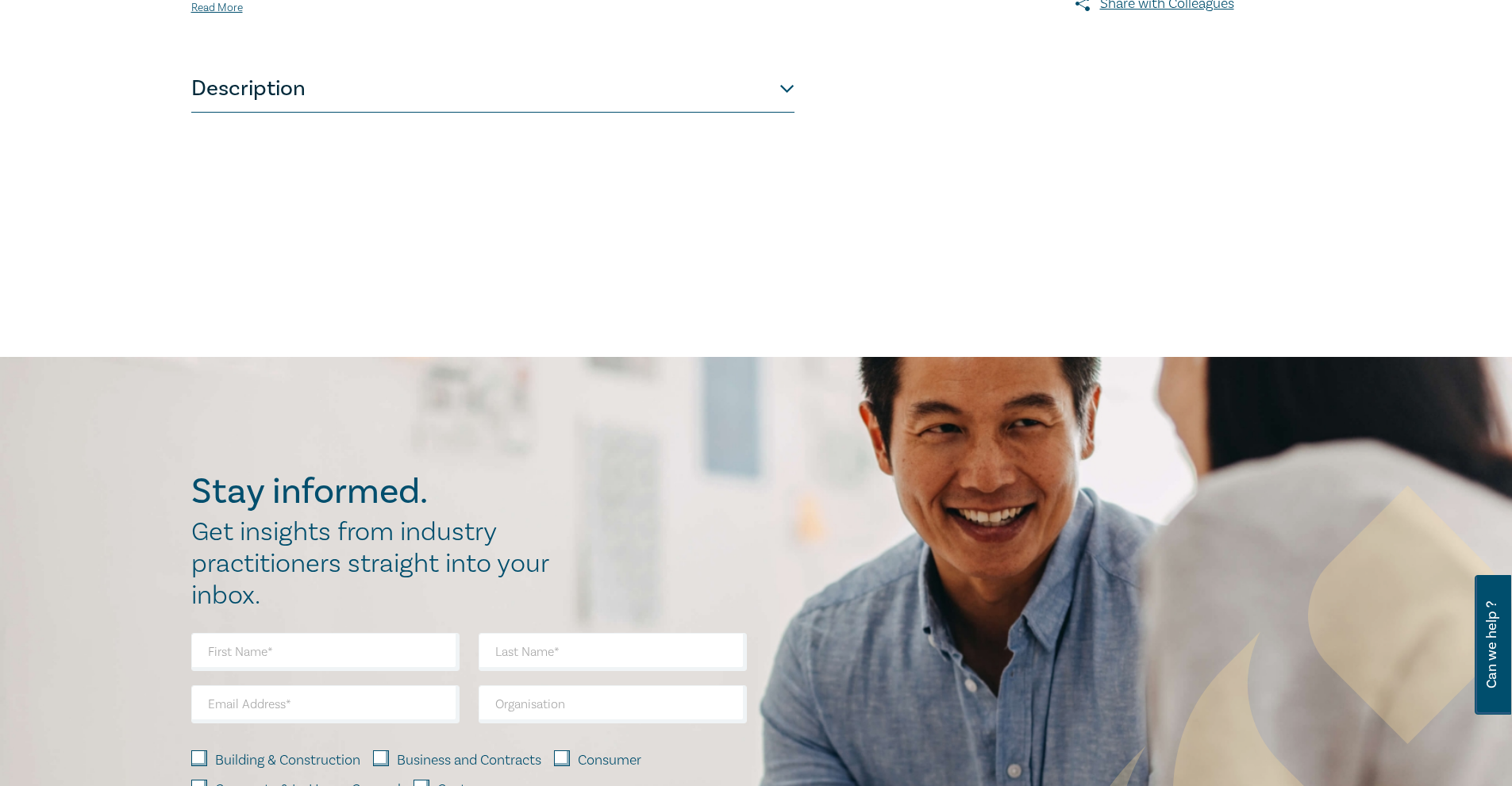
scroll to position [873, 0]
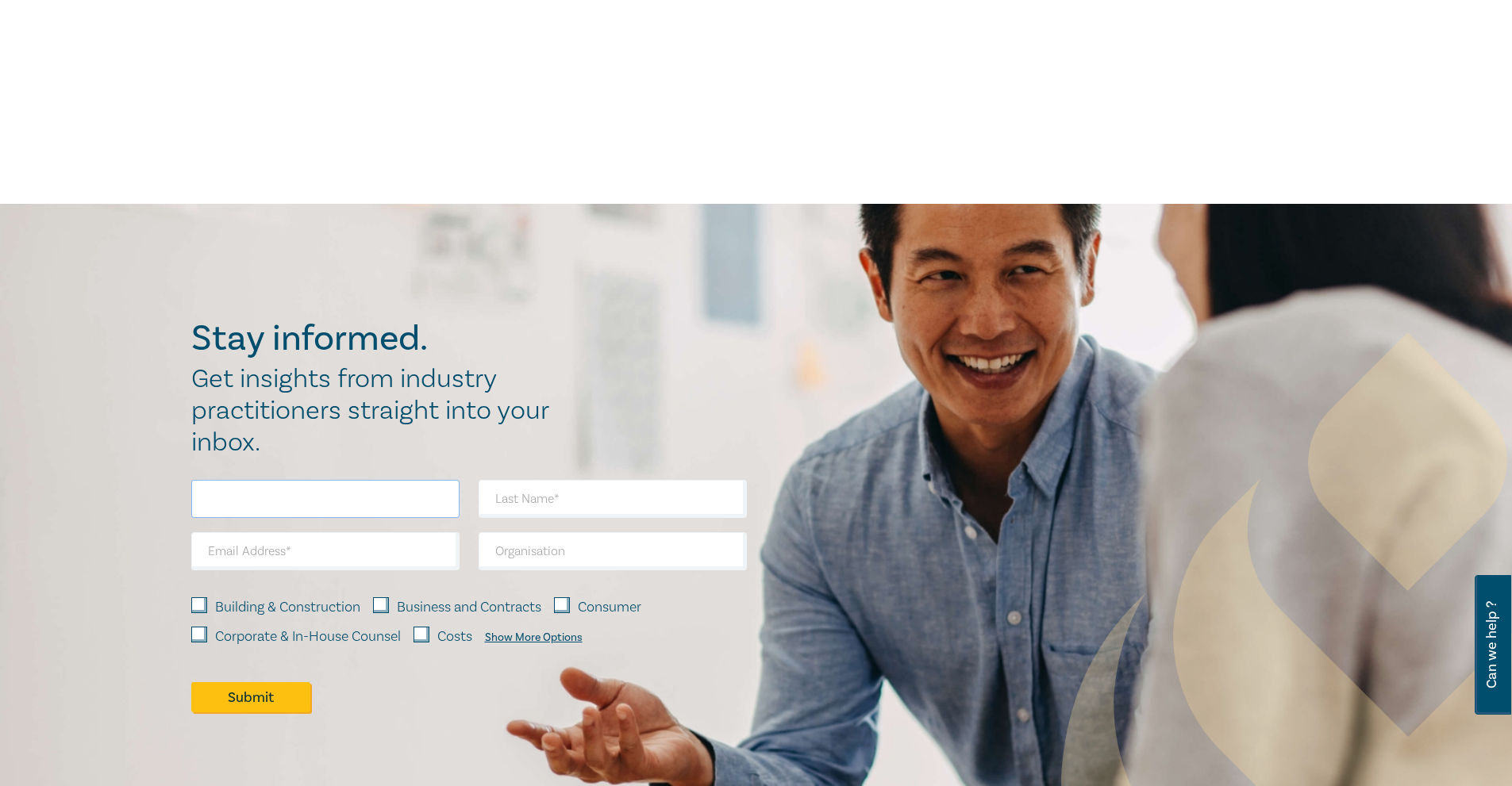
click at [239, 497] on input "text" at bounding box center [325, 499] width 268 height 38
type input "Yasha"
type input "Peiros"
type input "[EMAIL_ADDRESS][PERSON_NAME][DOMAIN_NAME]"
type input "[PERSON_NAME] Legal"
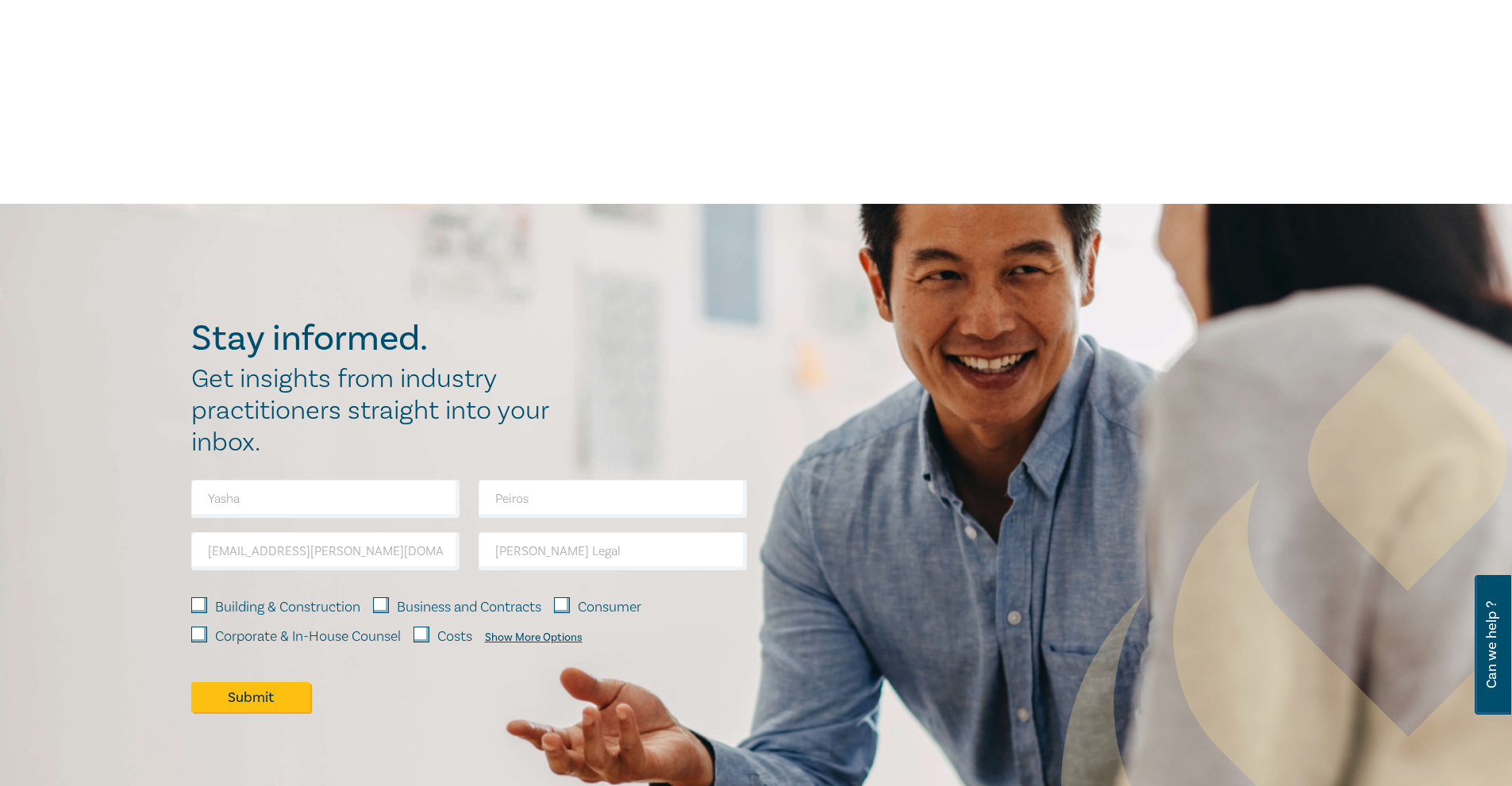
click at [539, 636] on div "Show More Options" at bounding box center [534, 638] width 98 height 13
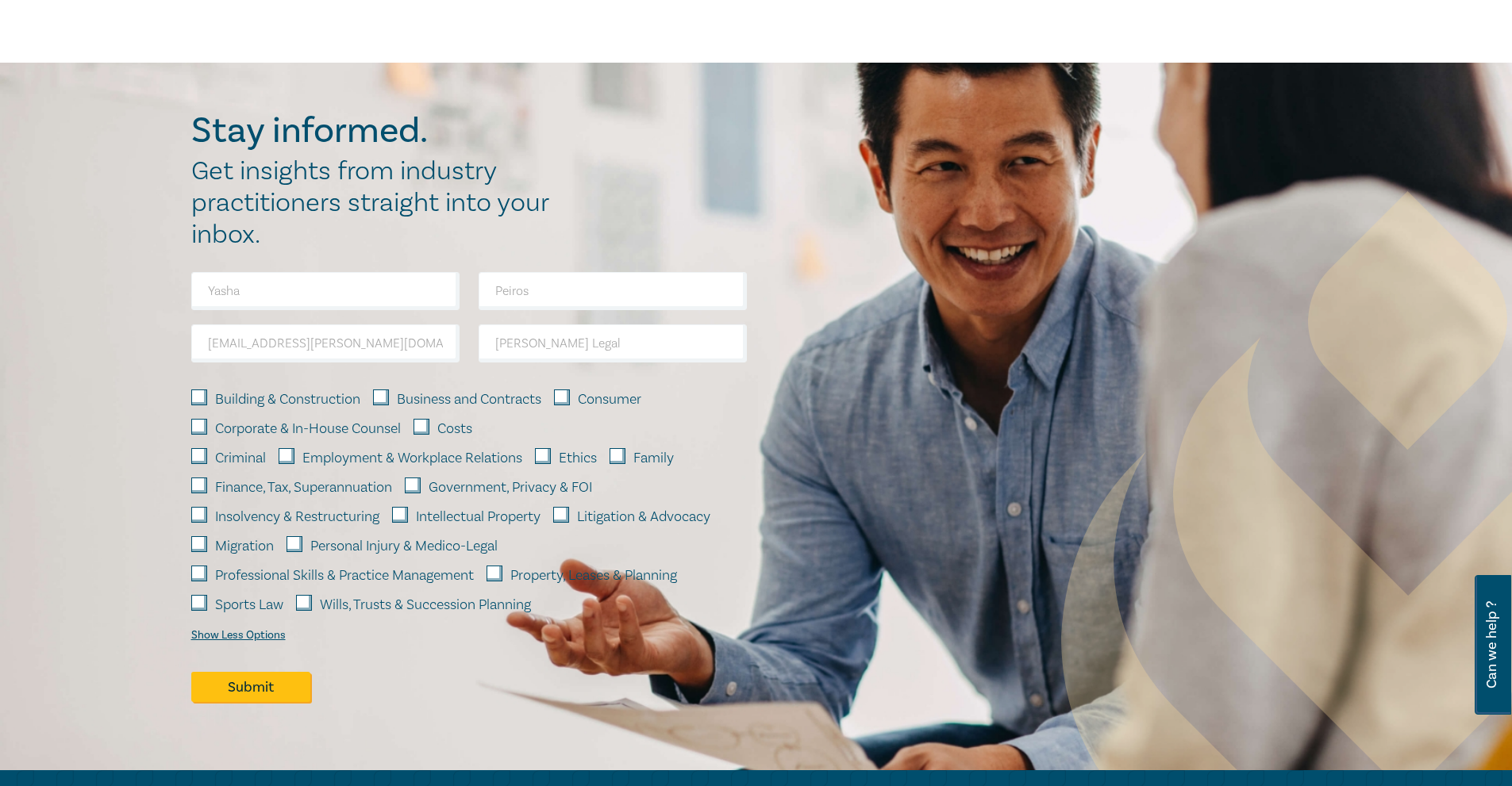
scroll to position [1031, 0]
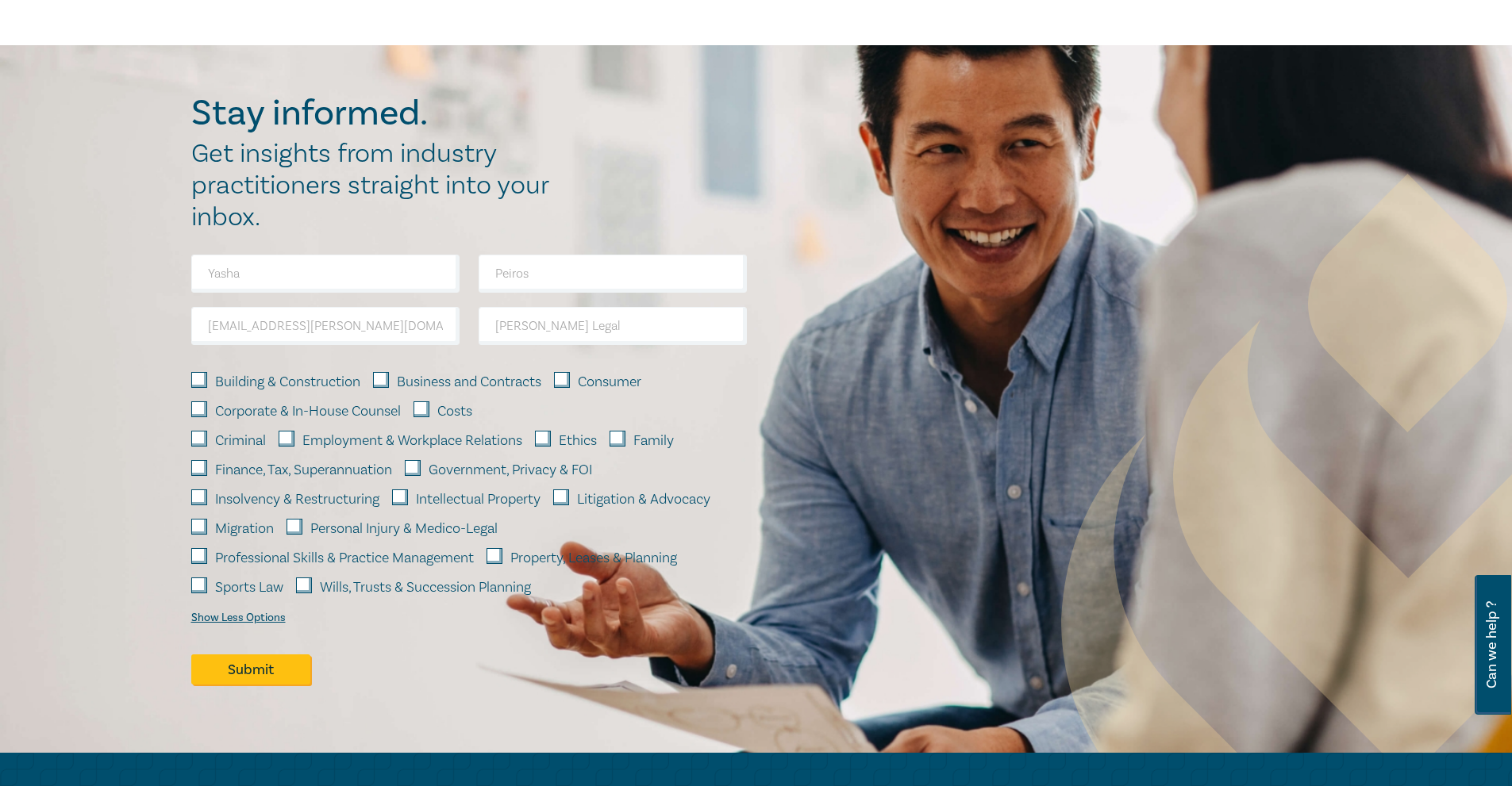
click at [297, 583] on input "Wills, Trusts & Succession Planning" at bounding box center [303, 585] width 16 height 16
checkbox input "true"
click at [273, 671] on button "Submit" at bounding box center [250, 669] width 119 height 30
